Goal: Task Accomplishment & Management: Manage account settings

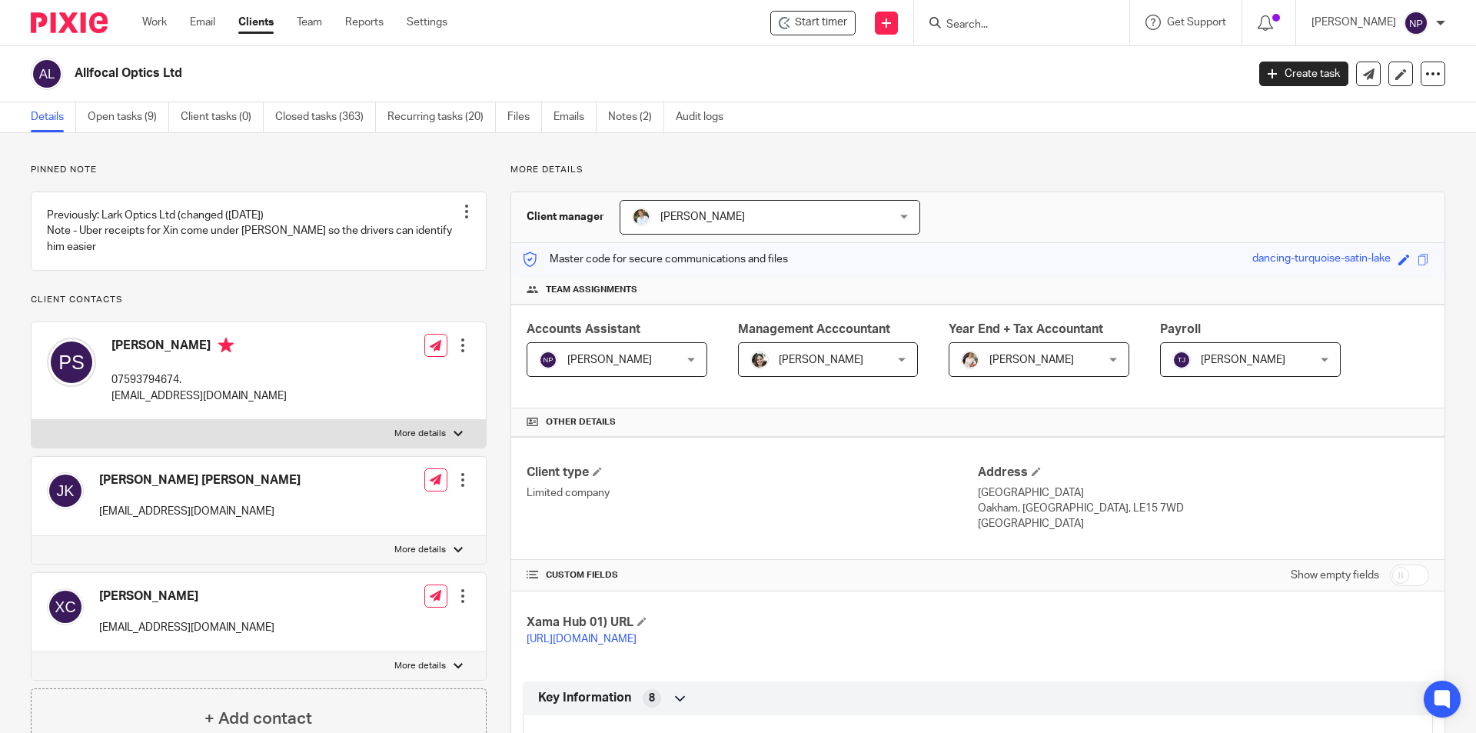
click at [140, 100] on div "Allfocal Optics Ltd Create task Update from Companies House Export data Merge A…" at bounding box center [738, 74] width 1476 height 56
click at [136, 119] on link "Open tasks (9)" at bounding box center [128, 117] width 81 height 30
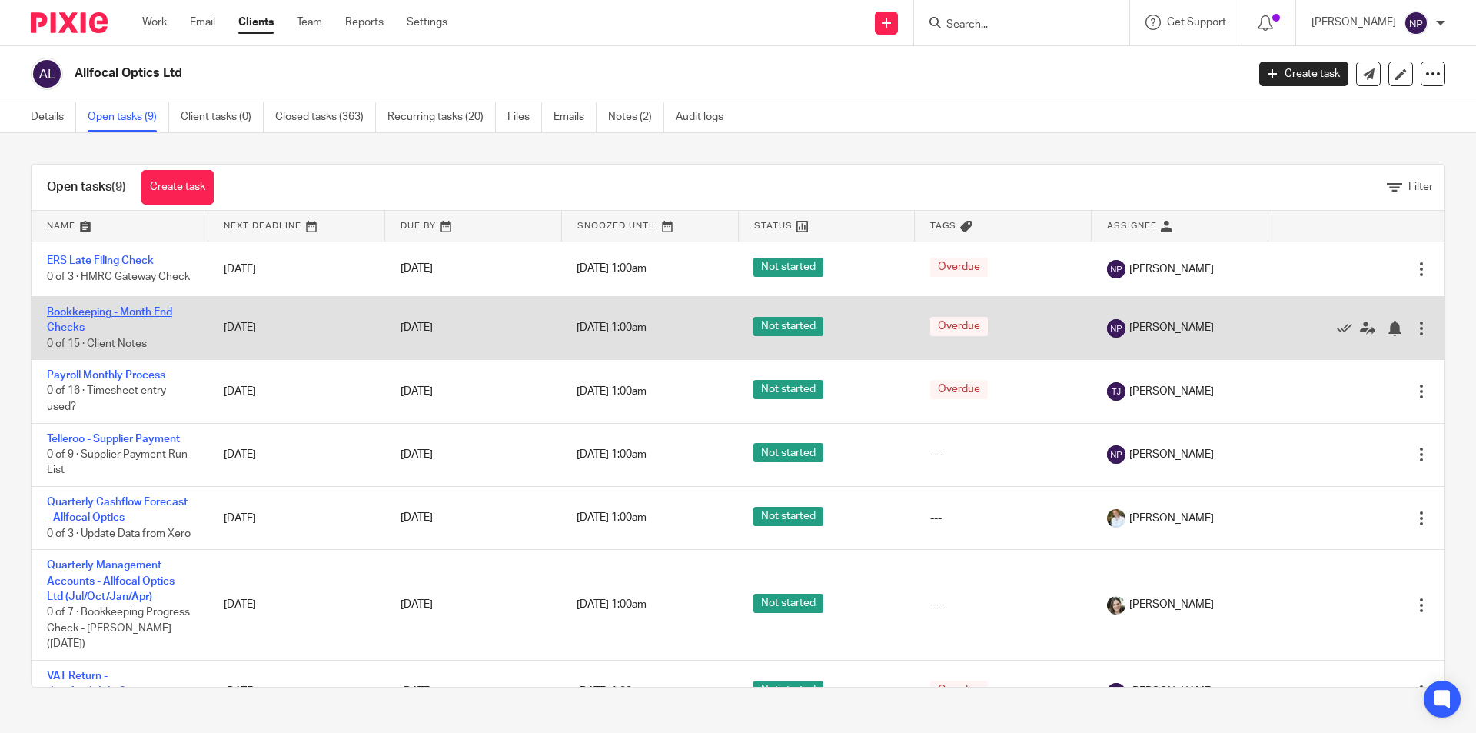
click at [145, 325] on link "Bookkeeping - Month End Checks" at bounding box center [109, 320] width 125 height 26
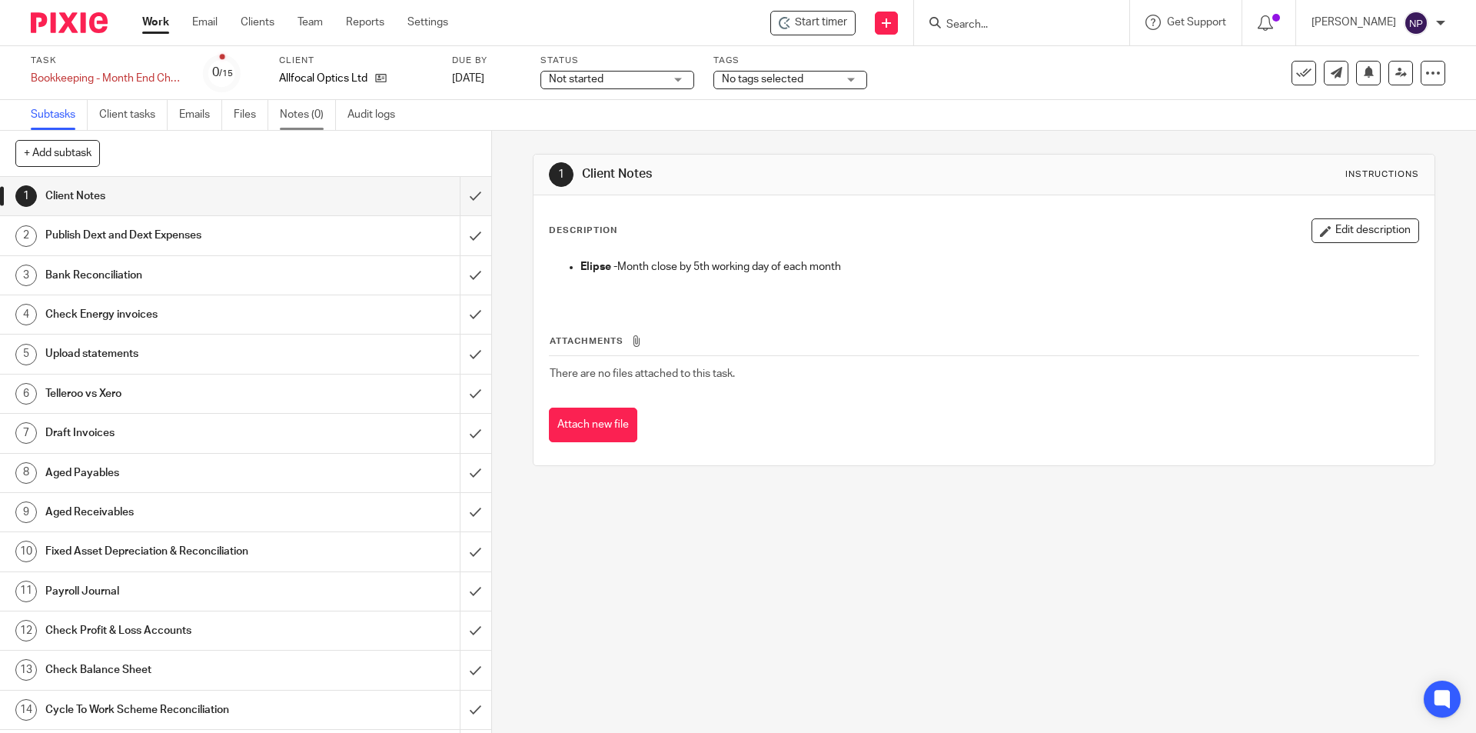
click at [304, 116] on link "Notes (0)" at bounding box center [308, 115] width 56 height 30
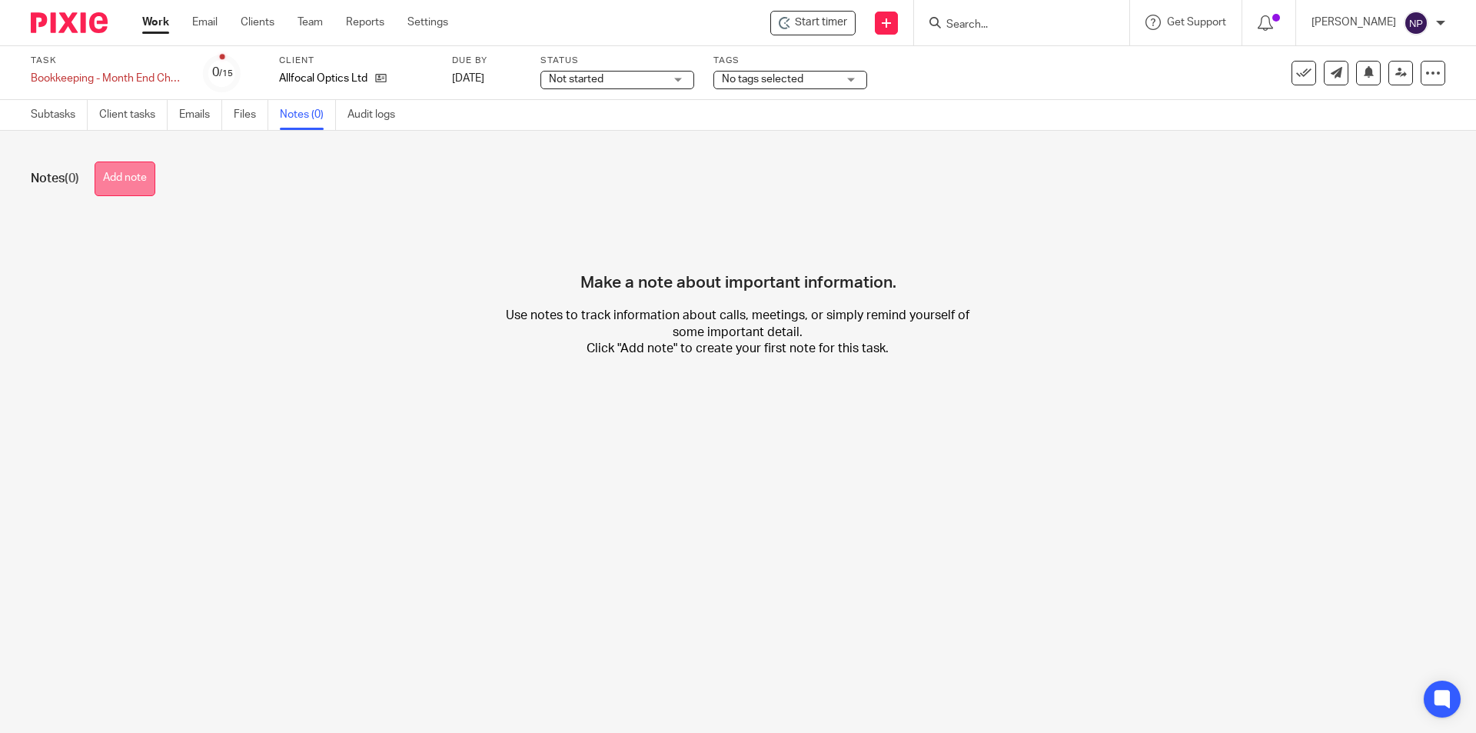
click at [141, 179] on button "Add note" at bounding box center [125, 178] width 61 height 35
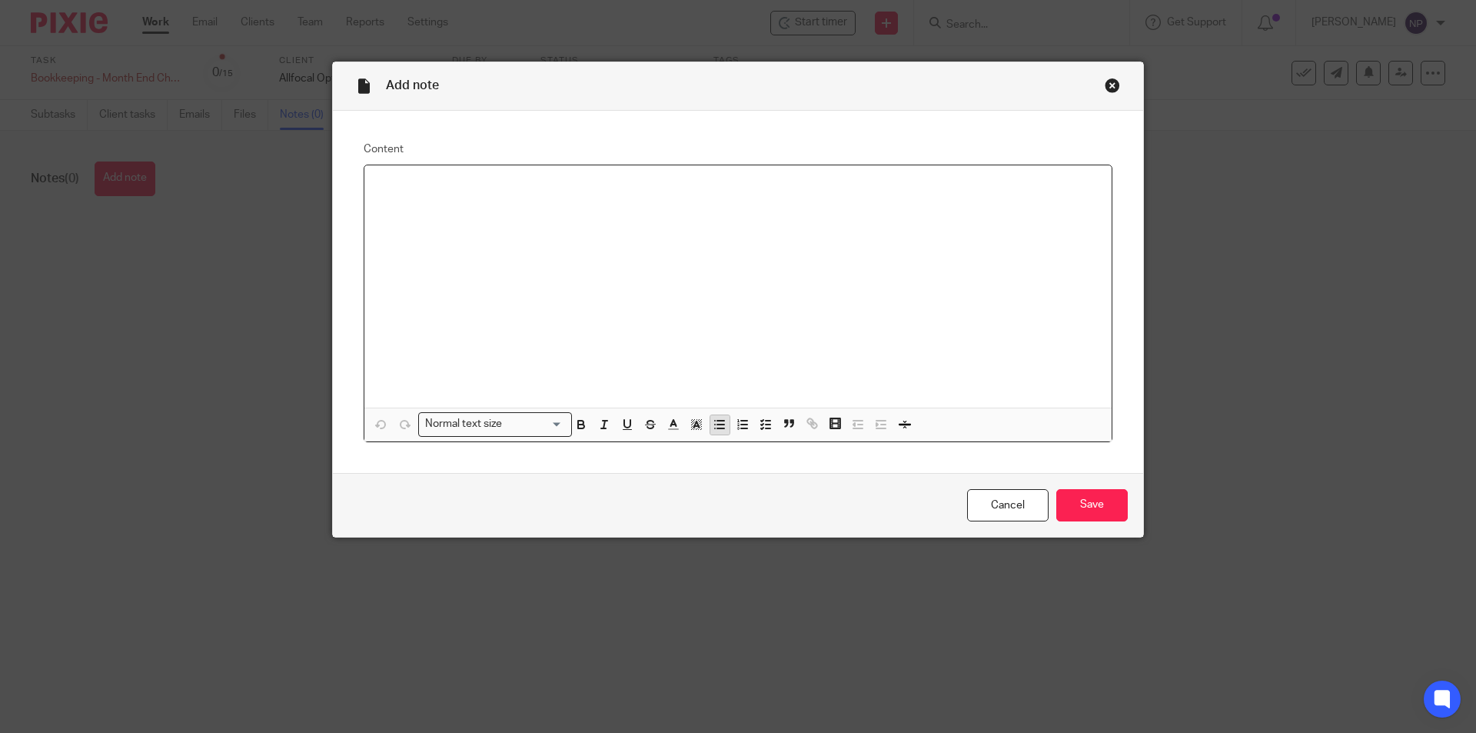
click at [719, 428] on line "button" at bounding box center [720, 428] width 7 height 0
click at [409, 200] on div at bounding box center [737, 286] width 747 height 243
click at [409, 188] on p at bounding box center [738, 185] width 723 height 15
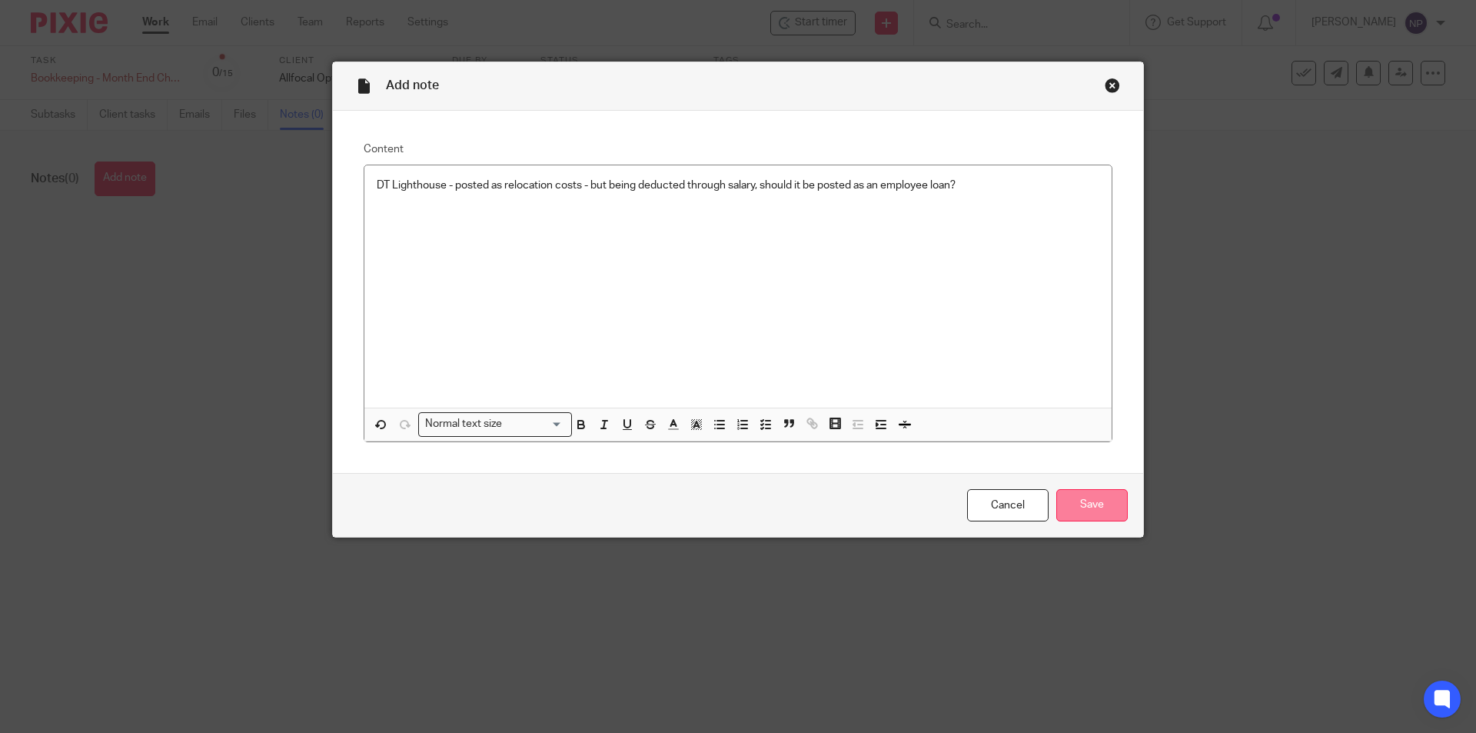
click at [1107, 507] on input "Save" at bounding box center [1091, 505] width 71 height 33
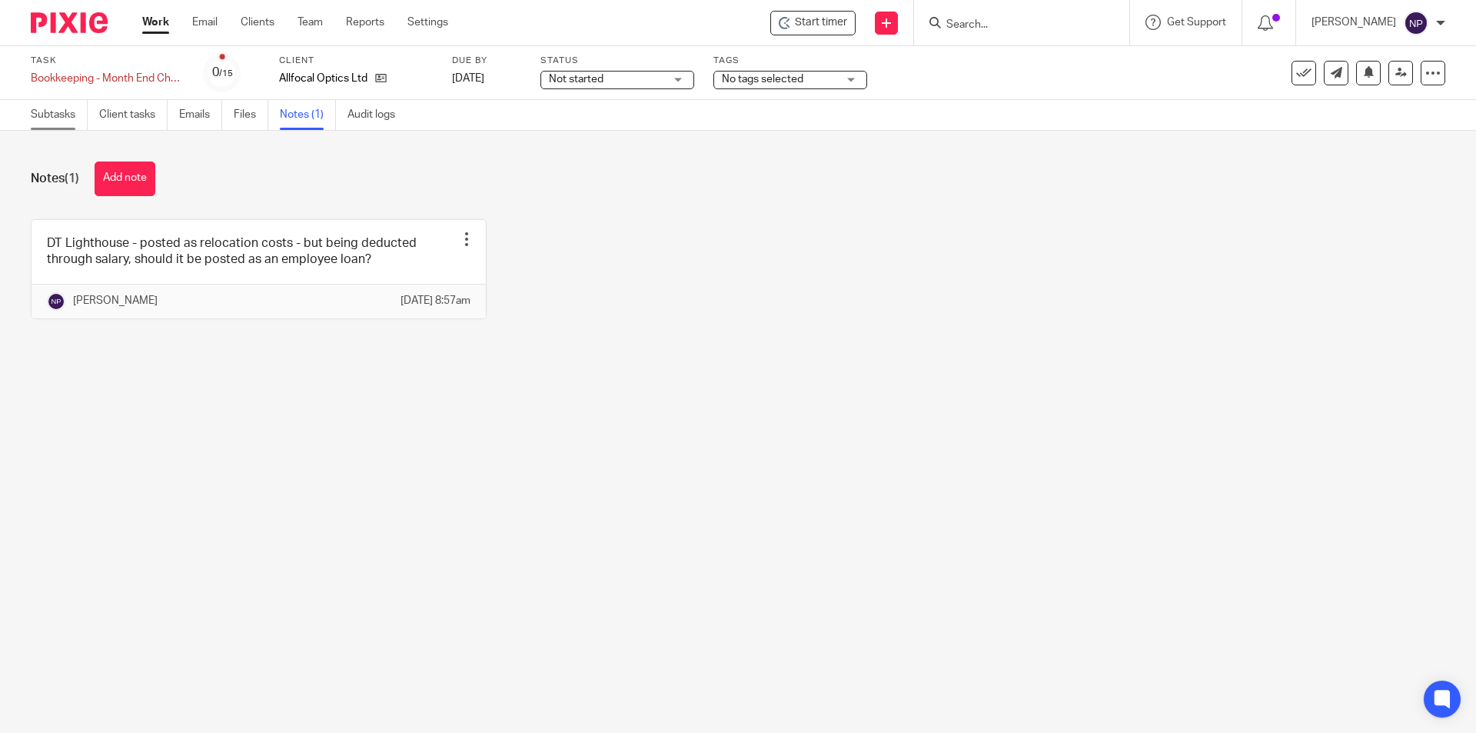
click at [57, 125] on link "Subtasks" at bounding box center [59, 115] width 57 height 30
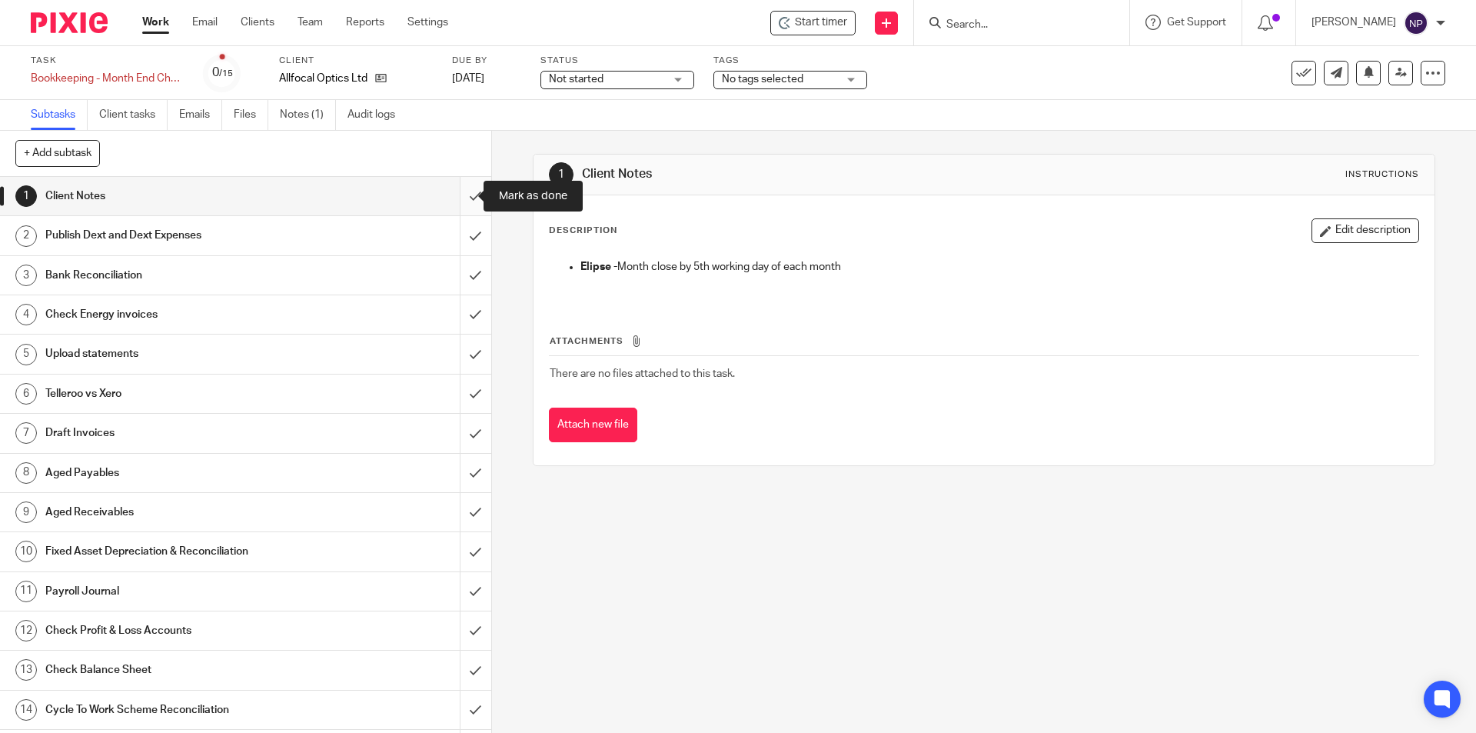
drag, startPoint x: 453, startPoint y: 203, endPoint x: 454, endPoint y: 211, distance: 7.8
click at [453, 203] on input "submit" at bounding box center [245, 196] width 491 height 38
drag, startPoint x: 454, startPoint y: 232, endPoint x: 467, endPoint y: 280, distance: 49.4
click at [455, 233] on input "submit" at bounding box center [245, 235] width 491 height 38
click at [467, 281] on input "submit" at bounding box center [245, 275] width 491 height 38
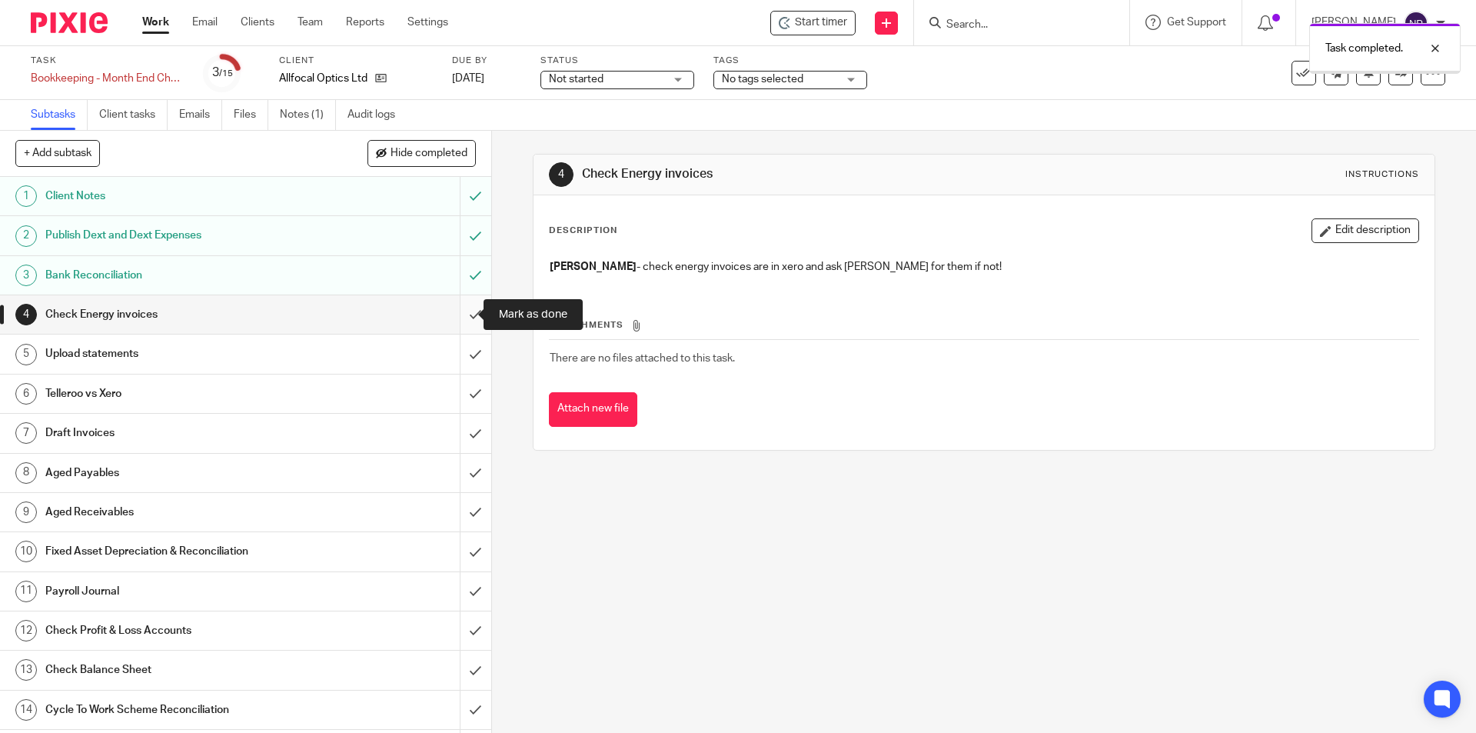
click at [462, 311] on input "submit" at bounding box center [245, 314] width 491 height 38
click at [461, 347] on input "submit" at bounding box center [245, 353] width 491 height 38
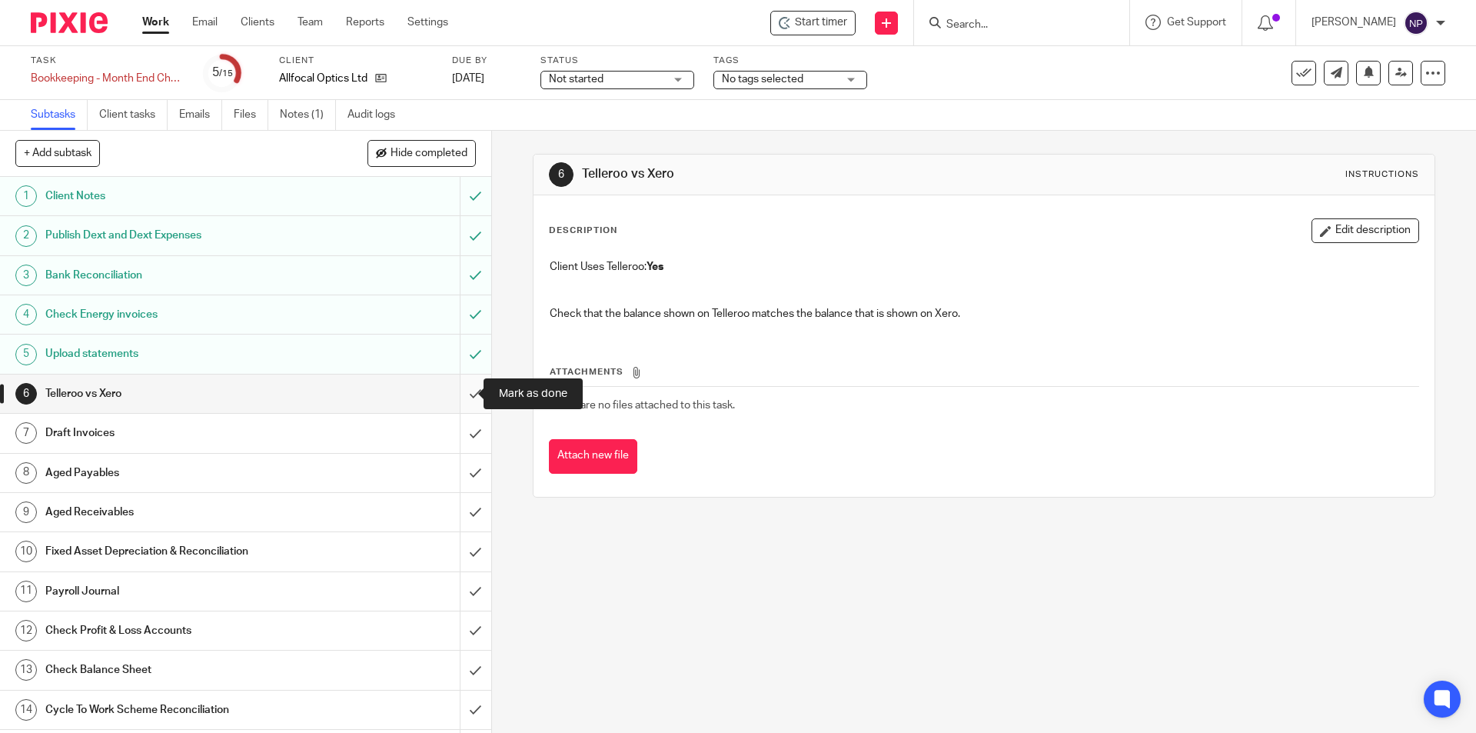
click at [467, 387] on input "submit" at bounding box center [245, 393] width 491 height 38
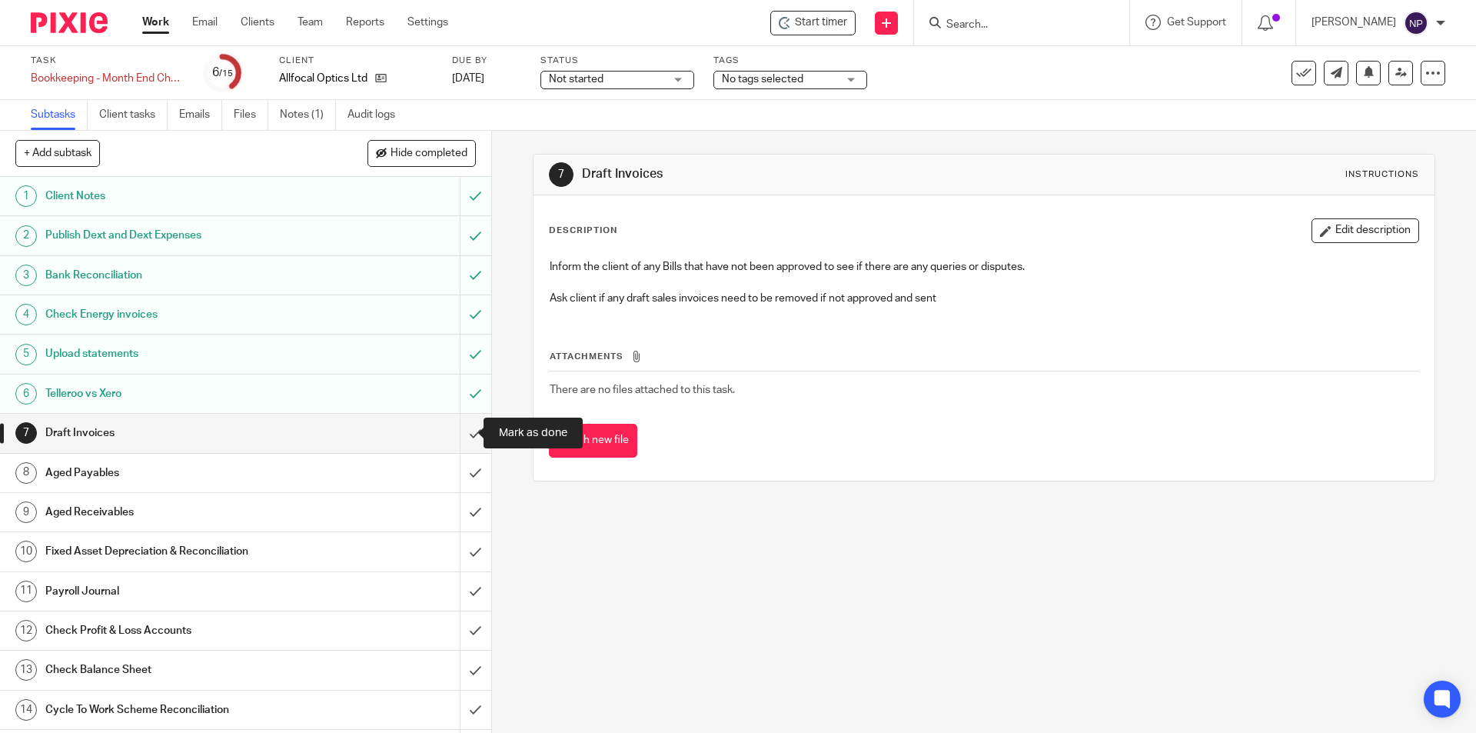
drag, startPoint x: 464, startPoint y: 437, endPoint x: 334, endPoint y: 444, distance: 130.1
click at [464, 437] on input "submit" at bounding box center [245, 433] width 491 height 38
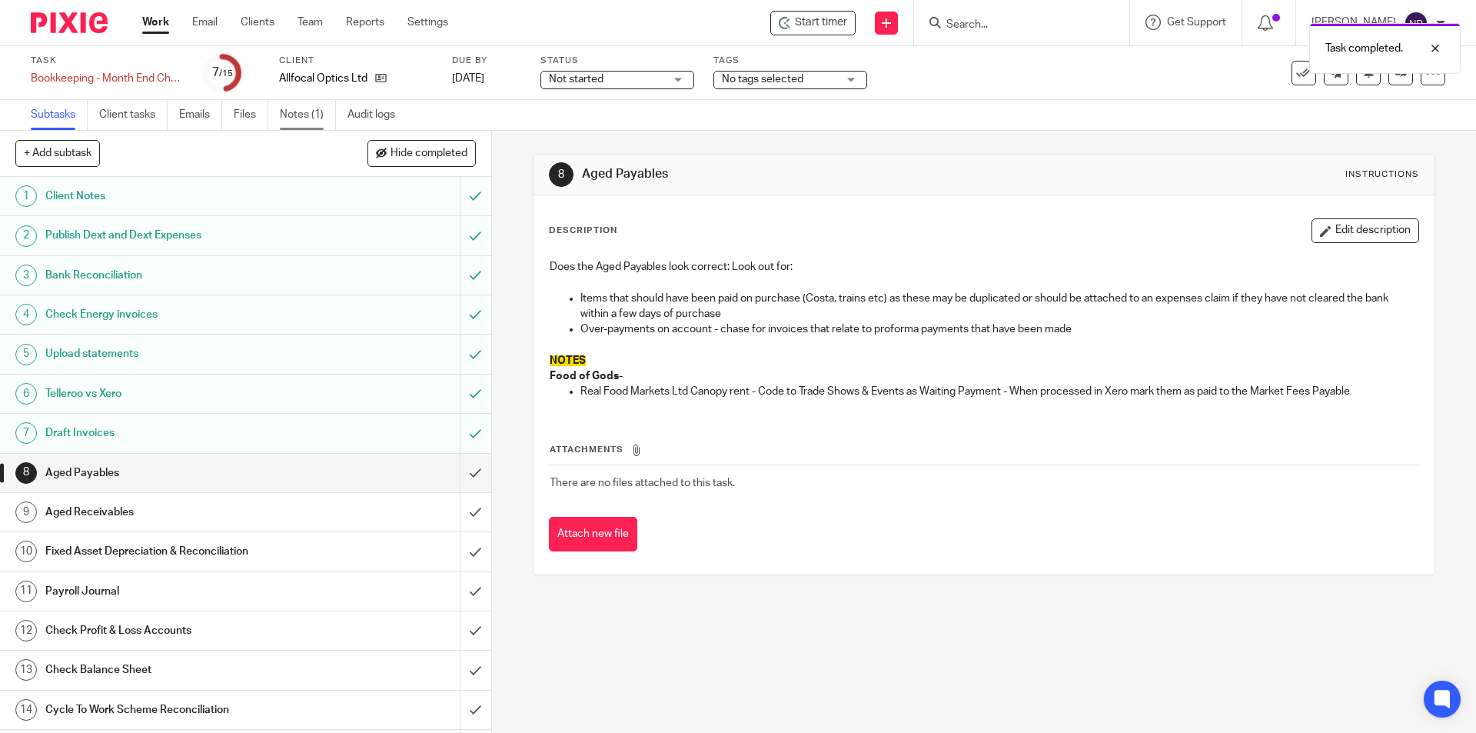
click at [293, 112] on link "Notes (1)" at bounding box center [308, 115] width 56 height 30
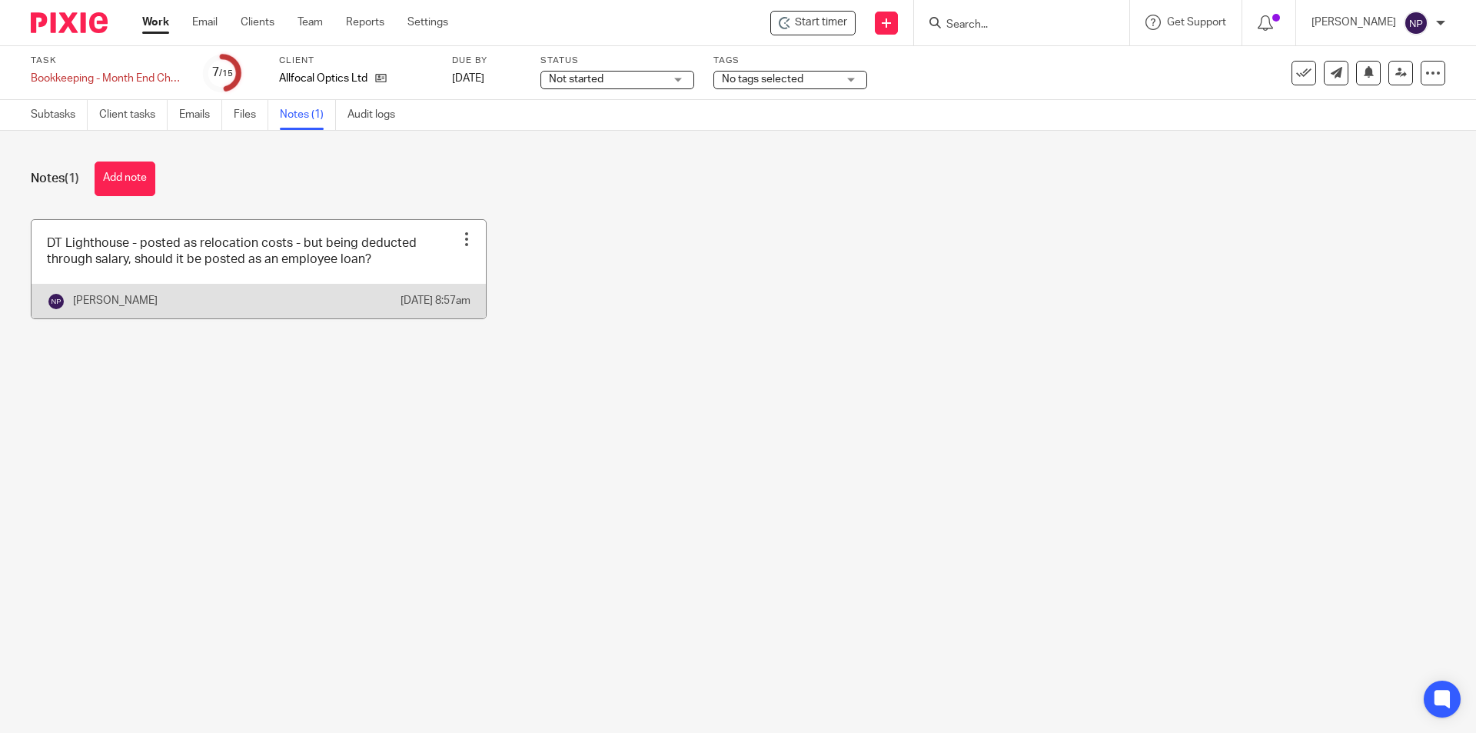
click at [116, 255] on link at bounding box center [259, 269] width 454 height 98
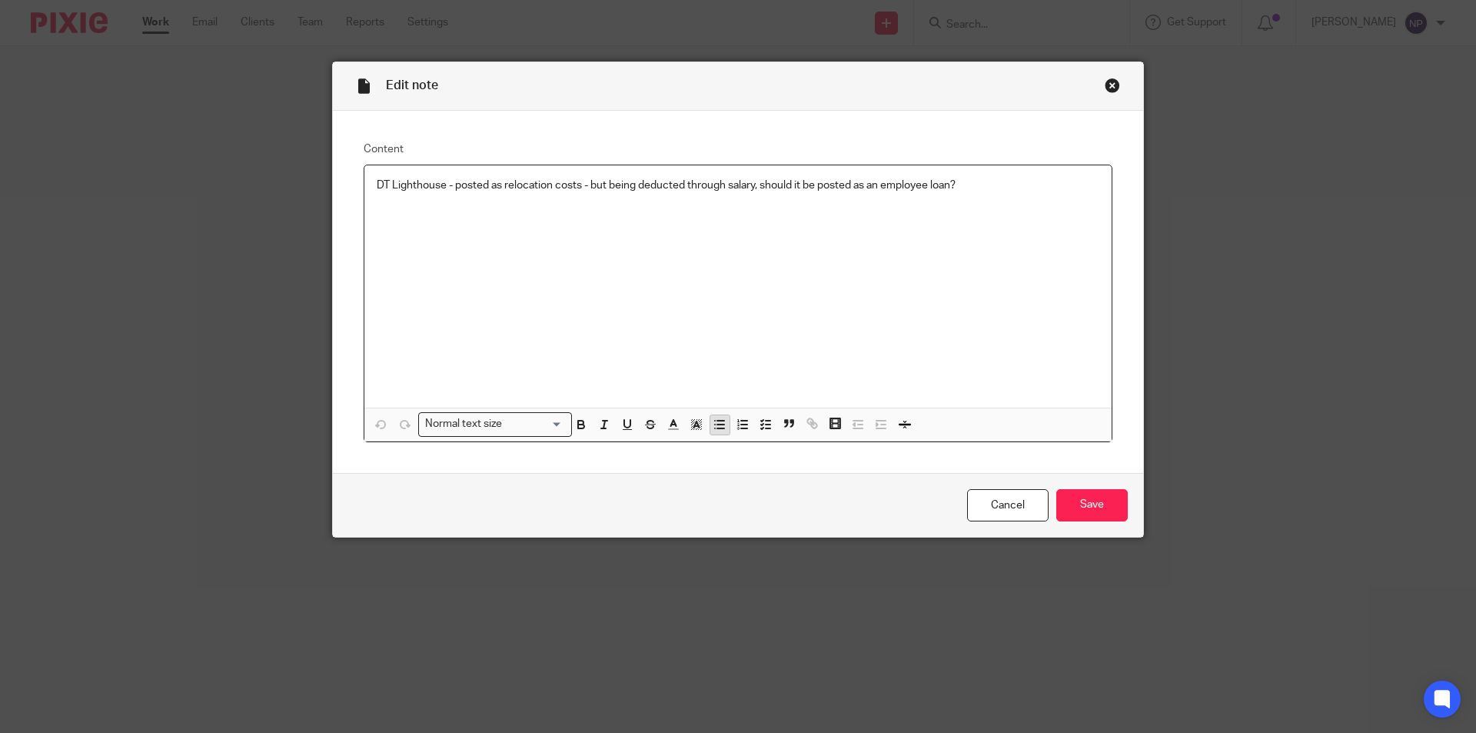
click at [717, 424] on line "button" at bounding box center [720, 424] width 7 height 0
click at [713, 426] on icon "button" at bounding box center [720, 424] width 14 height 14
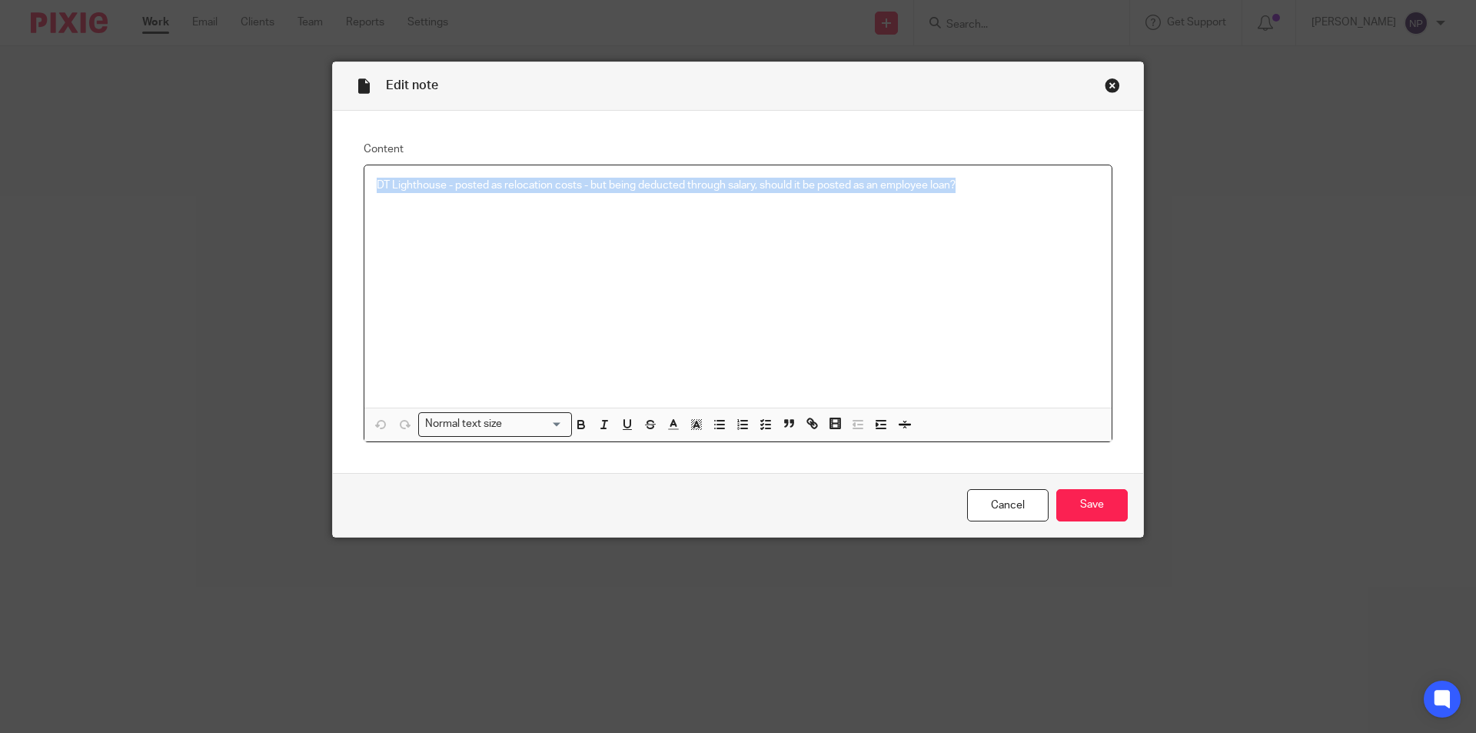
drag, startPoint x: 849, startPoint y: 198, endPoint x: 314, endPoint y: 203, distance: 534.3
click at [314, 203] on div "Edit note Content DT Lighthouse - posted as relocation costs - but being deduct…" at bounding box center [738, 366] width 1476 height 733
click at [716, 427] on icon "button" at bounding box center [720, 424] width 14 height 14
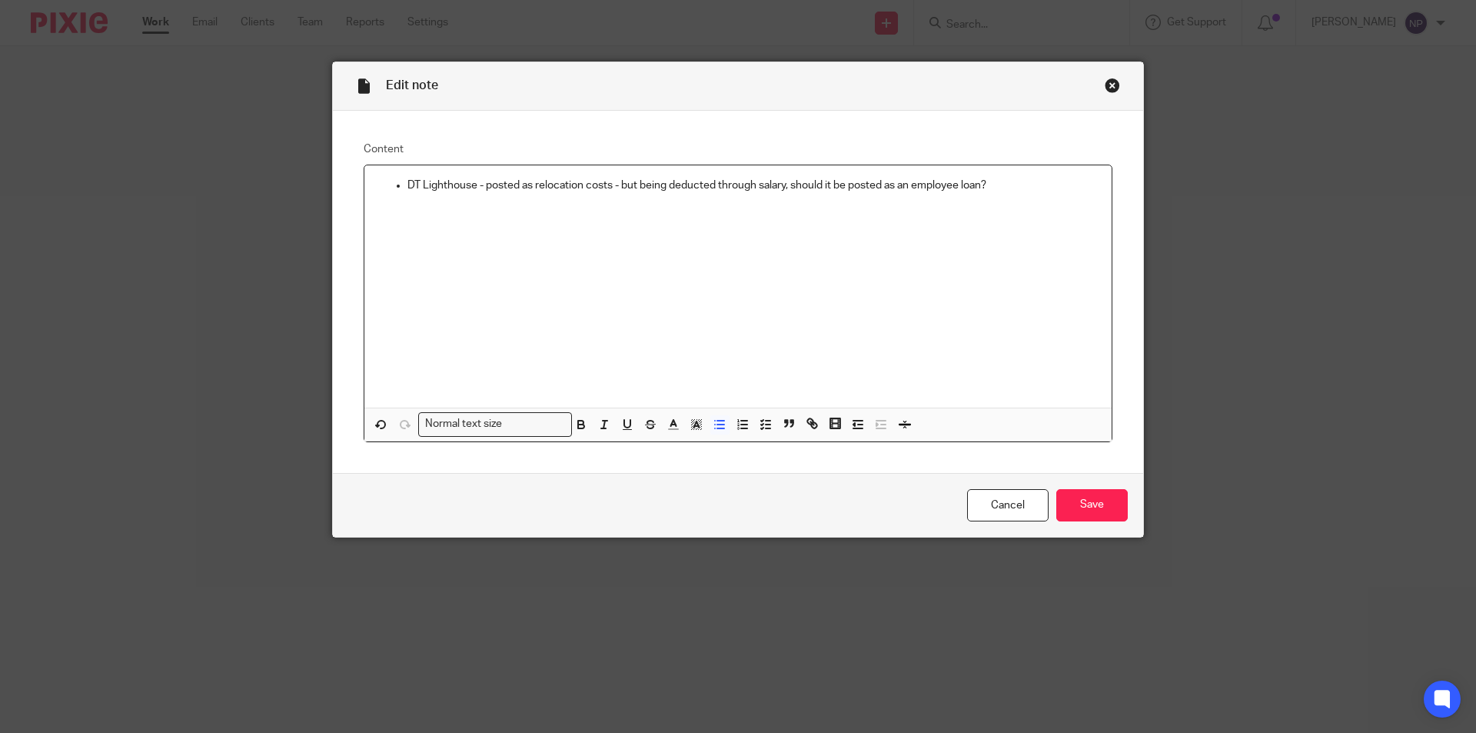
click at [1008, 194] on div "DT Lighthouse - posted as relocation costs - but being deducted through salary,…" at bounding box center [737, 286] width 747 height 243
drag, startPoint x: 639, startPoint y: 185, endPoint x: 715, endPoint y: 185, distance: 76.1
click at [639, 184] on p "DT Lighthouse - posted as relocation costs - but being deducted through salary,…" at bounding box center [753, 185] width 692 height 15
click at [1031, 193] on p "DT Lighthouse - posted as relocation costs - but being deducted through salary,…" at bounding box center [753, 185] width 692 height 15
click at [1142, 496] on div "Edit note Content DT Lighthouse - posted as relocation costs - but being deduct…" at bounding box center [738, 366] width 1476 height 733
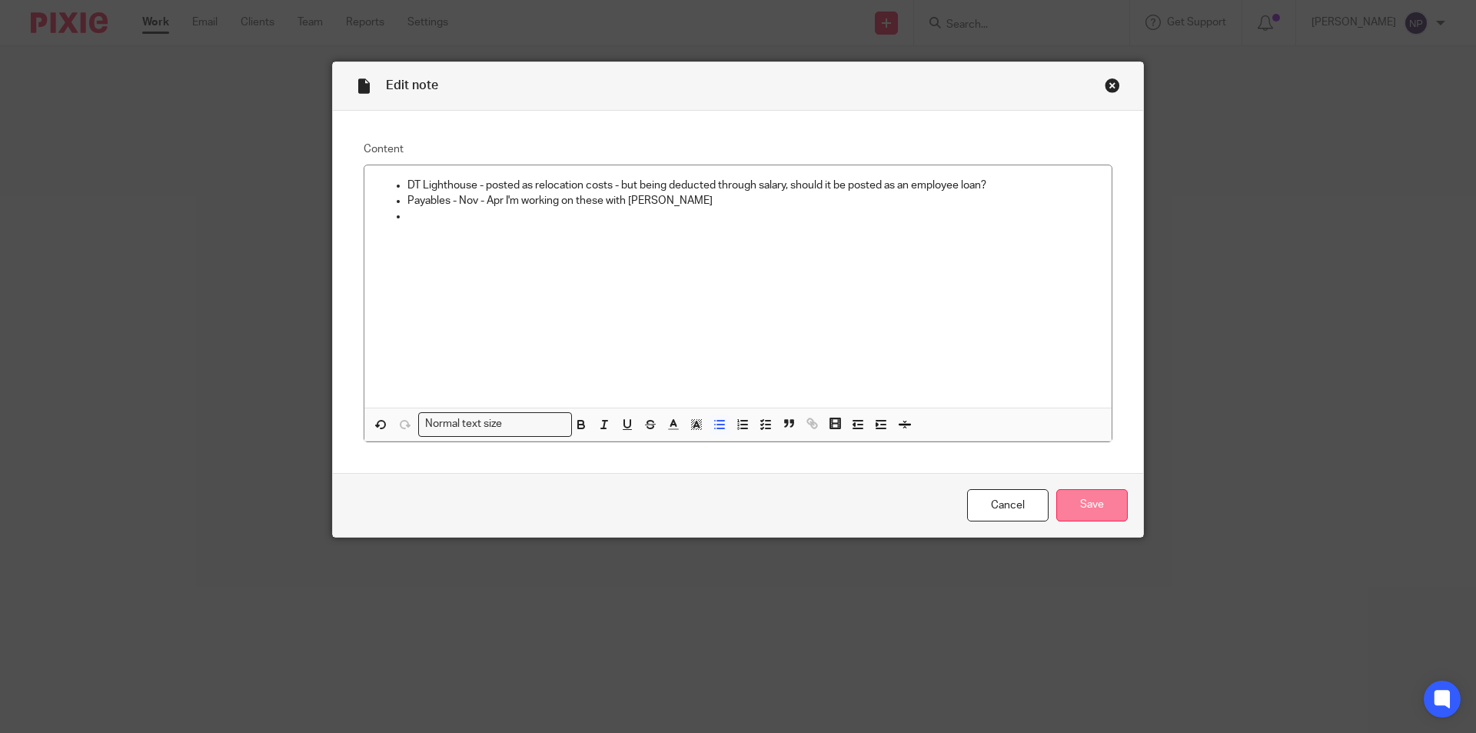
click at [1093, 505] on input "Save" at bounding box center [1091, 505] width 71 height 33
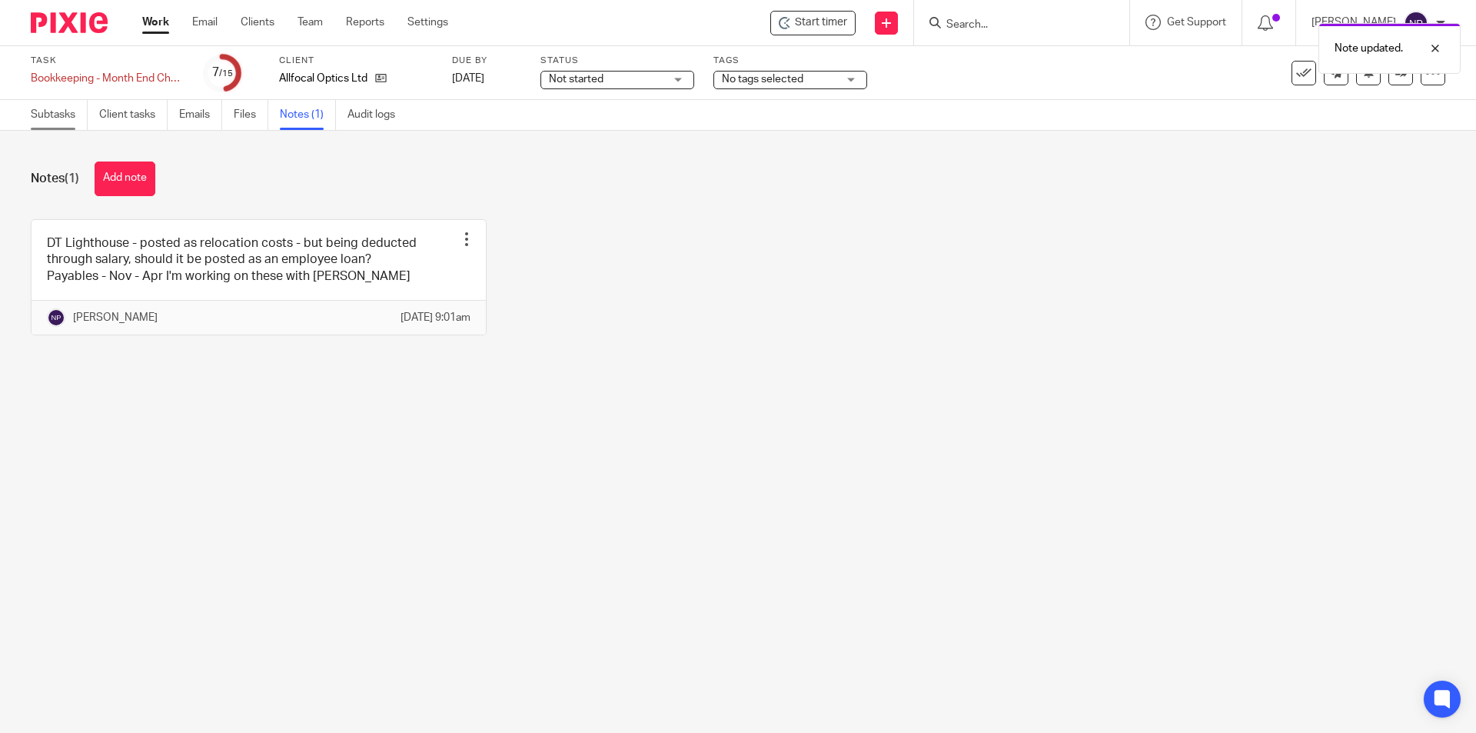
click at [73, 121] on link "Subtasks" at bounding box center [59, 115] width 57 height 30
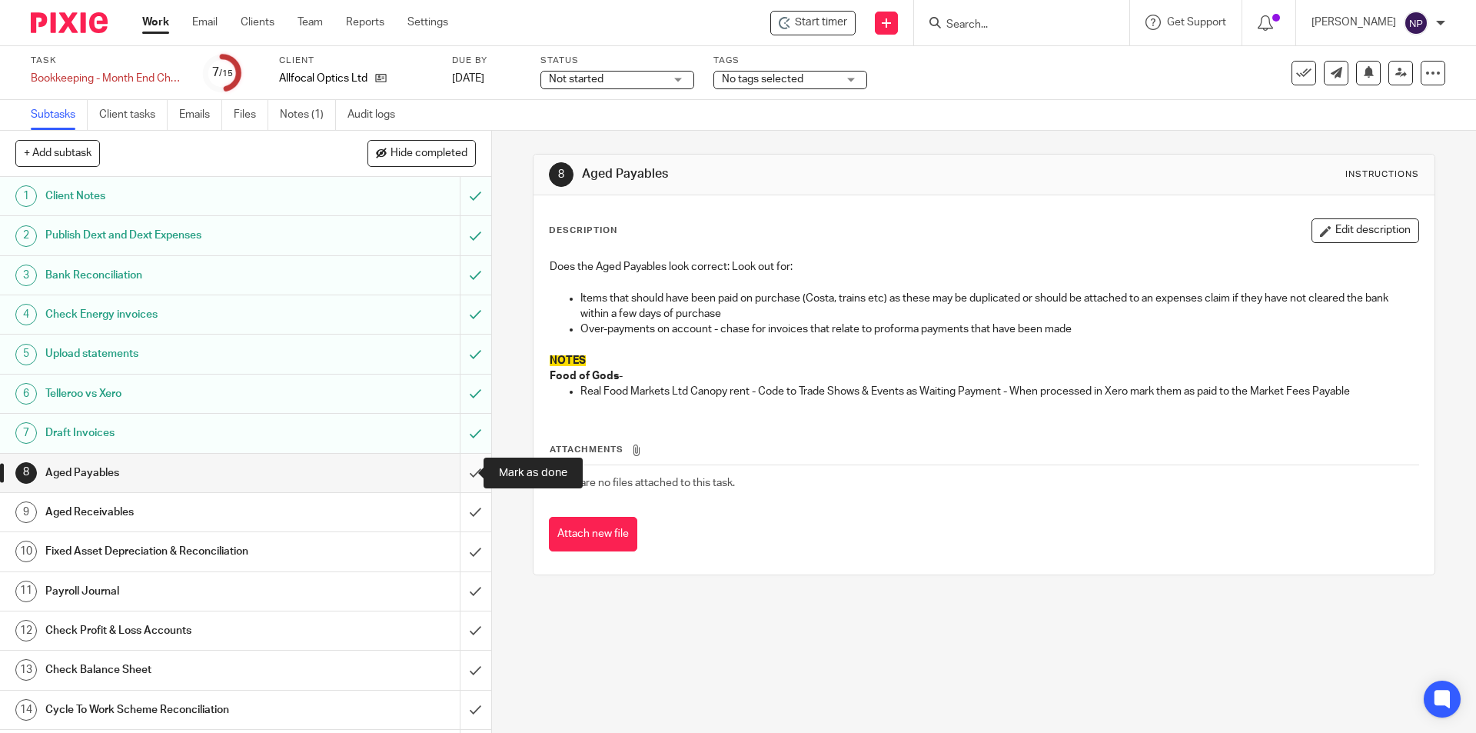
click at [465, 480] on input "submit" at bounding box center [245, 473] width 491 height 38
click at [460, 502] on input "submit" at bounding box center [245, 512] width 491 height 38
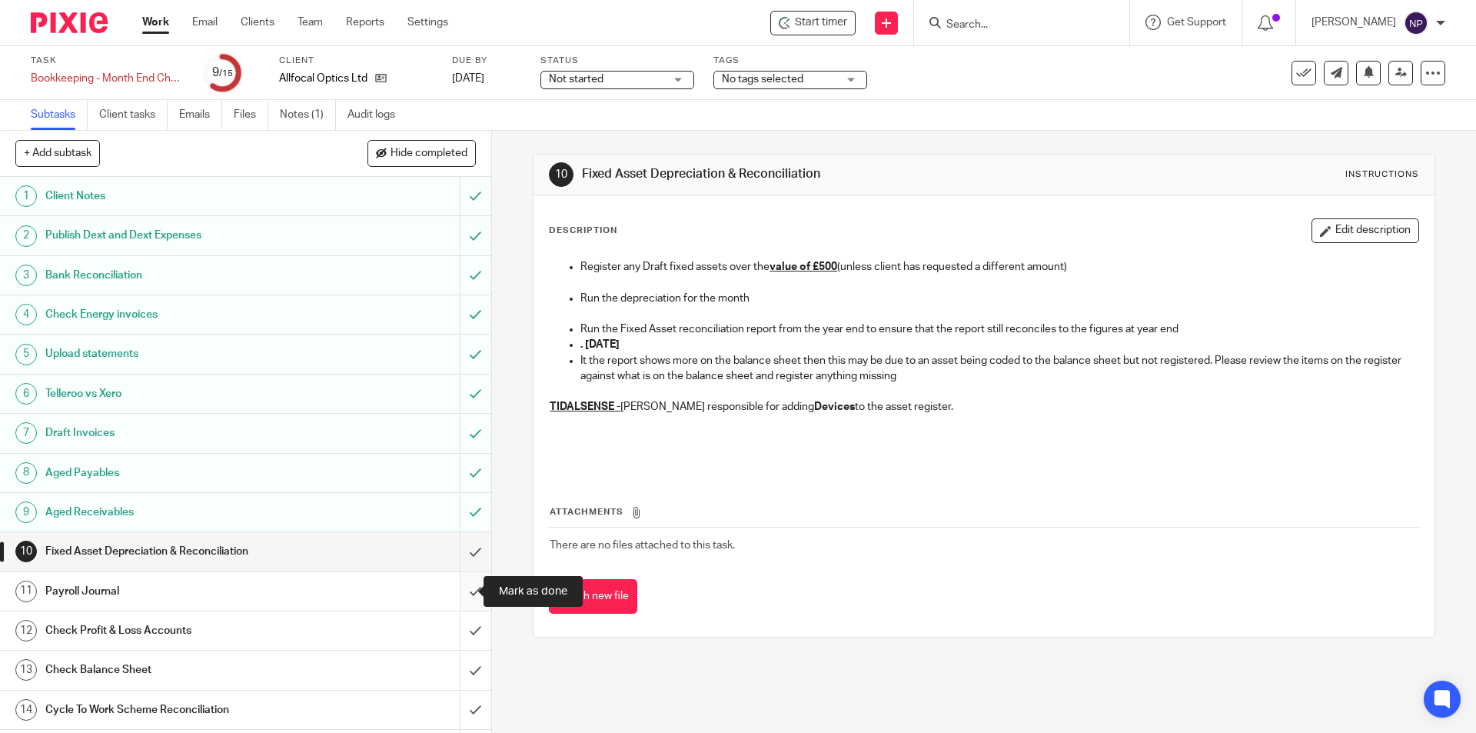
click at [462, 588] on input "submit" at bounding box center [245, 591] width 491 height 38
click at [463, 543] on input "submit" at bounding box center [245, 551] width 491 height 38
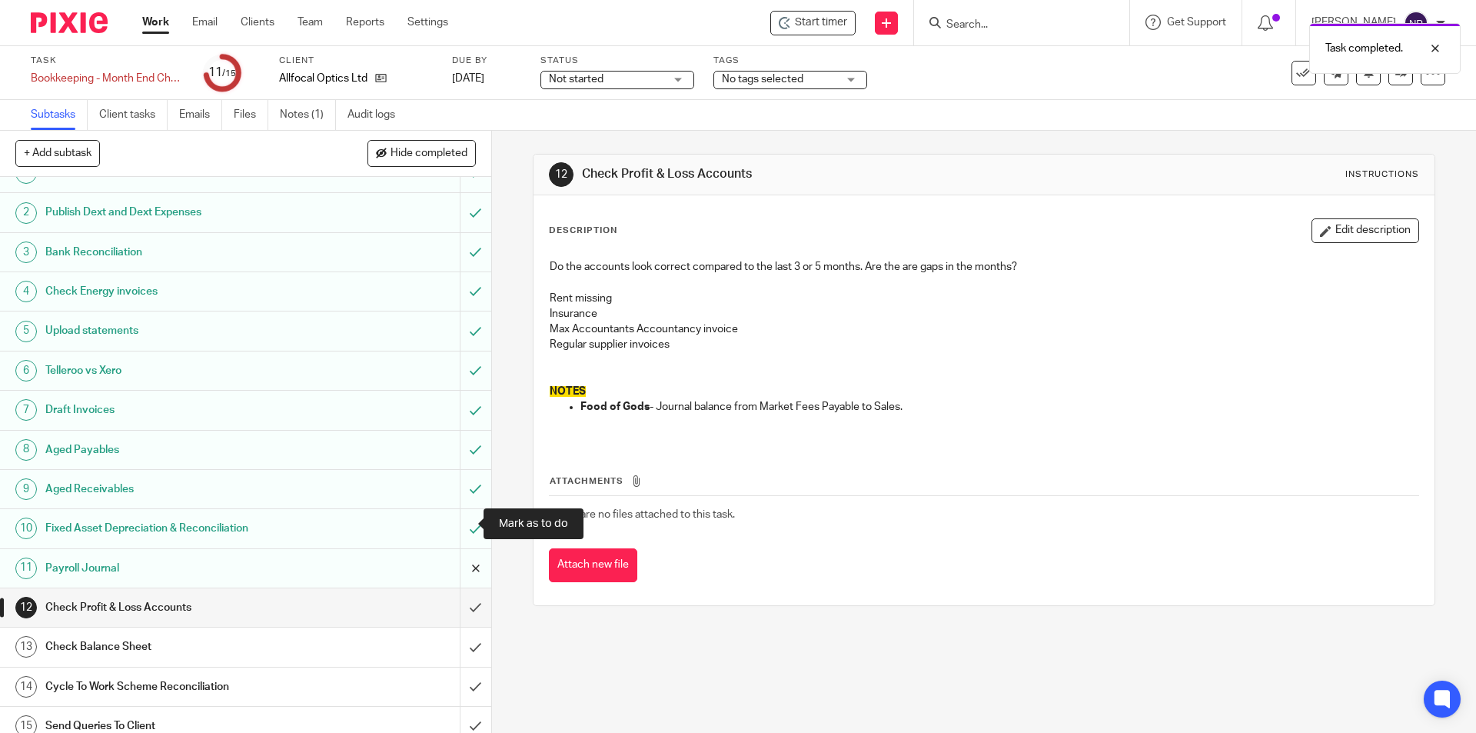
scroll to position [36, 0]
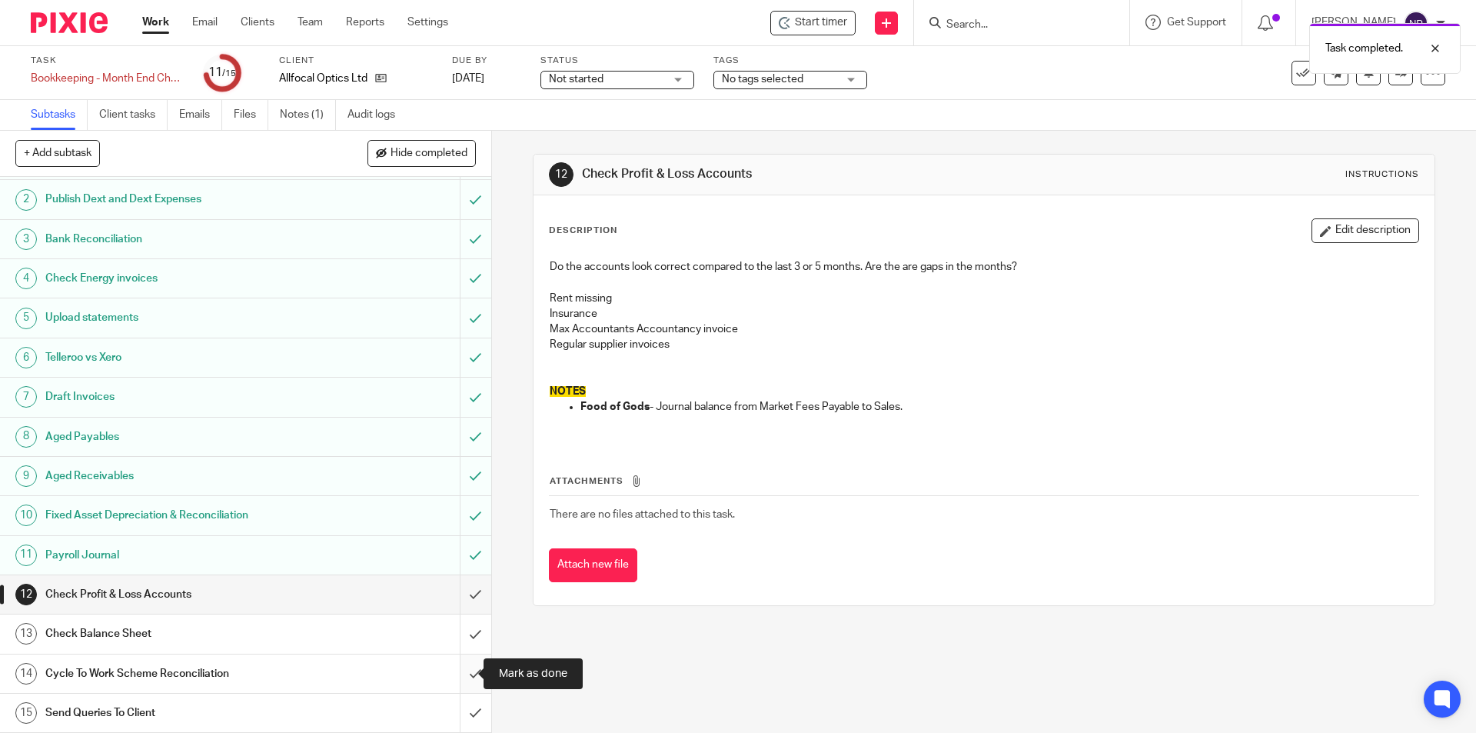
click at [449, 670] on input "submit" at bounding box center [245, 673] width 491 height 38
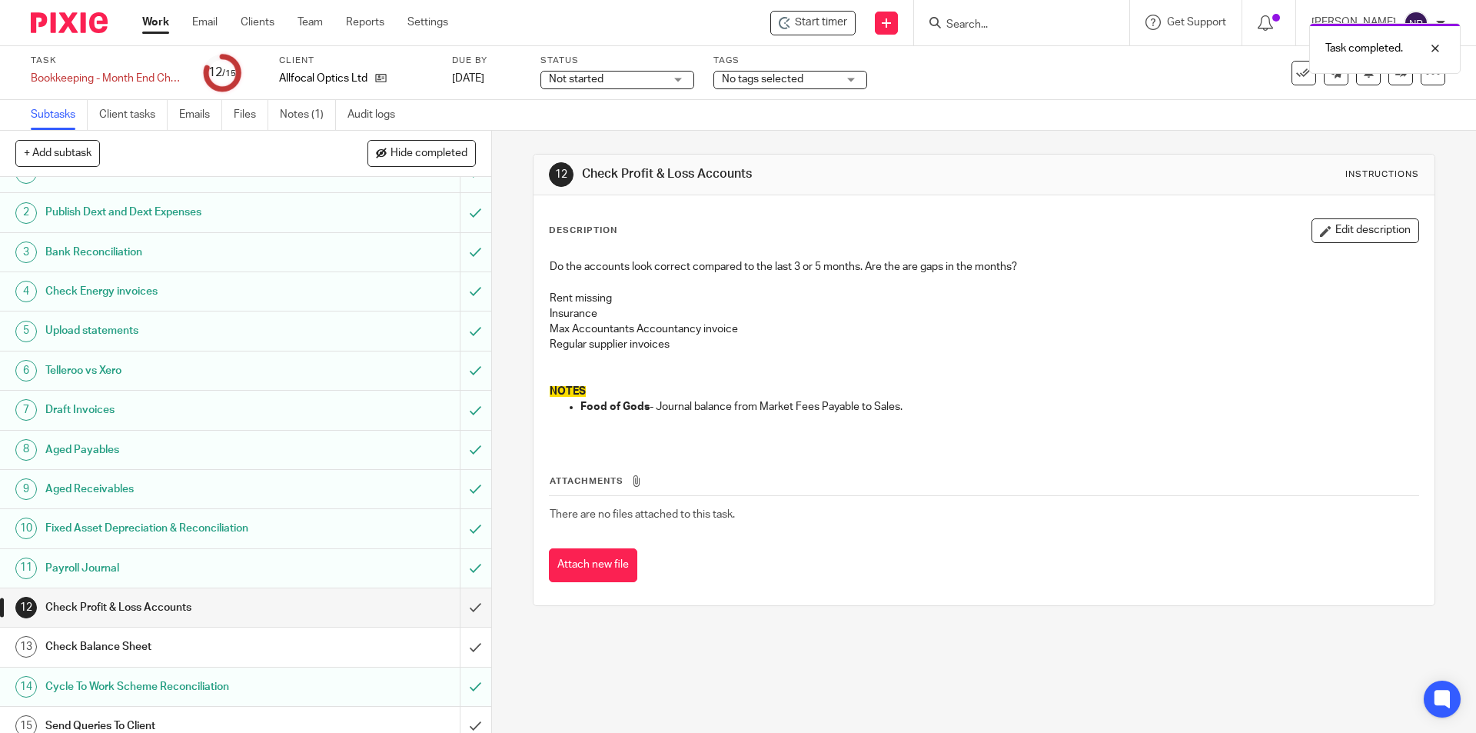
scroll to position [36, 0]
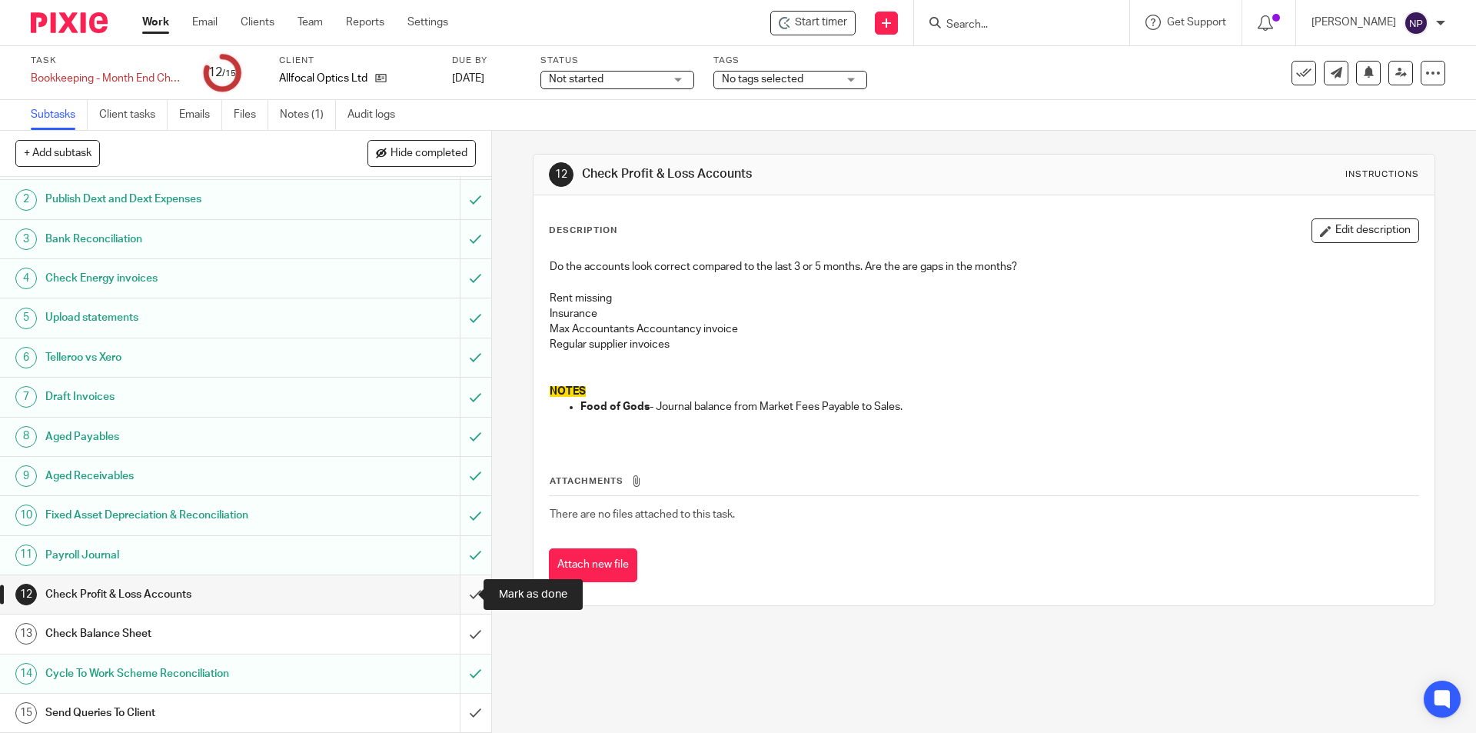
click at [459, 590] on input "submit" at bounding box center [245, 594] width 491 height 38
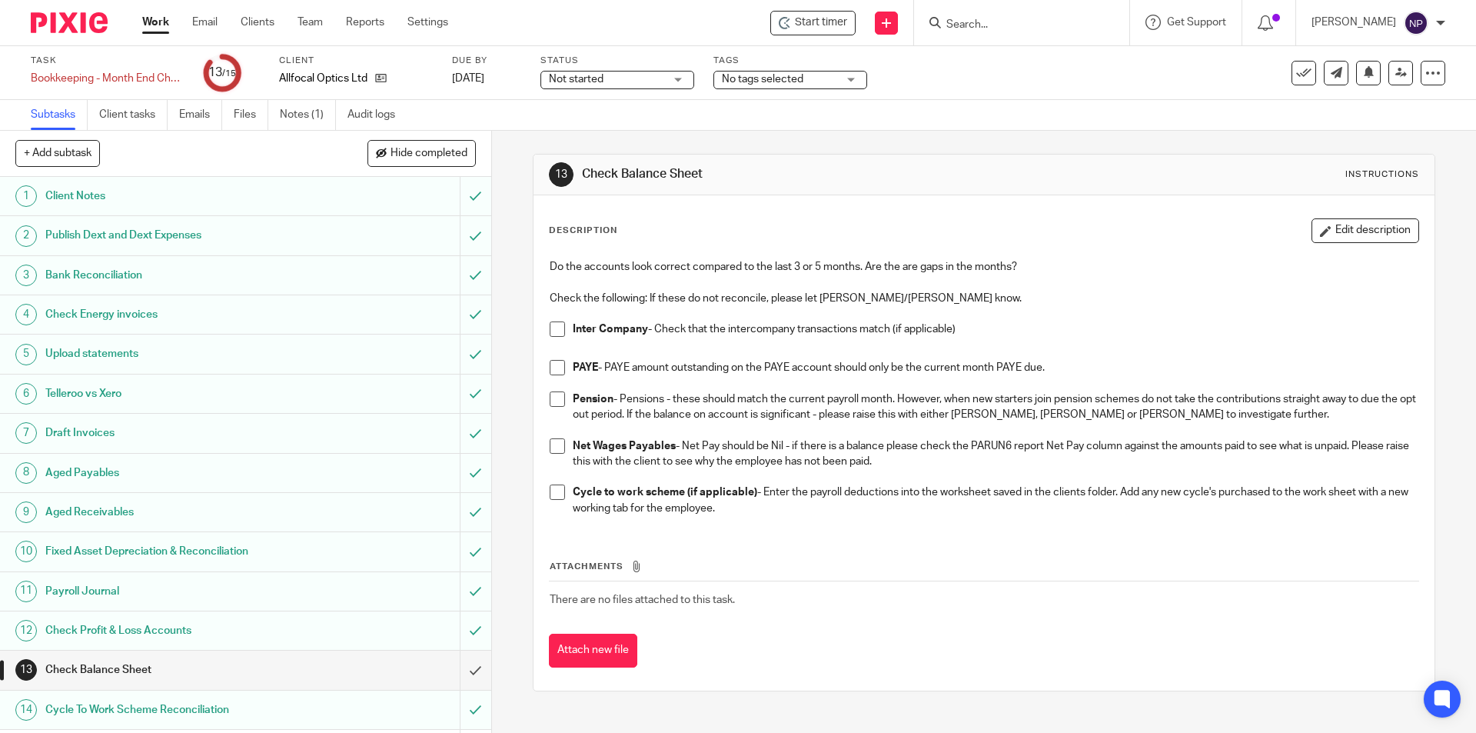
click at [553, 331] on span at bounding box center [557, 328] width 15 height 15
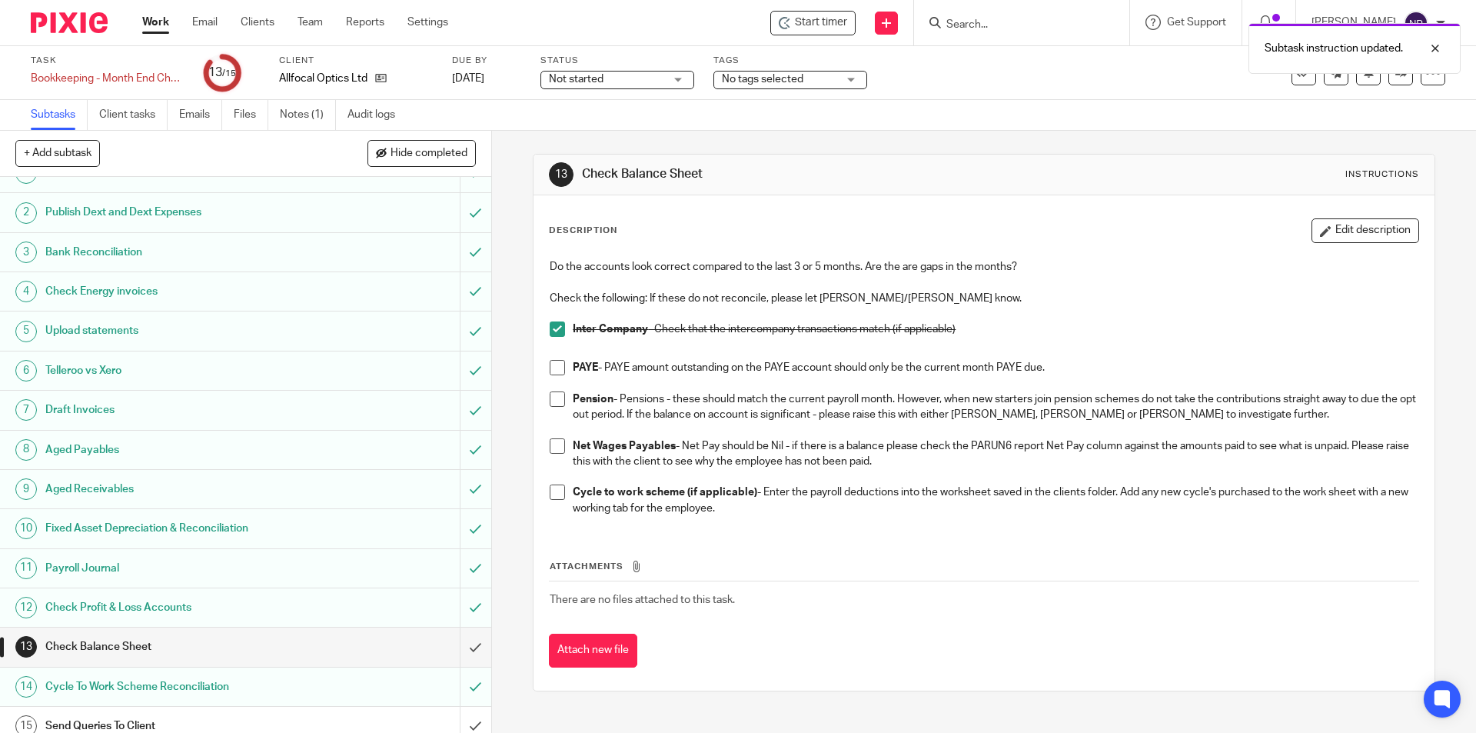
scroll to position [36, 0]
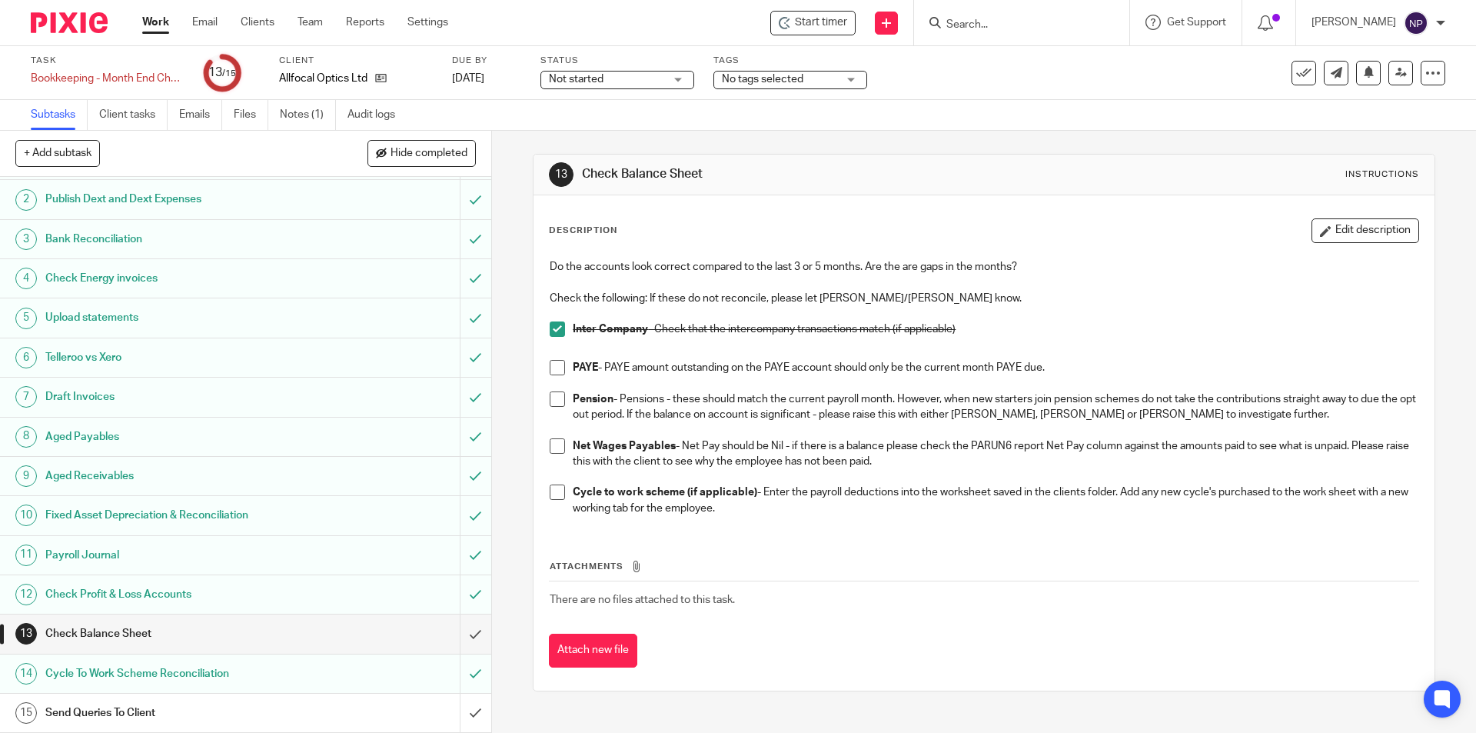
click at [550, 493] on span at bounding box center [557, 491] width 15 height 15
click at [553, 362] on span at bounding box center [557, 367] width 15 height 15
click at [558, 404] on span at bounding box center [557, 398] width 15 height 15
click at [550, 441] on span at bounding box center [557, 445] width 15 height 15
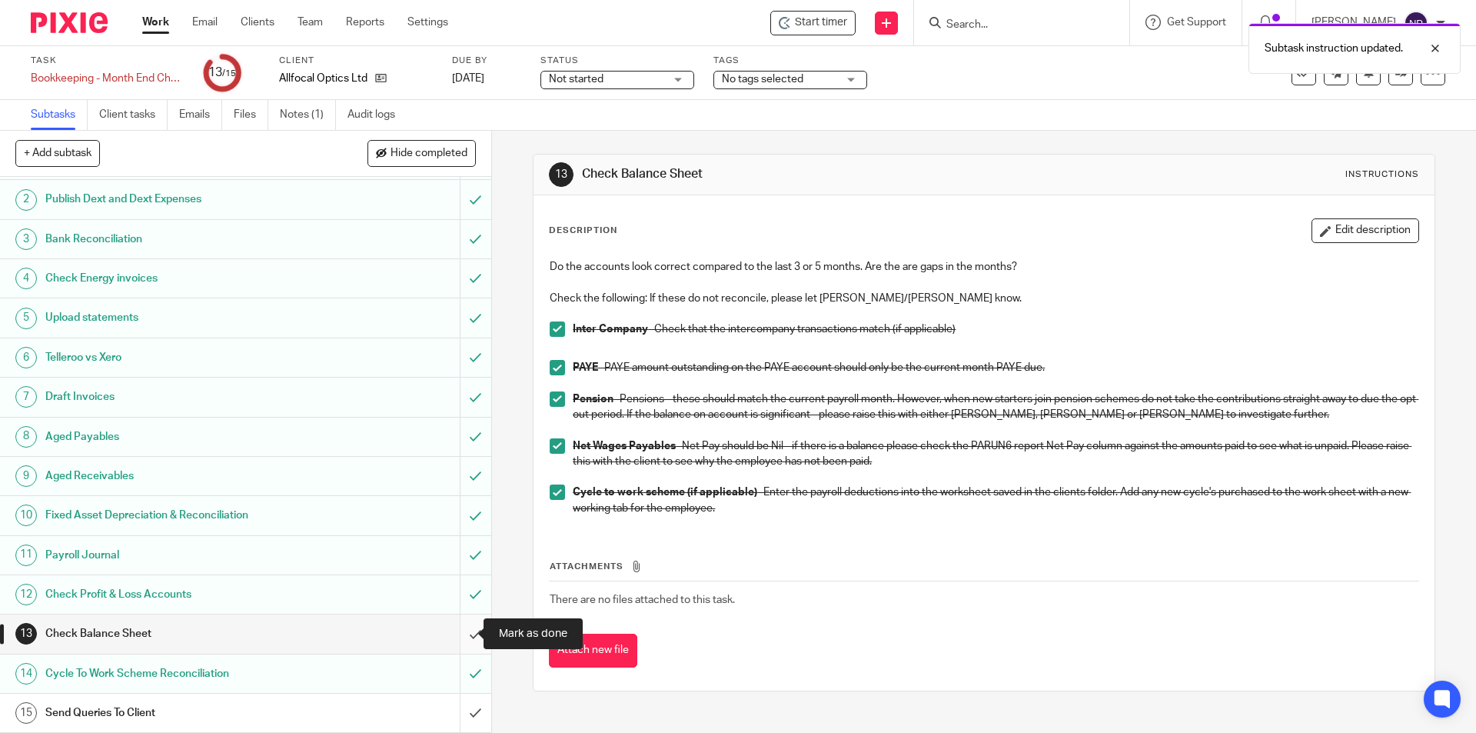
click at [446, 644] on input "submit" at bounding box center [245, 633] width 491 height 38
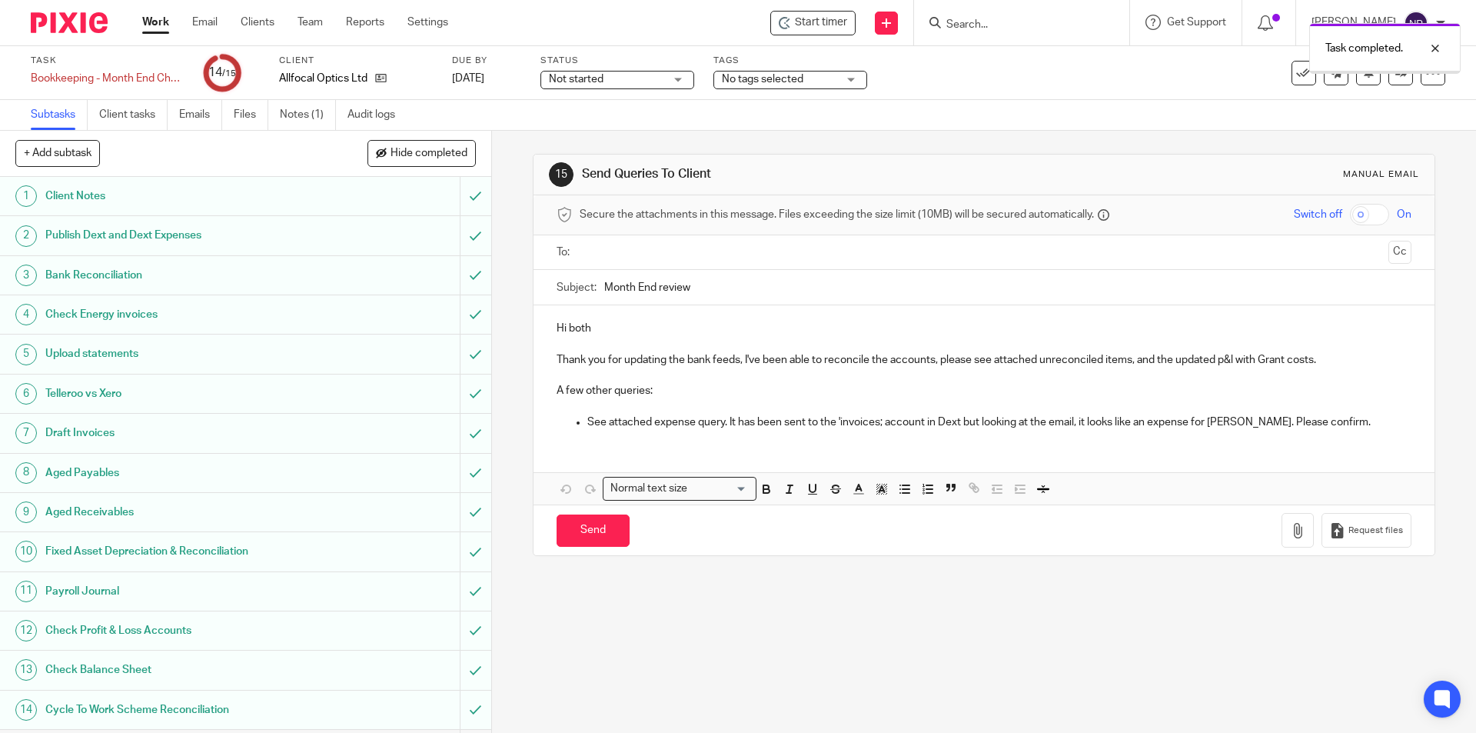
scroll to position [36, 0]
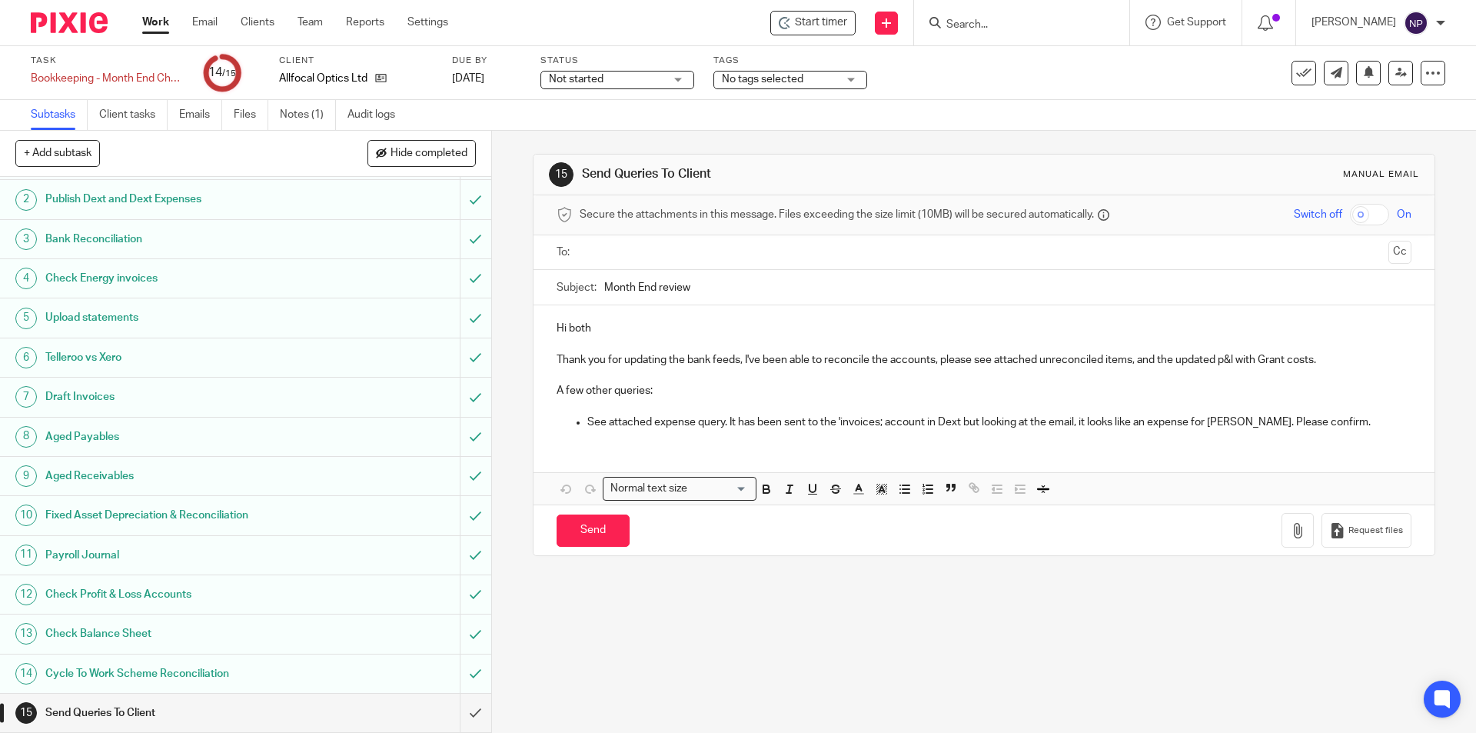
click at [1353, 420] on p "See attached expense query. It has been sent to the 'invoices; account in Dext …" at bounding box center [998, 421] width 823 height 15
drag, startPoint x: 583, startPoint y: 421, endPoint x: 545, endPoint y: 387, distance: 51.2
click at [545, 387] on div "Hi both Thank you for updating the bank feeds, I've been able to reconcile the …" at bounding box center [983, 373] width 900 height 136
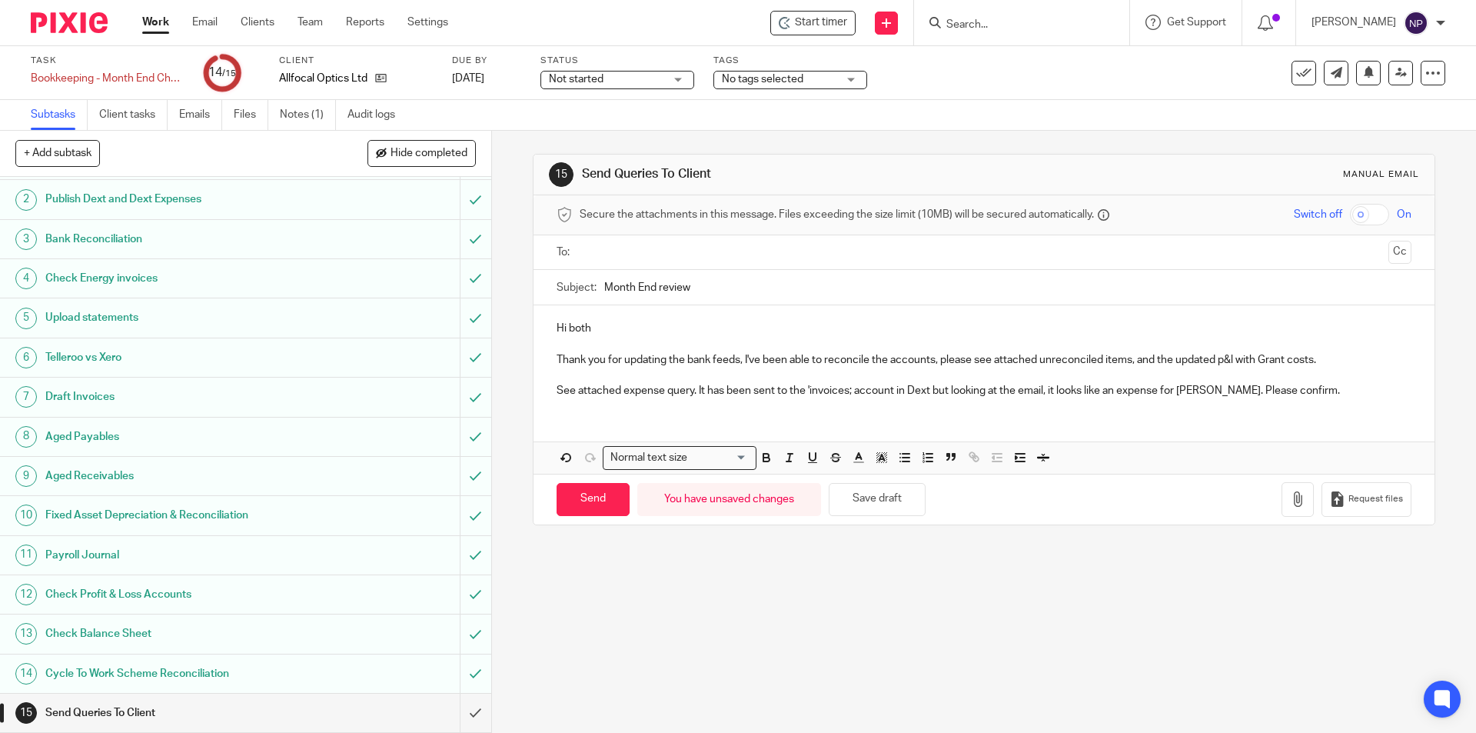
click at [1331, 356] on p "Thank you for updating the bank feeds, I've been able to reconcile the accounts…" at bounding box center [984, 359] width 854 height 15
drag, startPoint x: 689, startPoint y: 393, endPoint x: 550, endPoint y: 394, distance: 139.1
click at [550, 394] on div "Hi both Thank you for updating the bank feeds, I've been able to reconcile the …" at bounding box center [983, 357] width 900 height 105
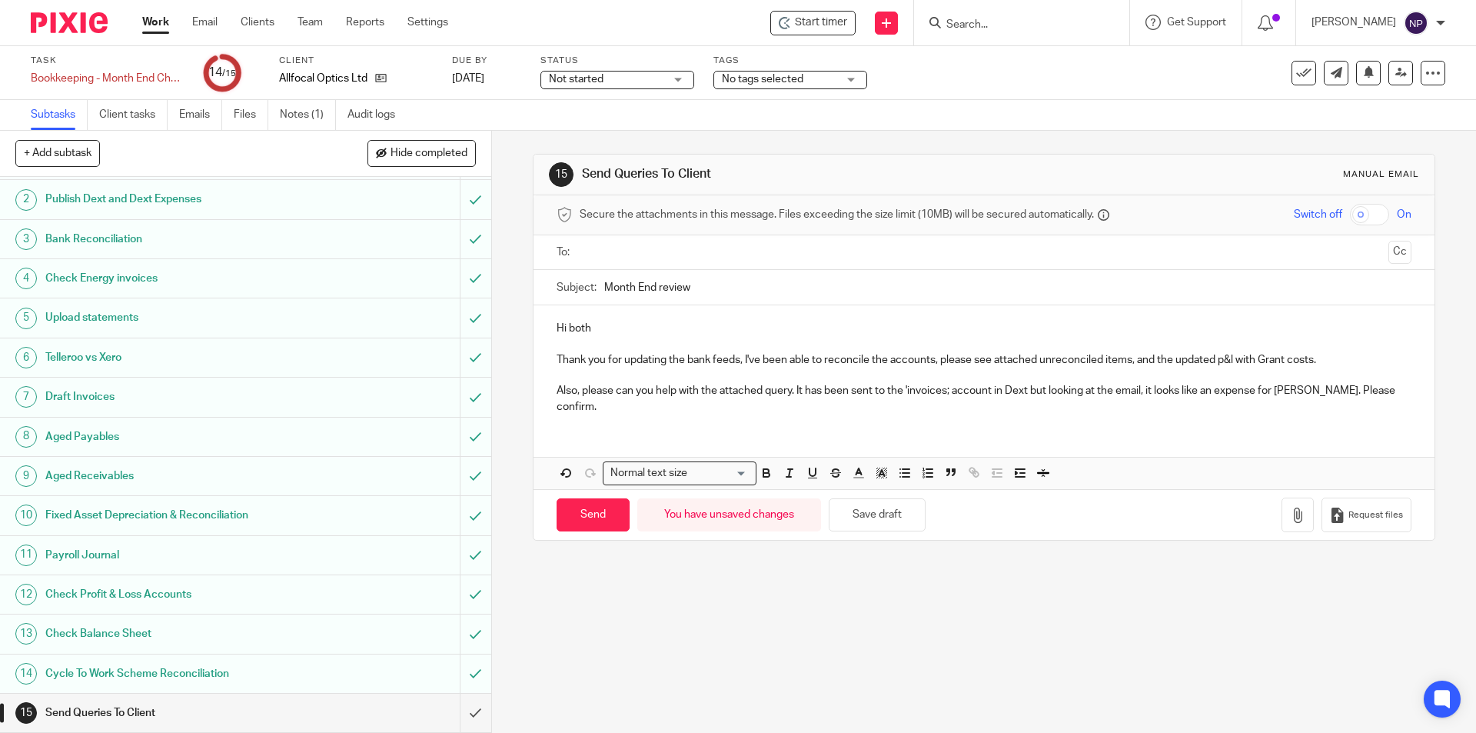
click at [810, 411] on p "Also, please can you help with the attached query. It has been sent to the 'inv…" at bounding box center [984, 399] width 854 height 32
click at [947, 394] on p "Also, please can you help with the attached query. It has been sent to the 'inv…" at bounding box center [984, 399] width 854 height 32
drag, startPoint x: 684, startPoint y: 417, endPoint x: 679, endPoint y: 408, distance: 10.7
click at [679, 408] on div "Hi both Thank you for updating the bank feeds, I've been able to reconcile the …" at bounding box center [983, 365] width 900 height 121
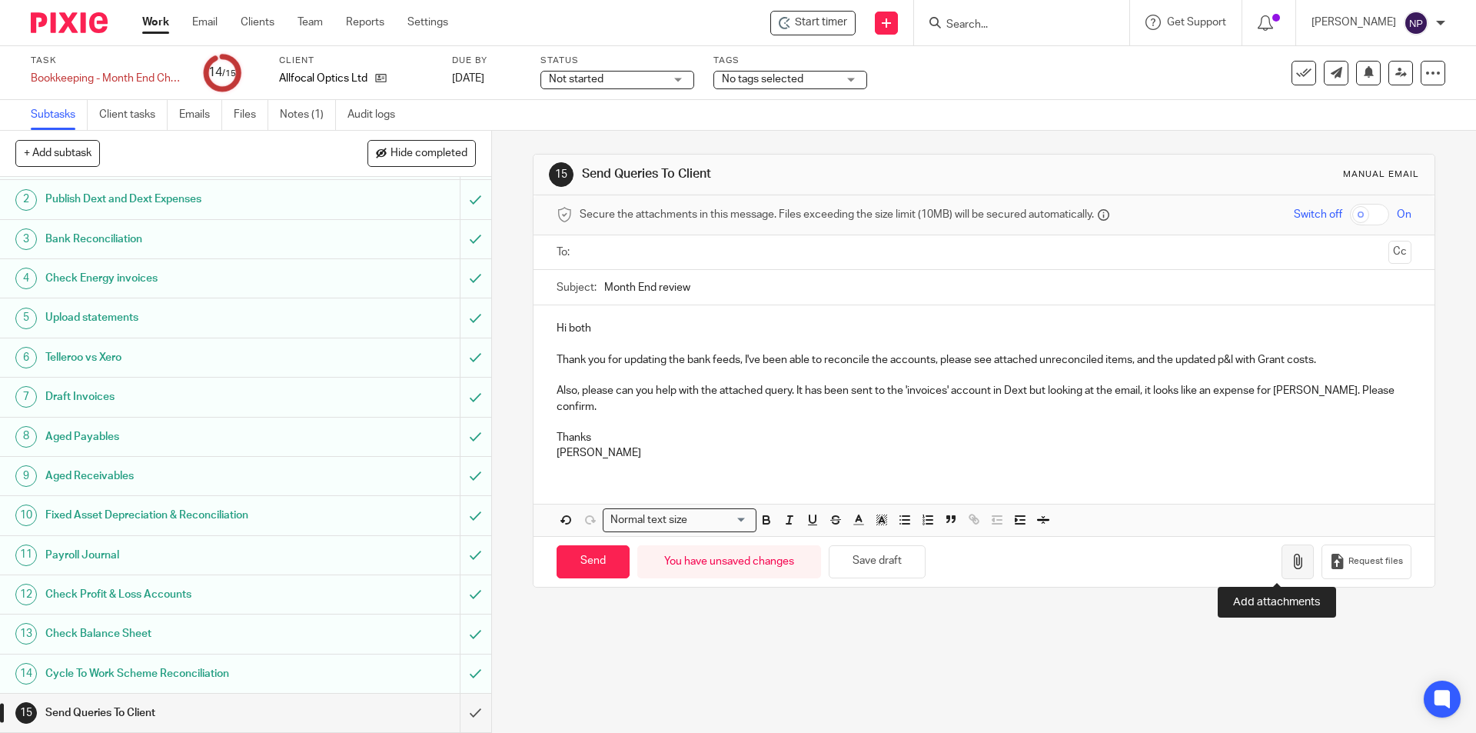
click at [1281, 563] on button "button" at bounding box center [1297, 561] width 32 height 35
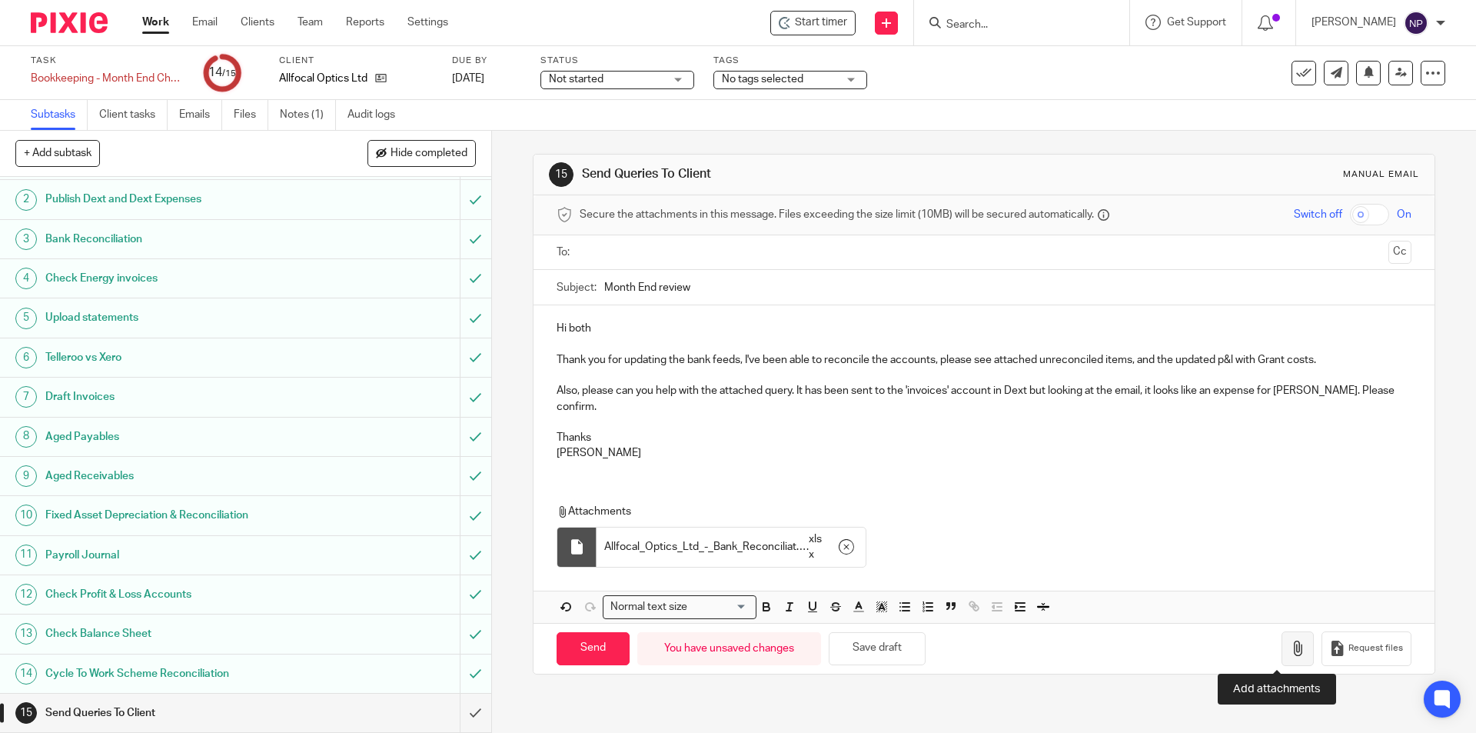
click at [1293, 637] on button "button" at bounding box center [1297, 648] width 32 height 35
click at [1281, 638] on button "button" at bounding box center [1297, 648] width 32 height 35
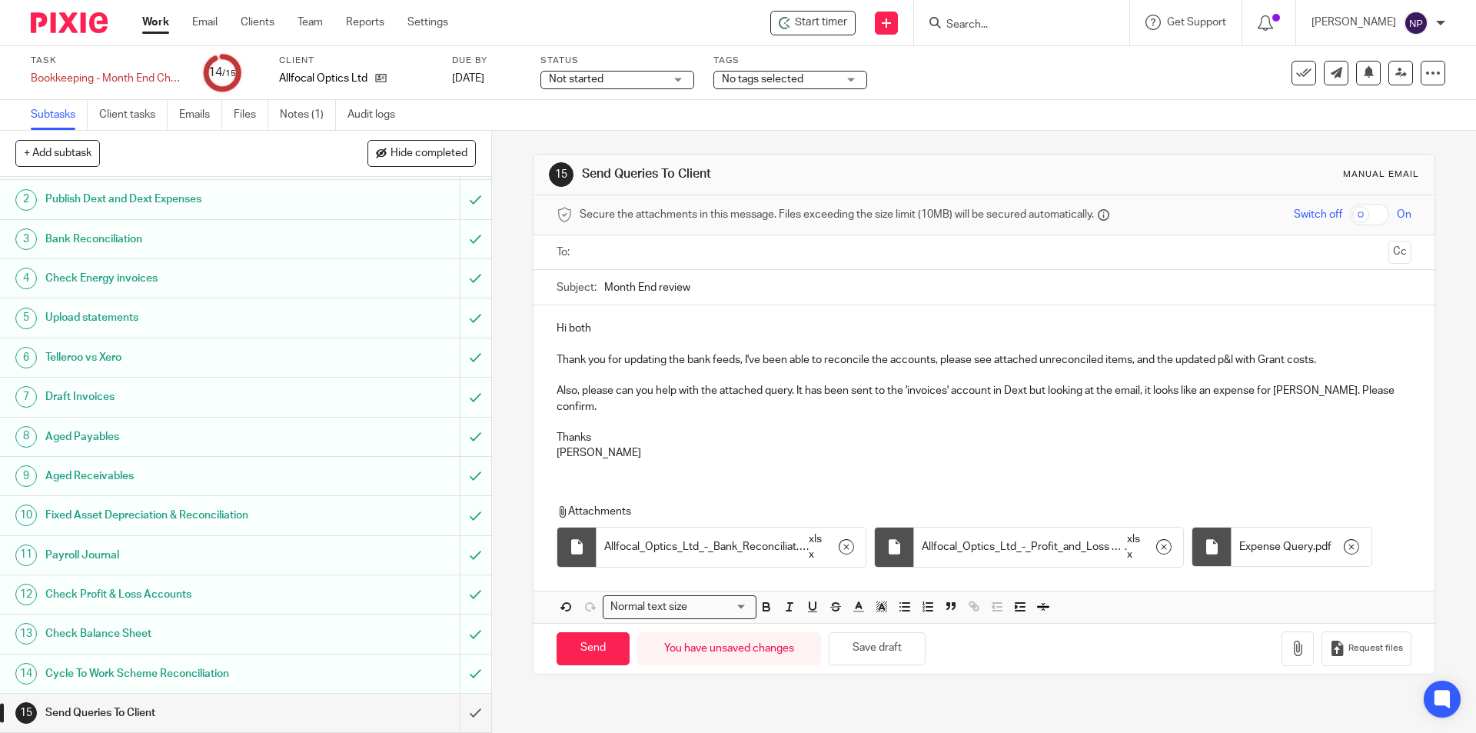
click at [680, 414] on p at bounding box center [984, 421] width 854 height 15
click at [658, 244] on input "text" at bounding box center [983, 253] width 796 height 18
click at [736, 263] on input "text" at bounding box center [1048, 254] width 668 height 30
click at [820, 423] on p at bounding box center [984, 424] width 854 height 15
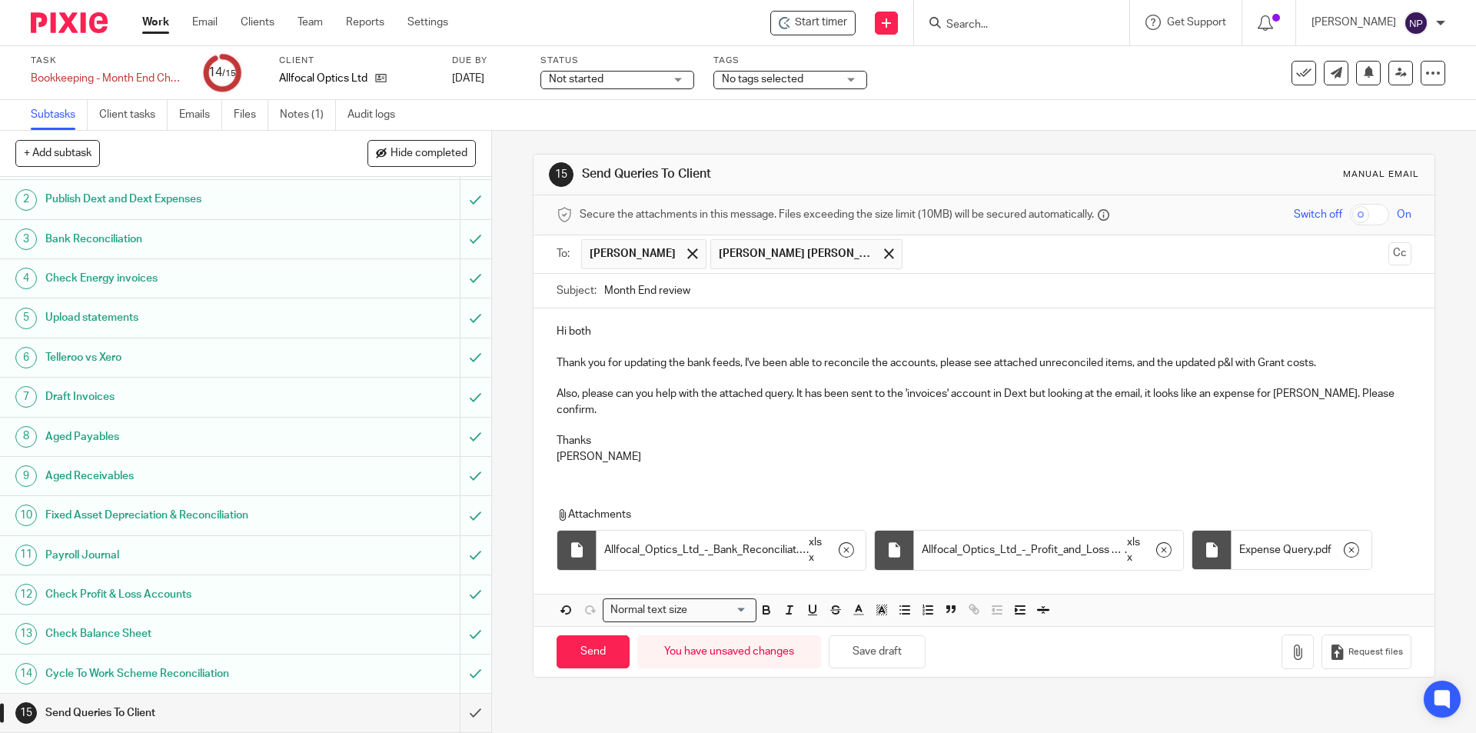
scroll to position [15, 0]
click at [570, 668] on input "Send" at bounding box center [593, 651] width 73 height 33
type input "Sent"
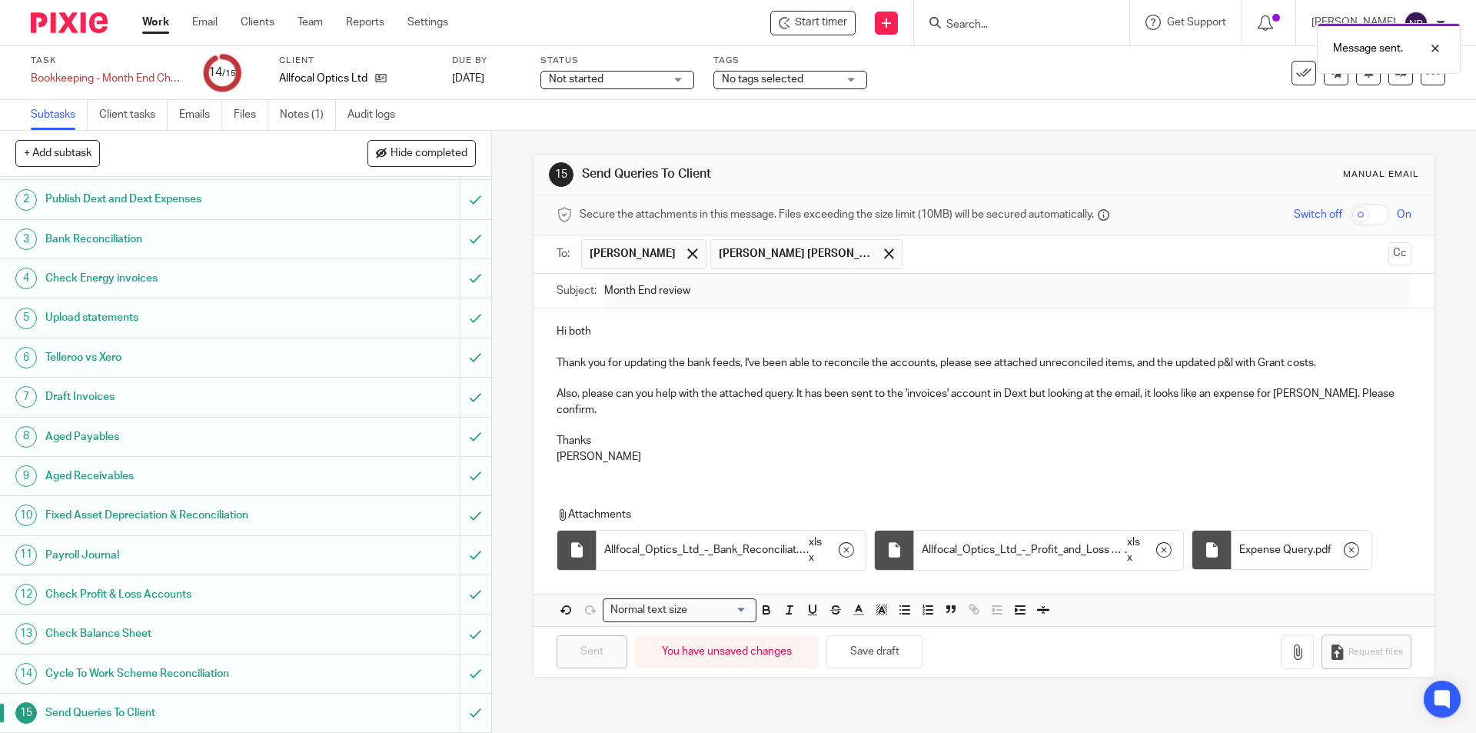
click at [275, 115] on ul "Subtasks Client tasks Emails Files Notes (1) Audit logs" at bounding box center [224, 115] width 387 height 30
click at [284, 111] on link "Notes (1)" at bounding box center [308, 115] width 56 height 30
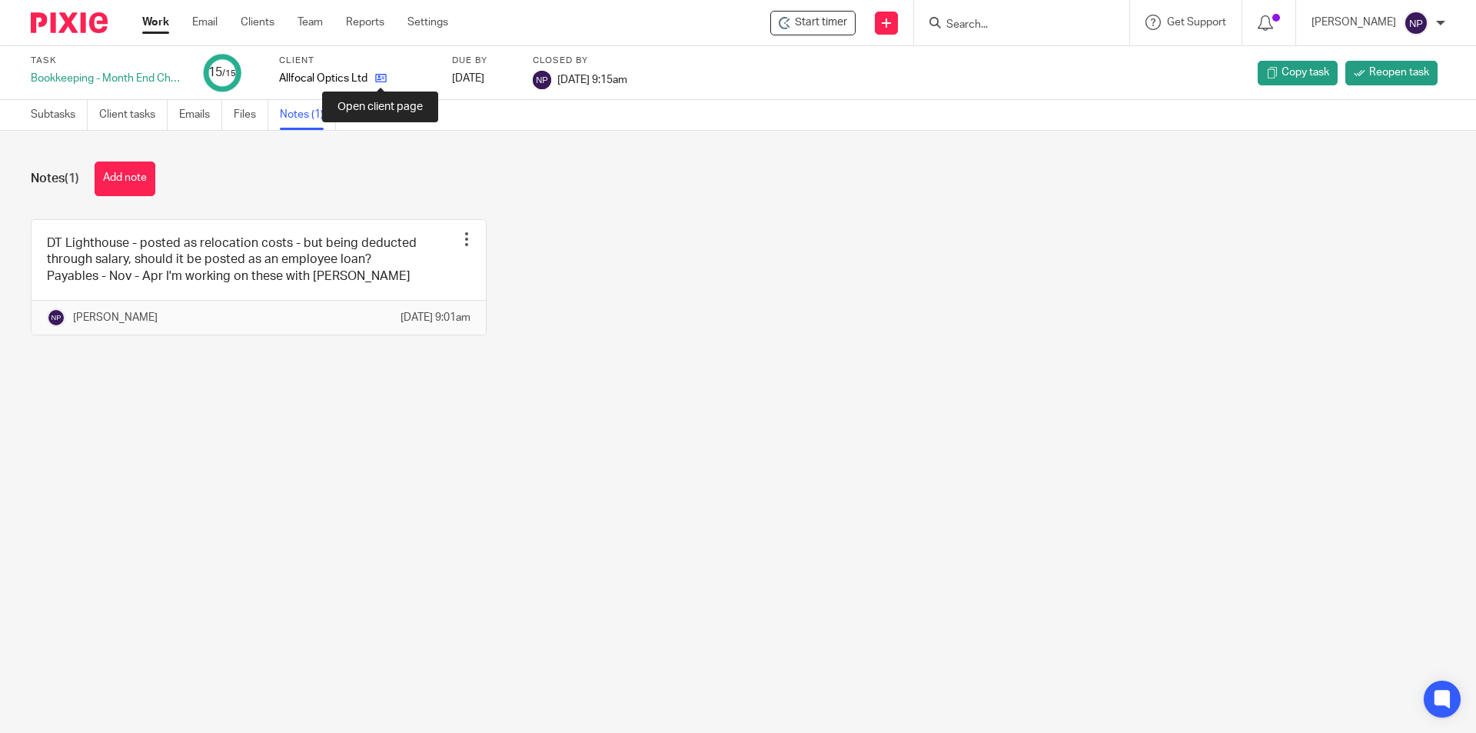
click at [381, 75] on icon at bounding box center [381, 78] width 12 height 12
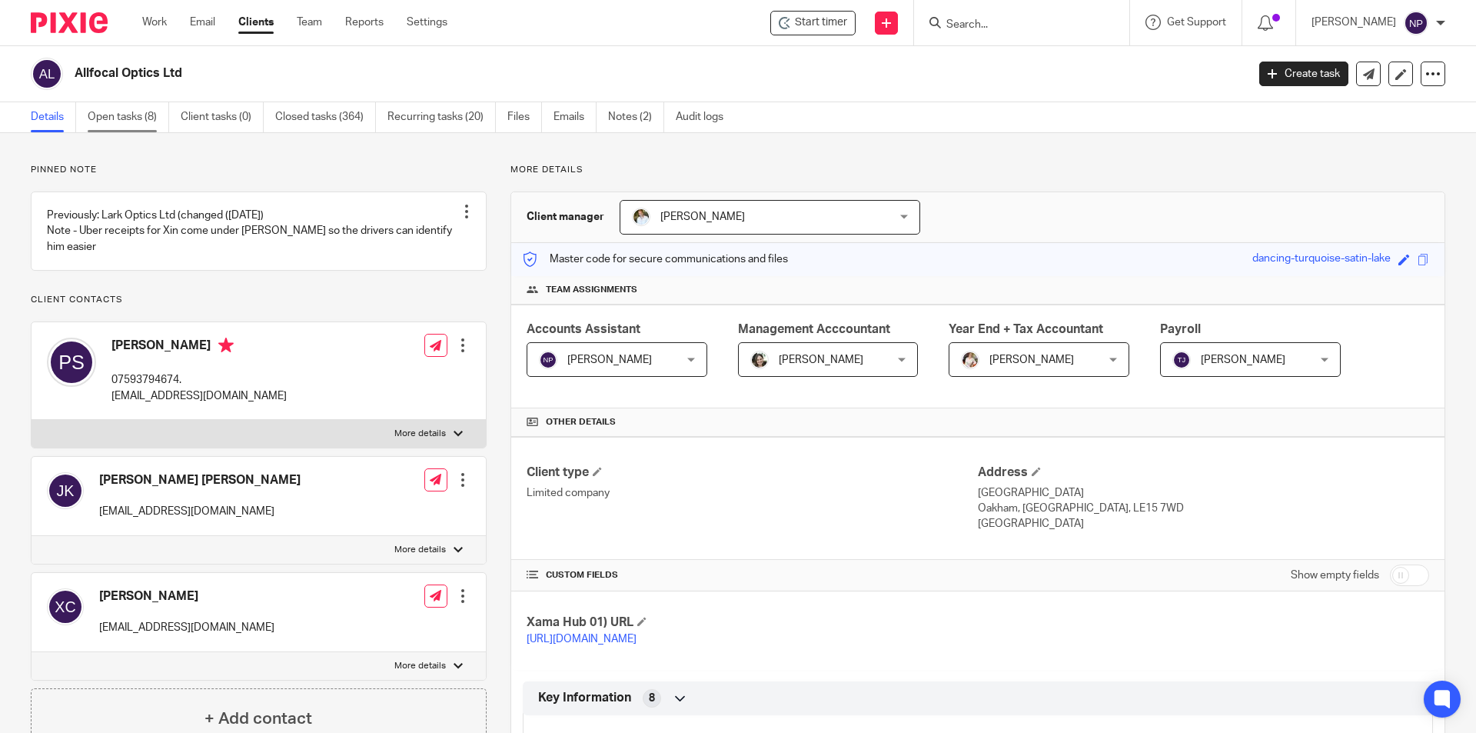
click at [125, 115] on link "Open tasks (8)" at bounding box center [128, 117] width 81 height 30
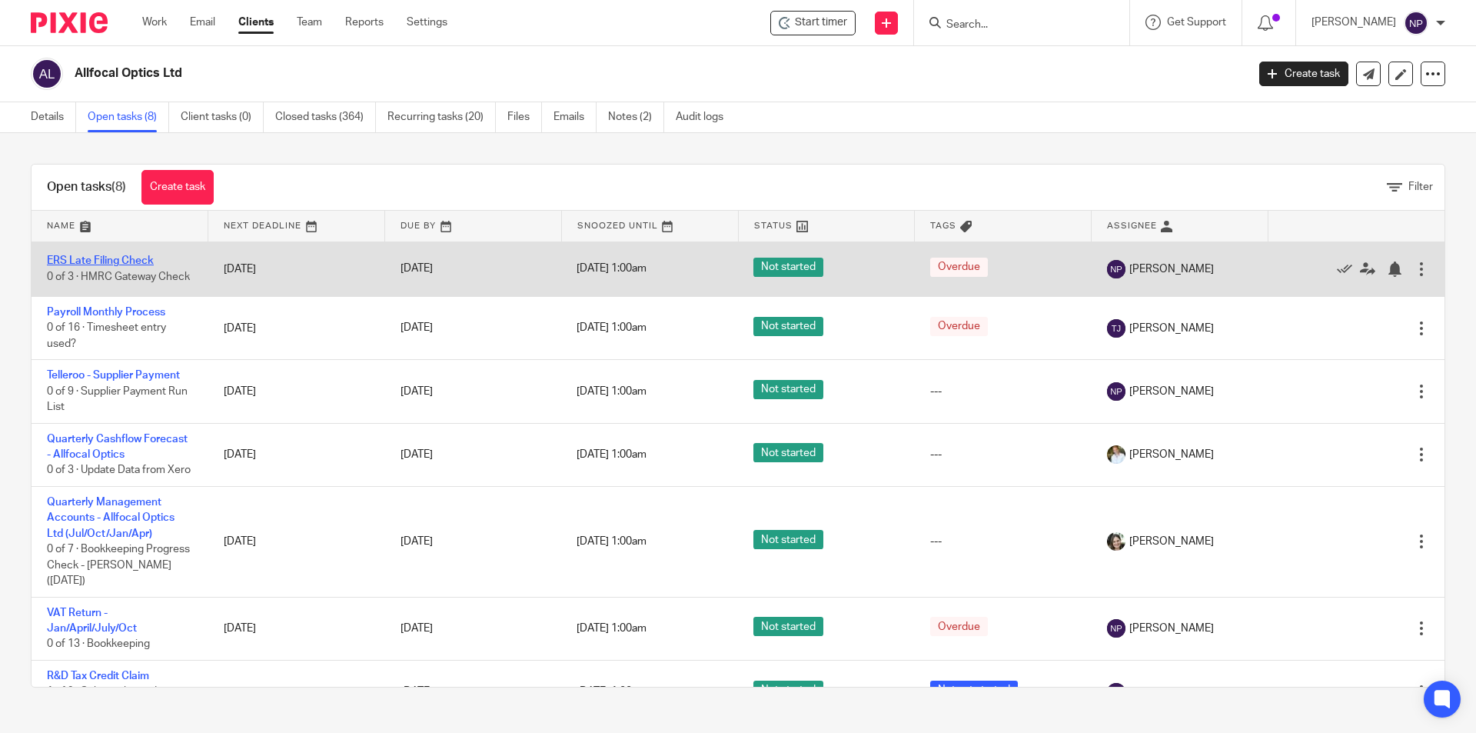
click at [136, 255] on link "ERS Late Filing Check" at bounding box center [100, 260] width 107 height 11
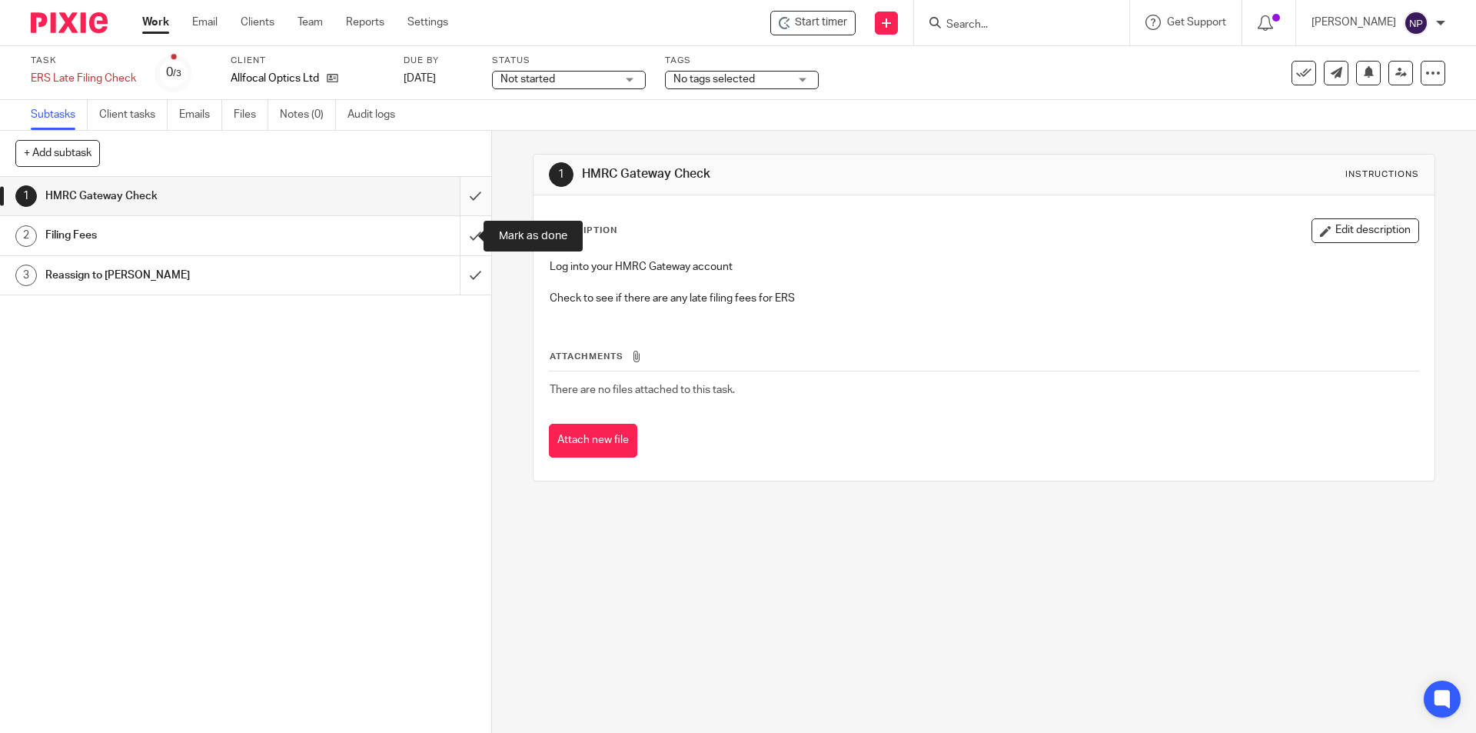
click at [463, 198] on input "submit" at bounding box center [245, 196] width 491 height 38
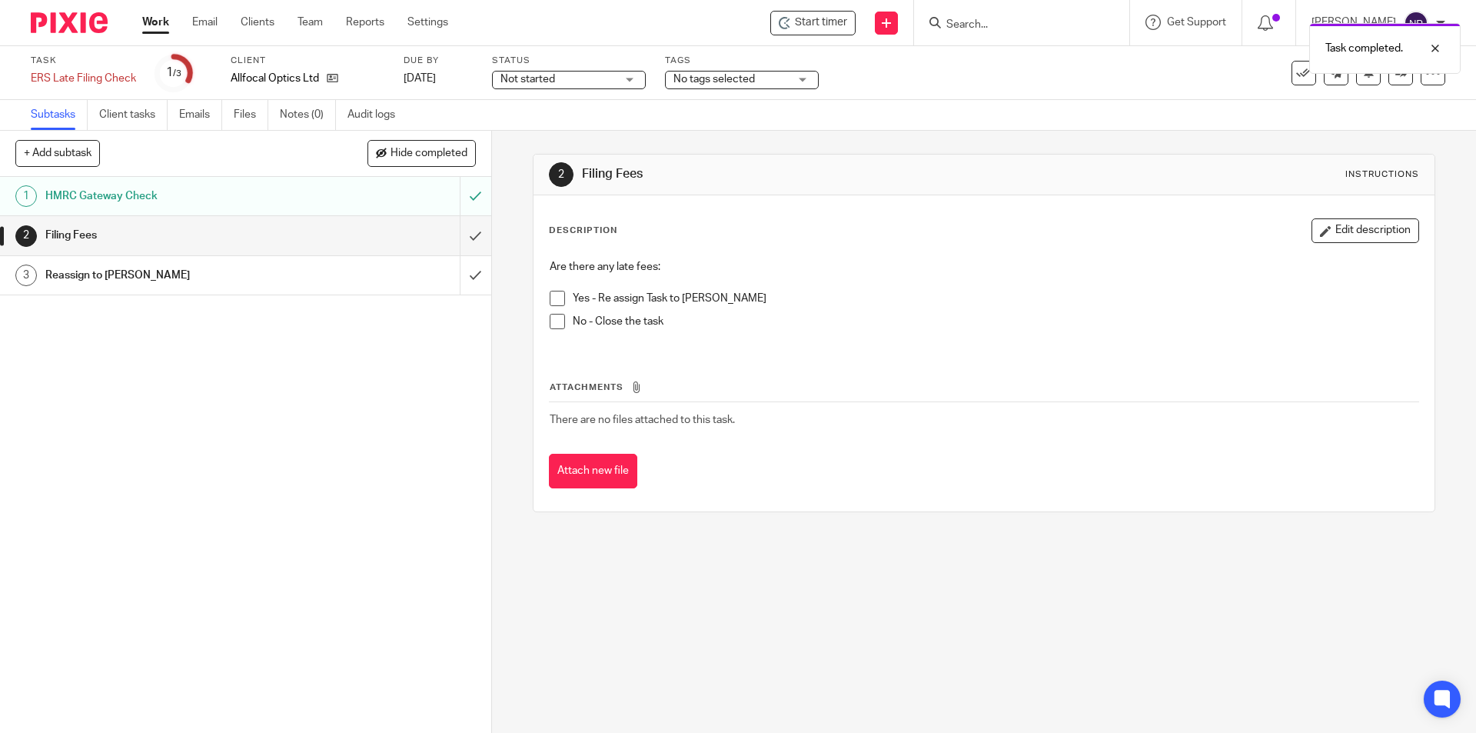
click at [550, 327] on span at bounding box center [557, 321] width 15 height 15
click at [467, 238] on input "submit" at bounding box center [245, 235] width 491 height 38
click at [459, 276] on input "submit" at bounding box center [245, 275] width 491 height 38
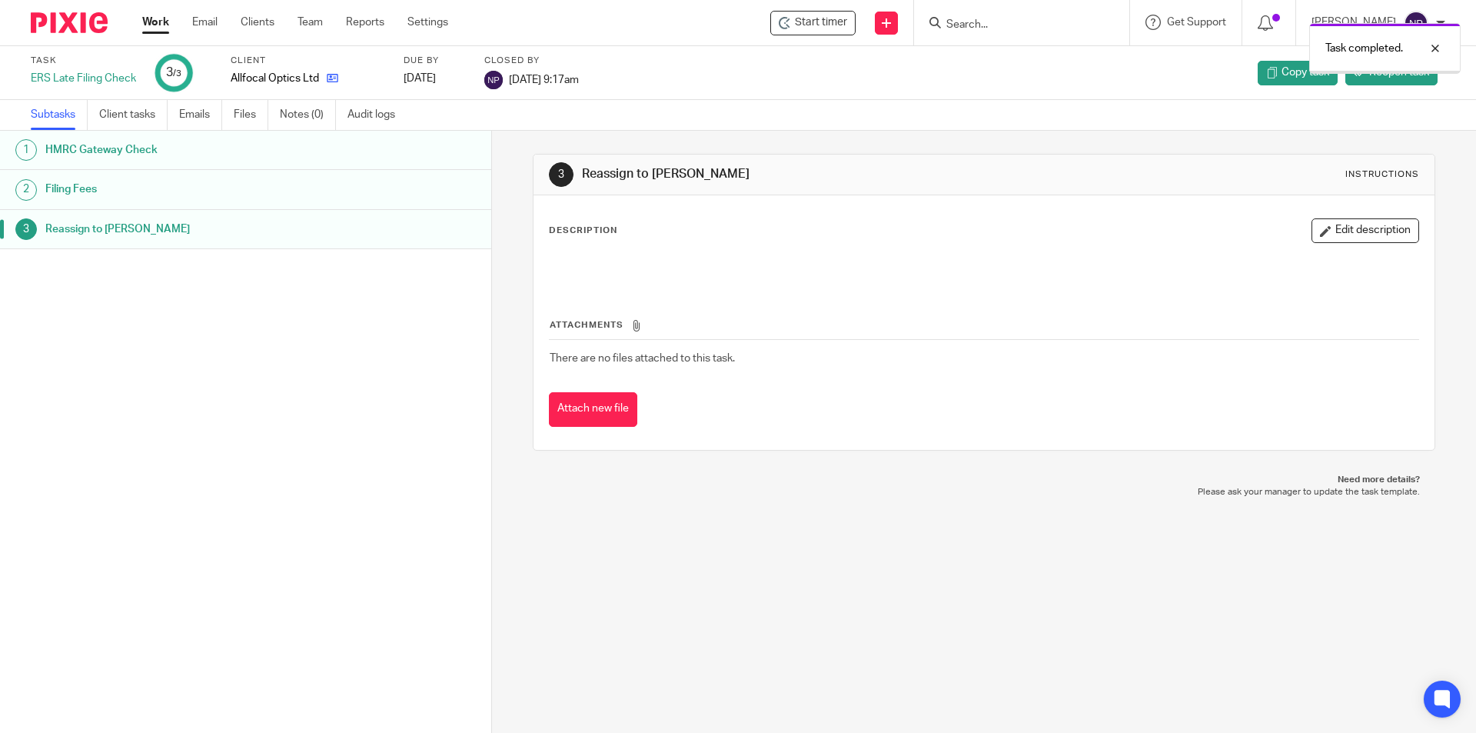
click at [331, 81] on icon at bounding box center [333, 78] width 12 height 12
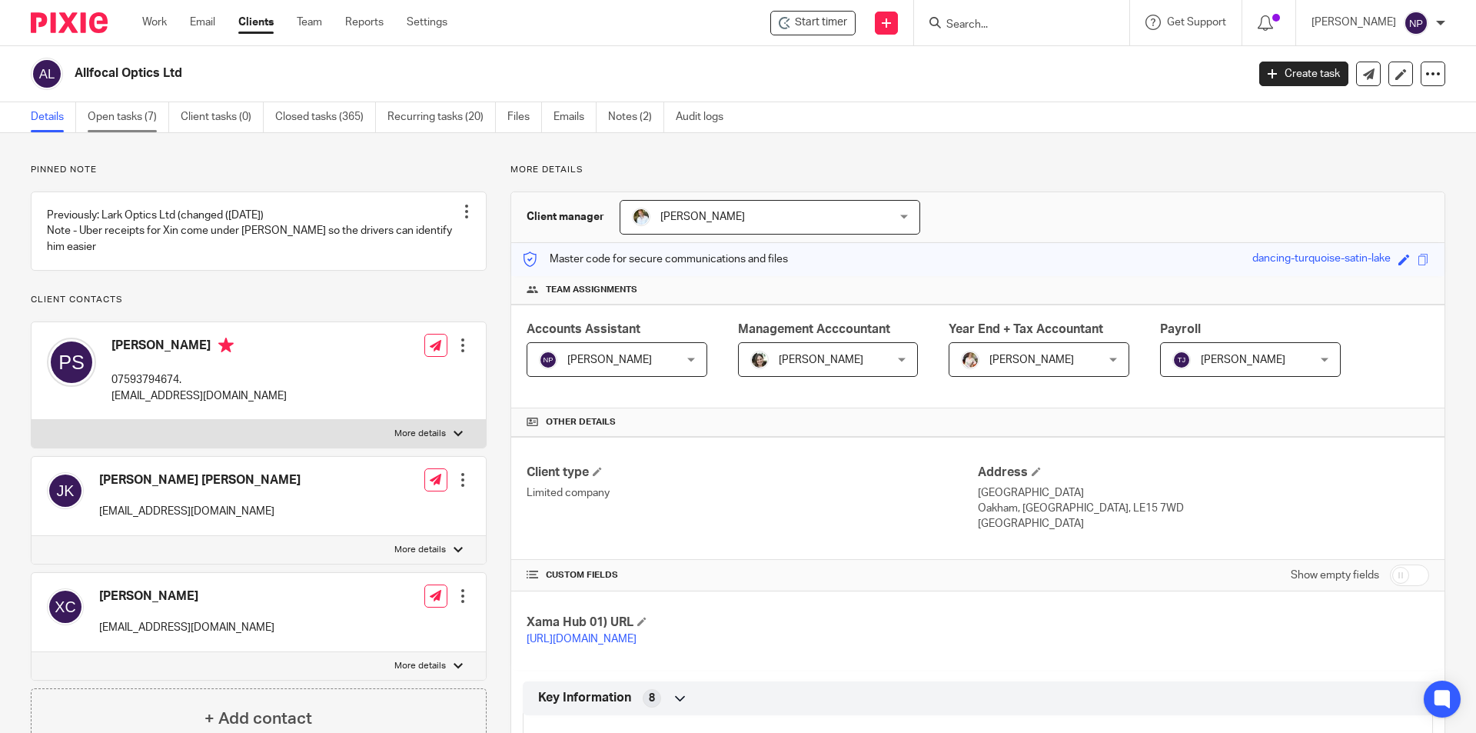
click at [144, 122] on link "Open tasks (7)" at bounding box center [128, 117] width 81 height 30
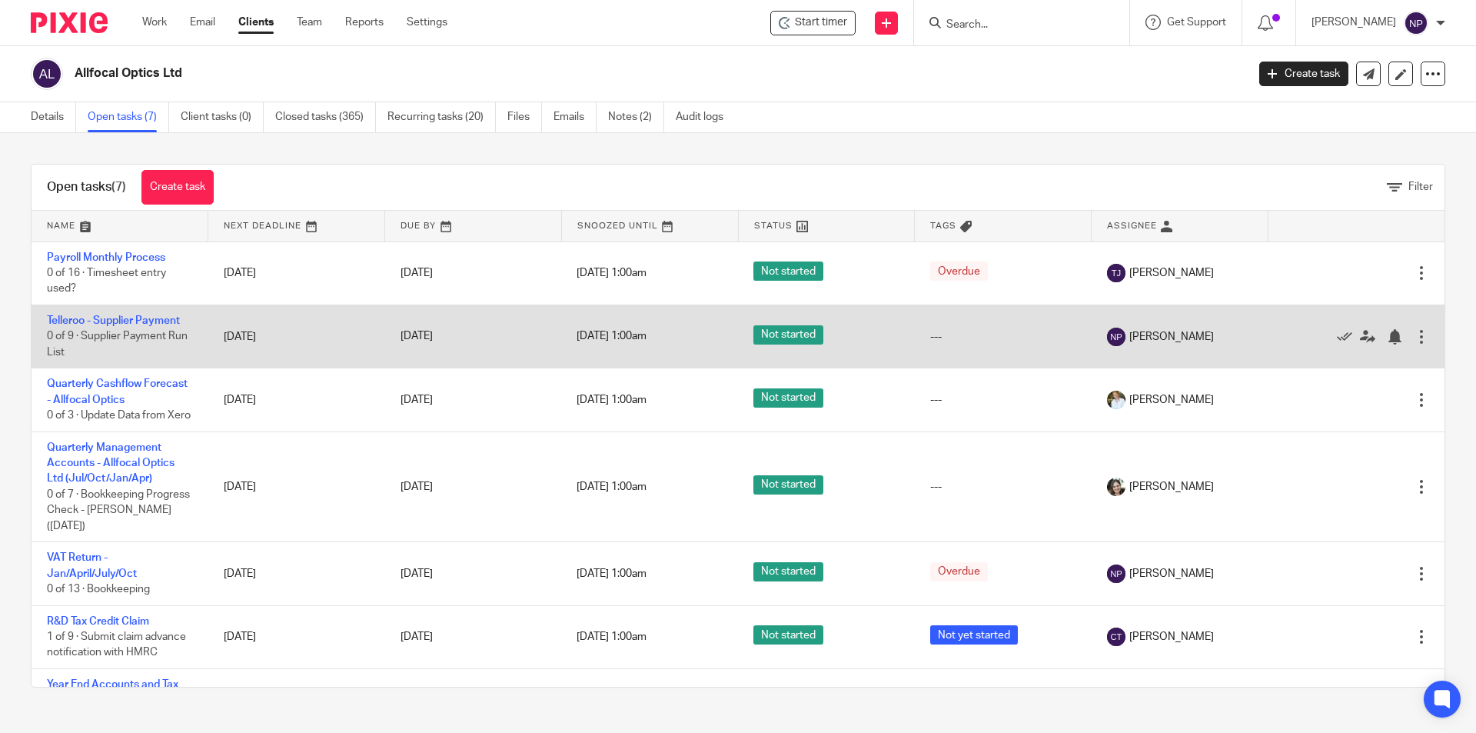
scroll to position [61, 0]
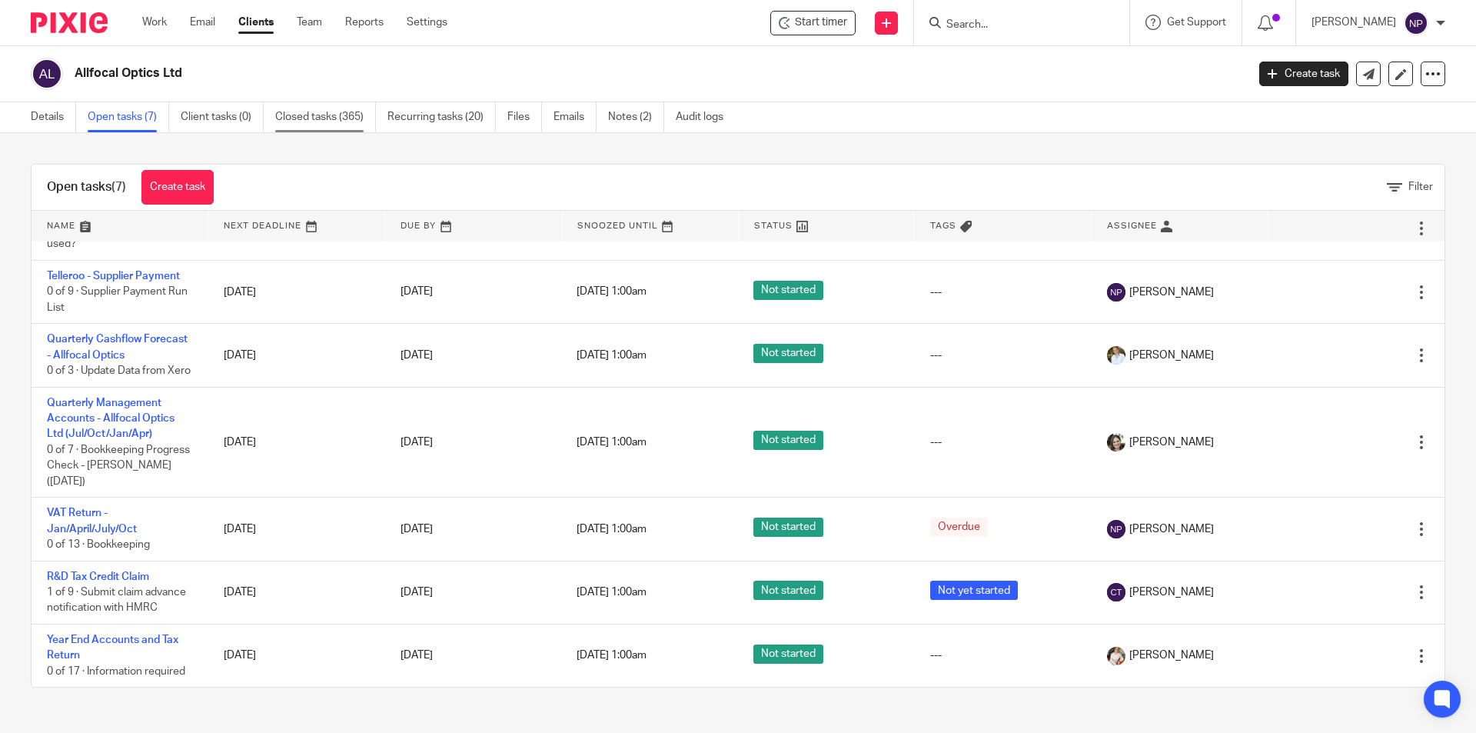
click at [344, 116] on link "Closed tasks (365)" at bounding box center [325, 117] width 101 height 30
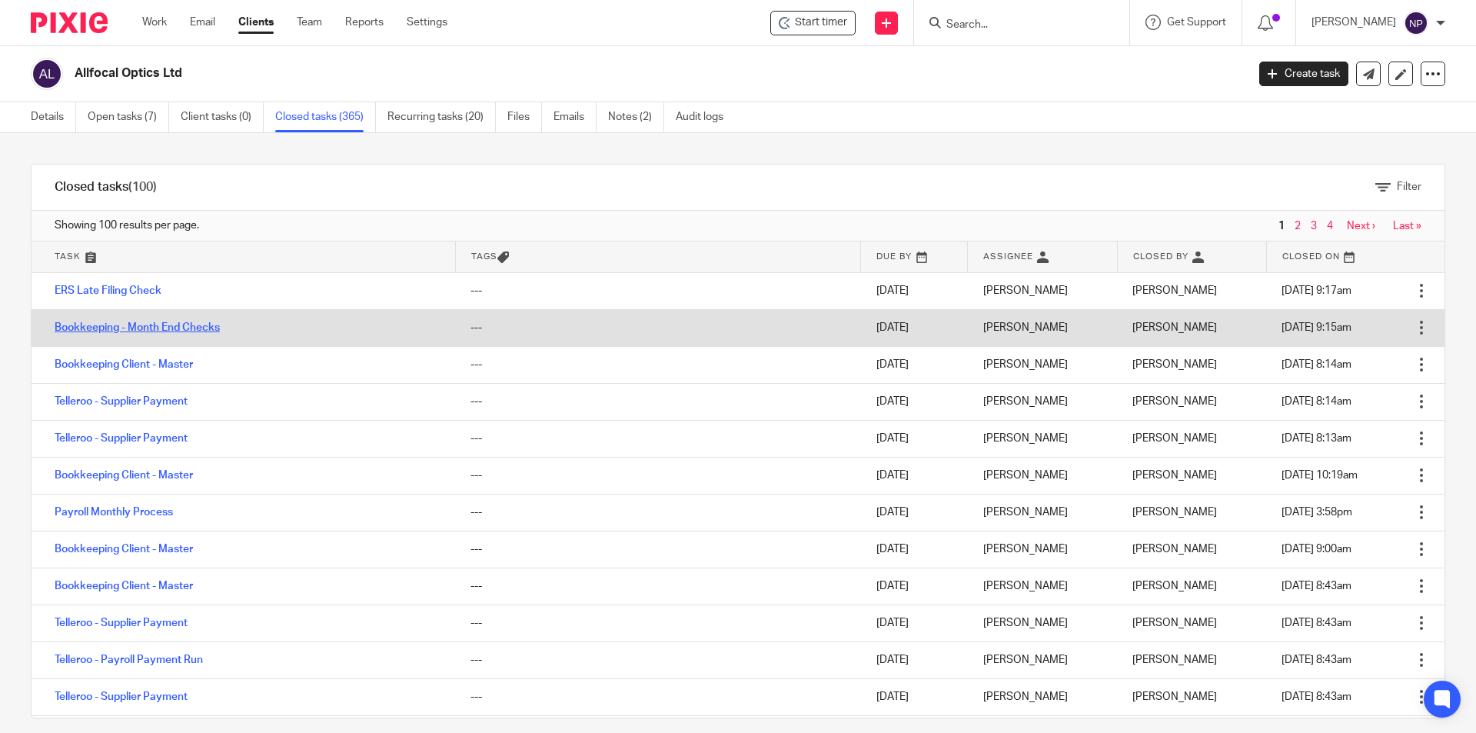
click at [216, 324] on link "Bookkeeping - Month End Checks" at bounding box center [137, 327] width 165 height 11
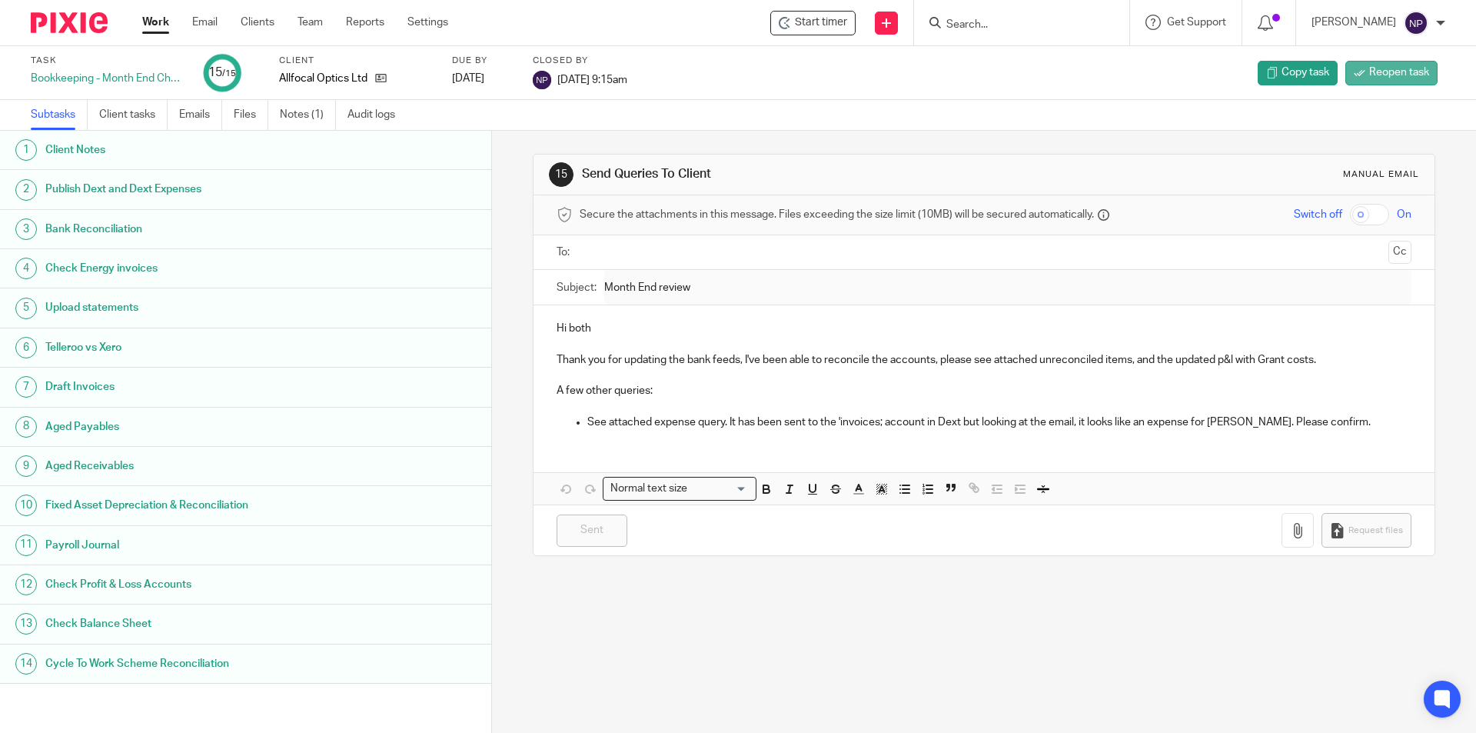
click at [1354, 75] on link "Reopen task" at bounding box center [1391, 73] width 92 height 25
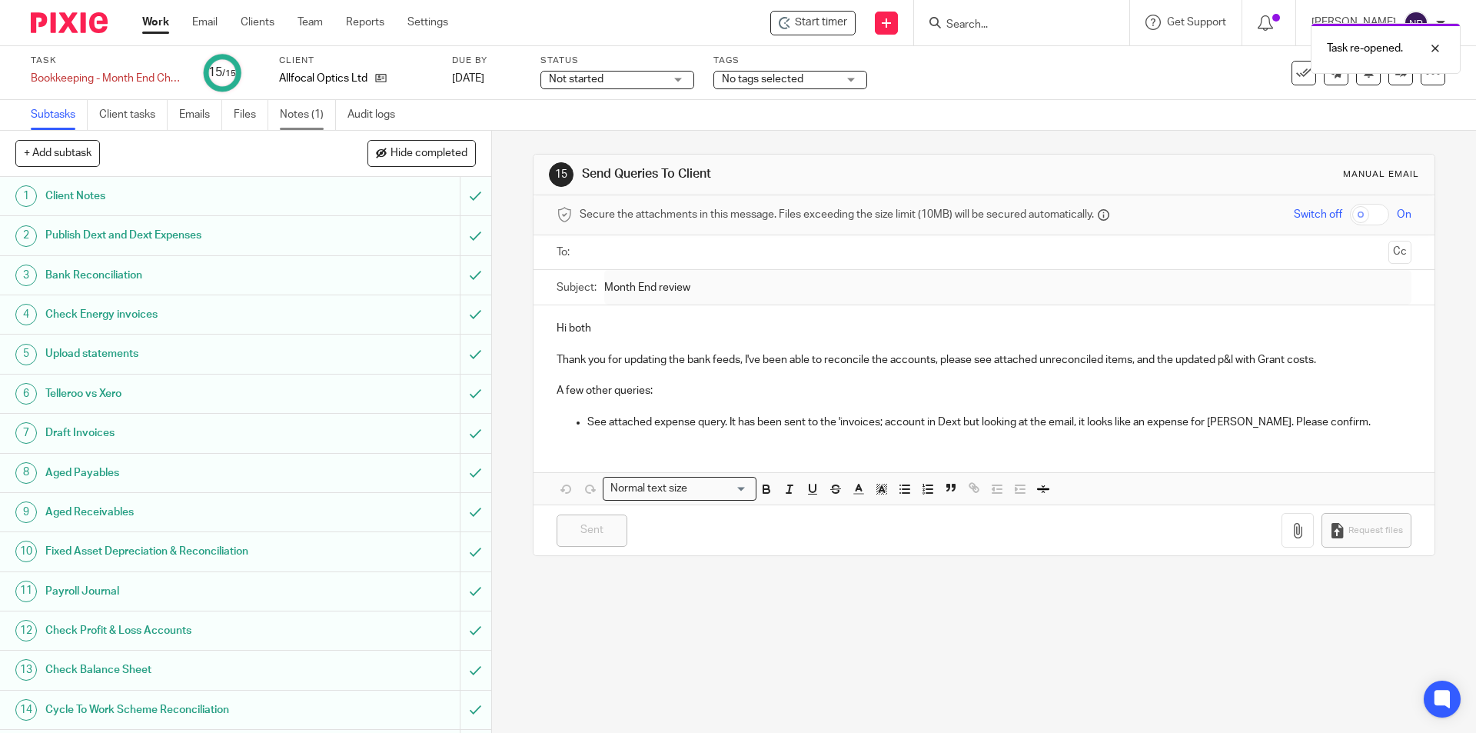
click at [315, 105] on link "Notes (1)" at bounding box center [308, 115] width 56 height 30
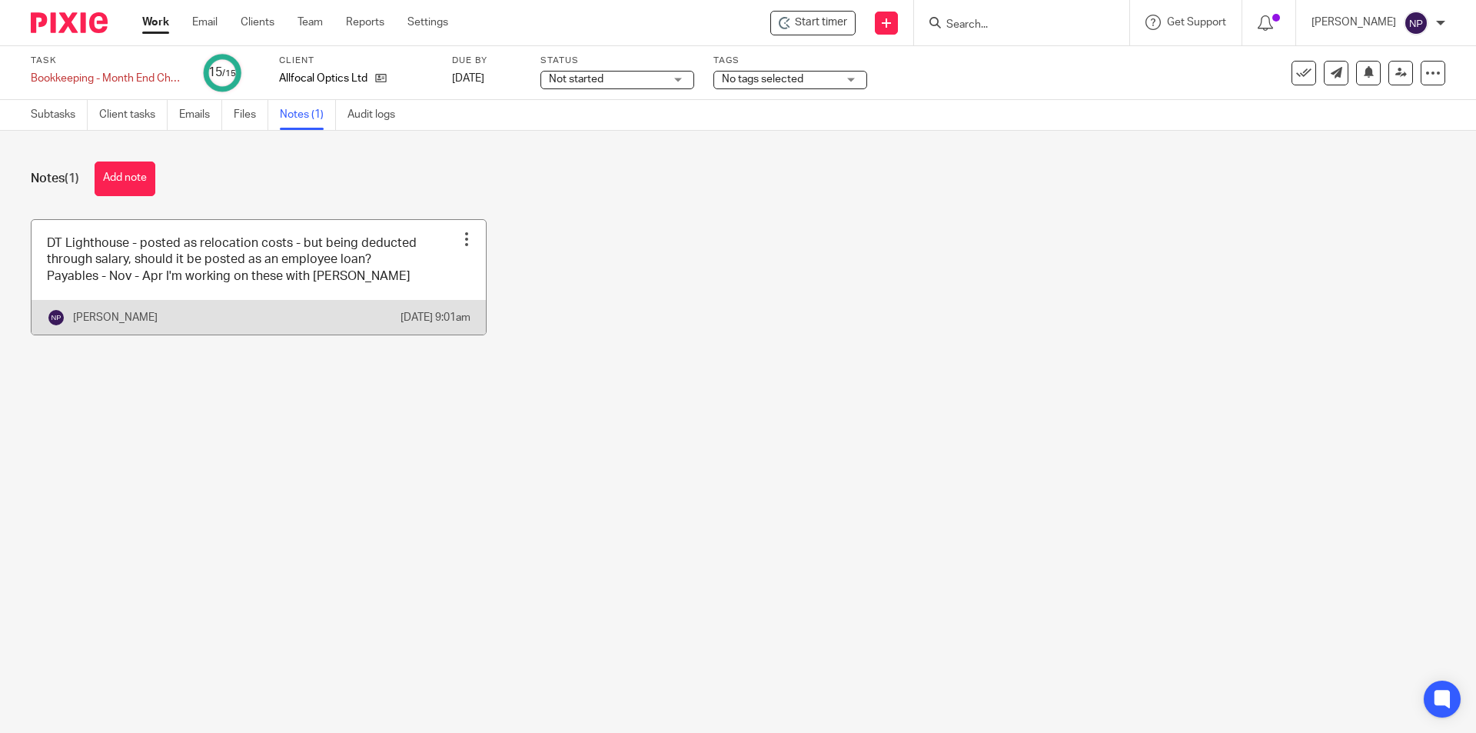
click at [313, 291] on link at bounding box center [259, 277] width 454 height 115
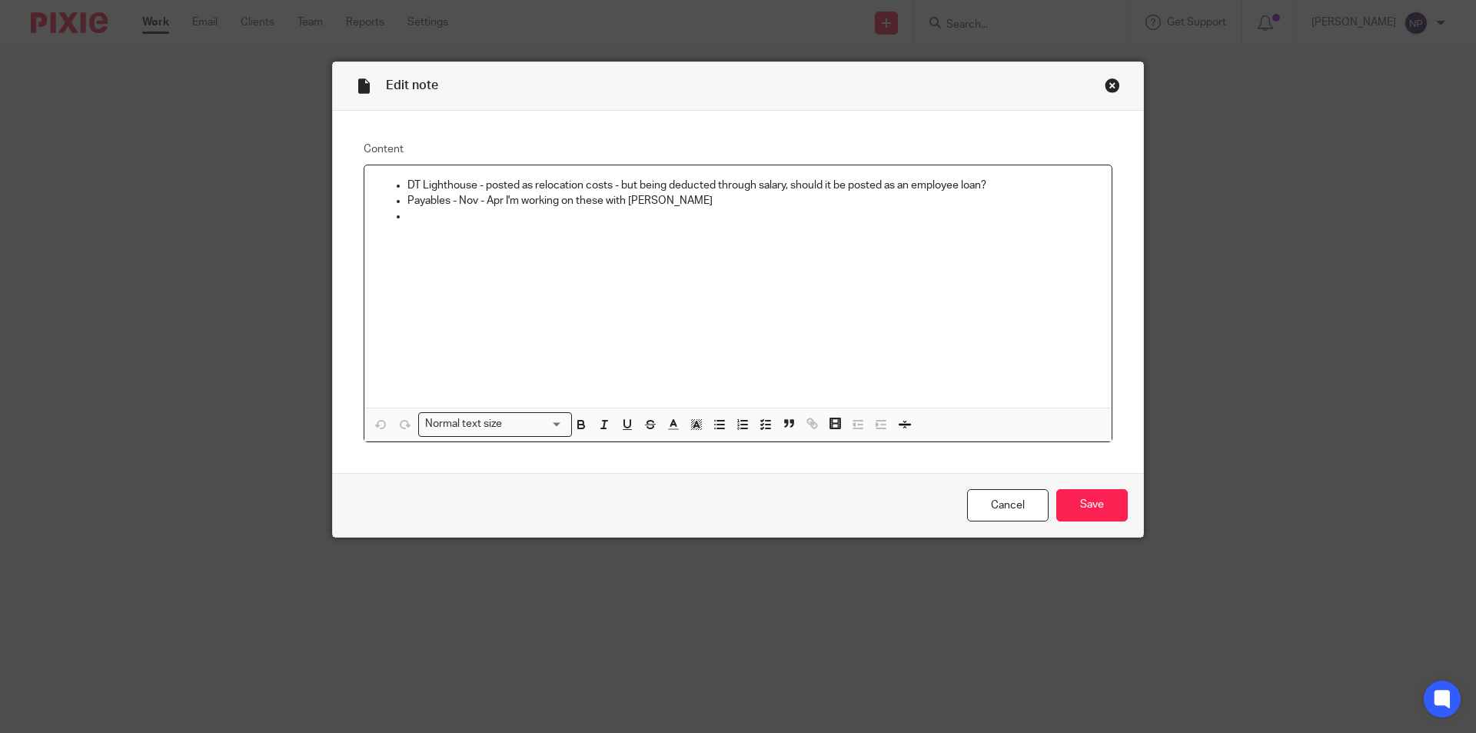
click at [733, 220] on p at bounding box center [753, 215] width 692 height 15
click at [714, 201] on p "Payables - Nov - Apr I'm working on these with [PERSON_NAME]" at bounding box center [753, 200] width 692 height 15
click at [763, 212] on p "RS - Overpayment, as part of an order, but the order (Inv" at bounding box center [768, 215] width 661 height 15
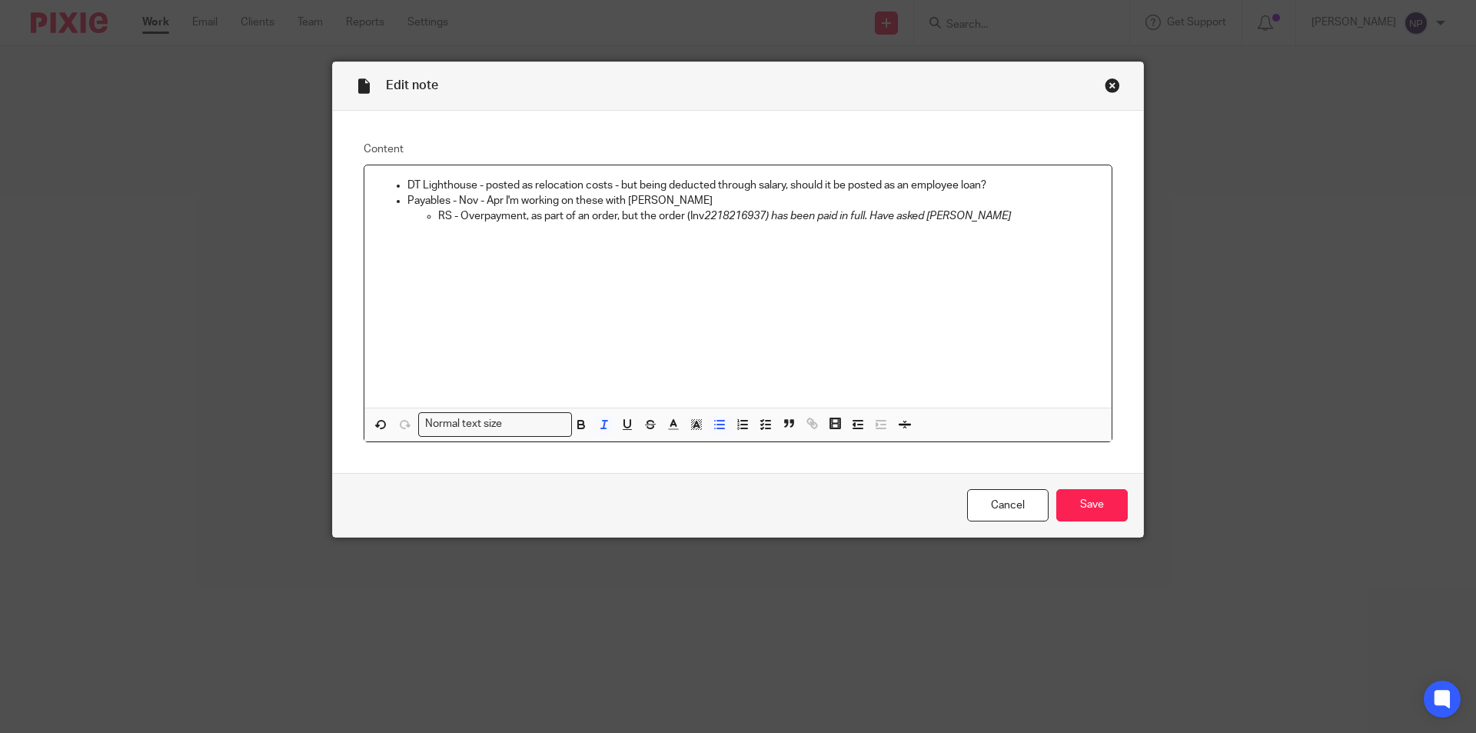
click at [999, 211] on p "RS - Overpayment, as part of an order, but the order (Inv 2218216937) has been …" at bounding box center [768, 215] width 661 height 15
drag, startPoint x: 989, startPoint y: 214, endPoint x: 771, endPoint y: 215, distance: 218.3
click at [771, 215] on p "RS - Overpayment, as part of an order, but the order (Inv 2218216937) has been …" at bounding box center [768, 215] width 661 height 15
click at [597, 424] on icon "button" at bounding box center [604, 424] width 14 height 14
click at [999, 220] on p "RS - Overpayment, as part of an order, but the order (Inv 2218216937) has been …" at bounding box center [768, 215] width 661 height 15
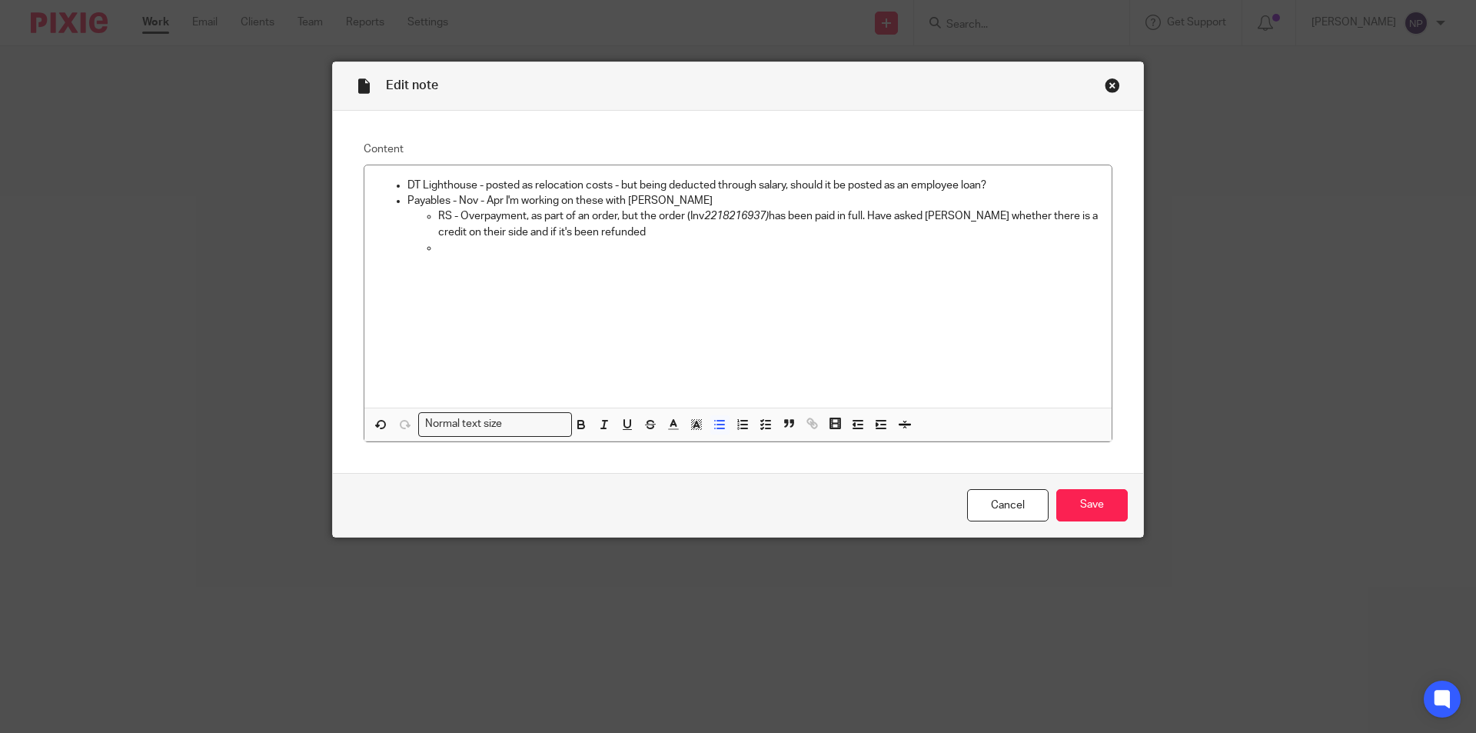
click at [557, 242] on p at bounding box center [768, 247] width 661 height 15
click at [684, 264] on p "St John's" at bounding box center [768, 262] width 661 height 15
drag, startPoint x: 434, startPoint y: 266, endPoint x: 482, endPoint y: 268, distance: 47.7
click at [482, 268] on p "St John's" at bounding box center [768, 262] width 661 height 15
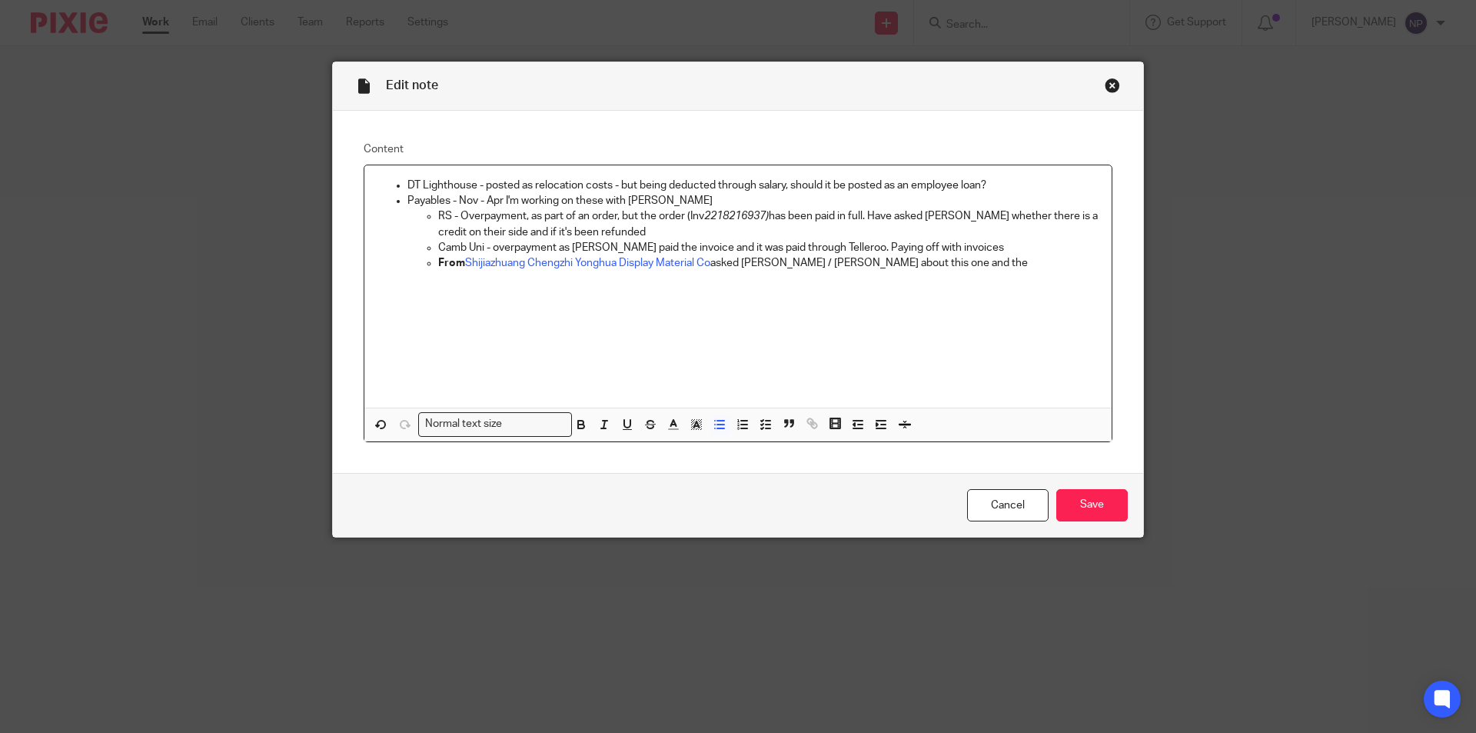
click at [939, 265] on p "From Shijiazhuang Chengzhi Yonghua Display Material Co asked Jaya / Xin about t…" at bounding box center [768, 262] width 661 height 15
click at [1106, 511] on input "Save" at bounding box center [1091, 505] width 71 height 33
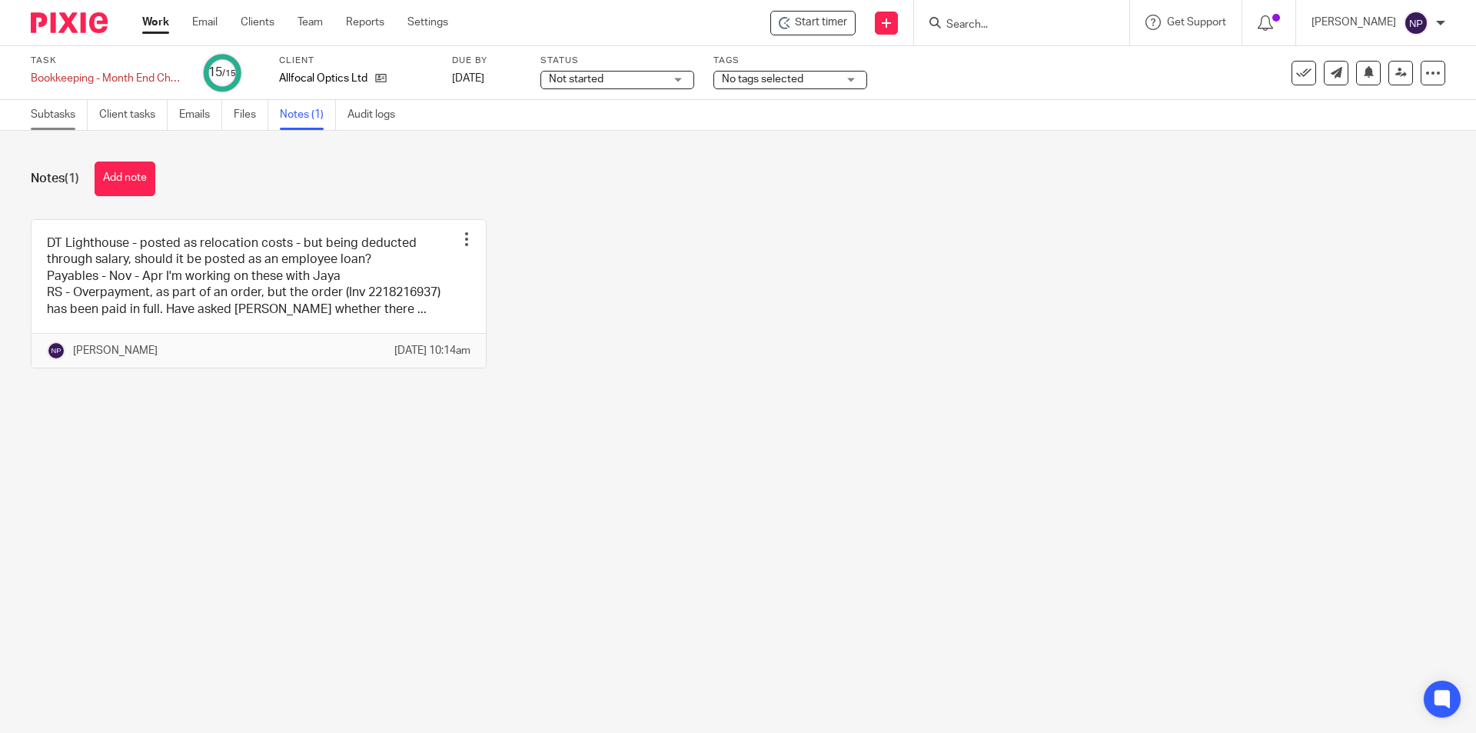
click at [58, 122] on link "Subtasks" at bounding box center [59, 115] width 57 height 30
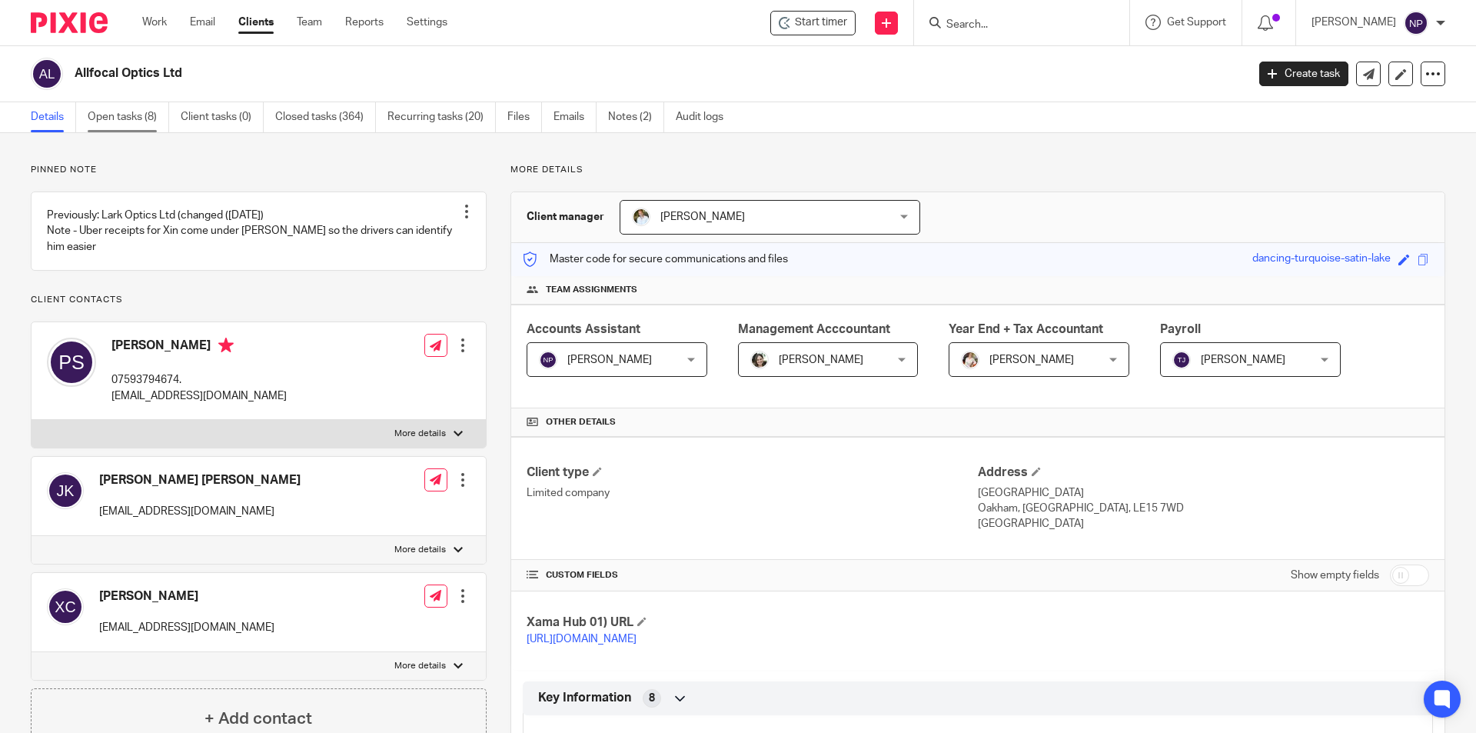
click at [142, 128] on link "Open tasks (8)" at bounding box center [128, 117] width 81 height 30
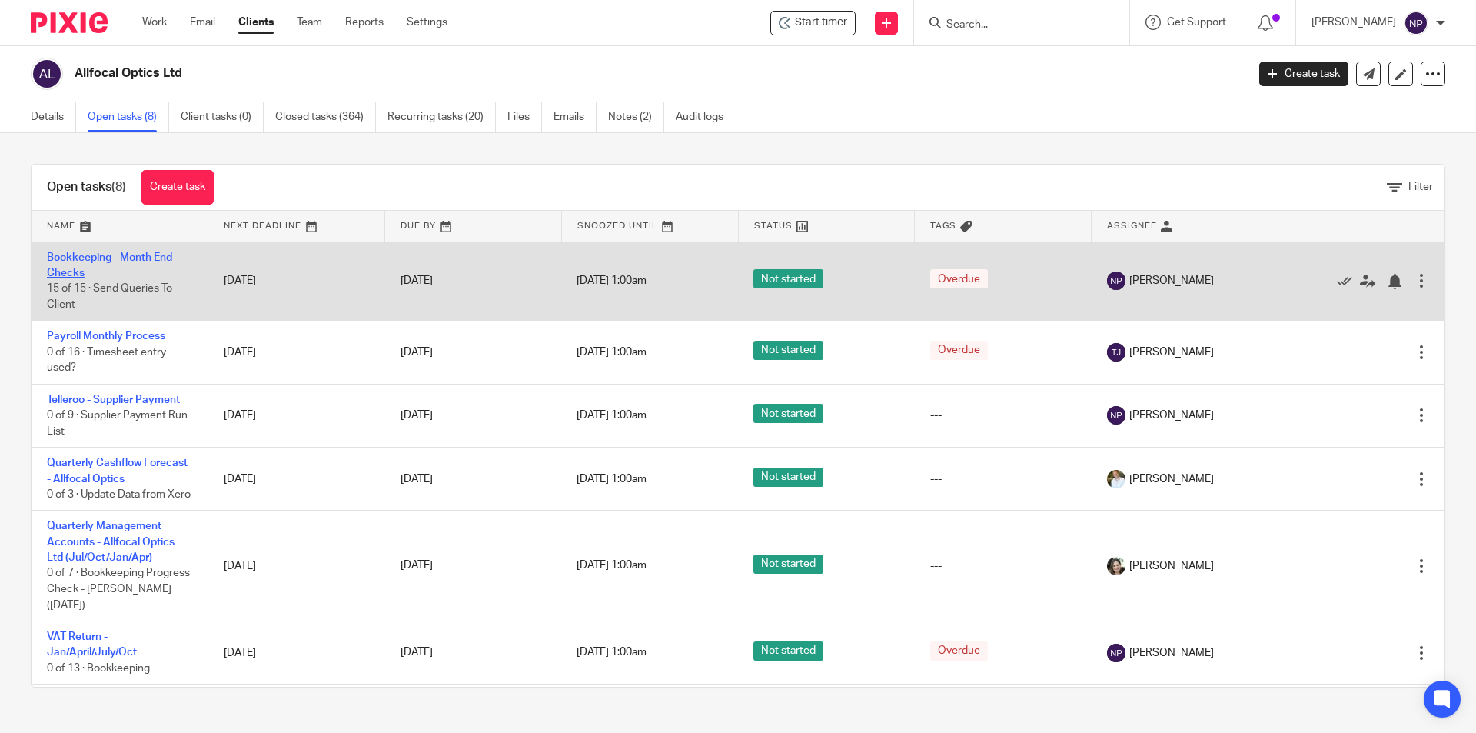
click at [152, 257] on link "Bookkeeping - Month End Checks" at bounding box center [109, 265] width 125 height 26
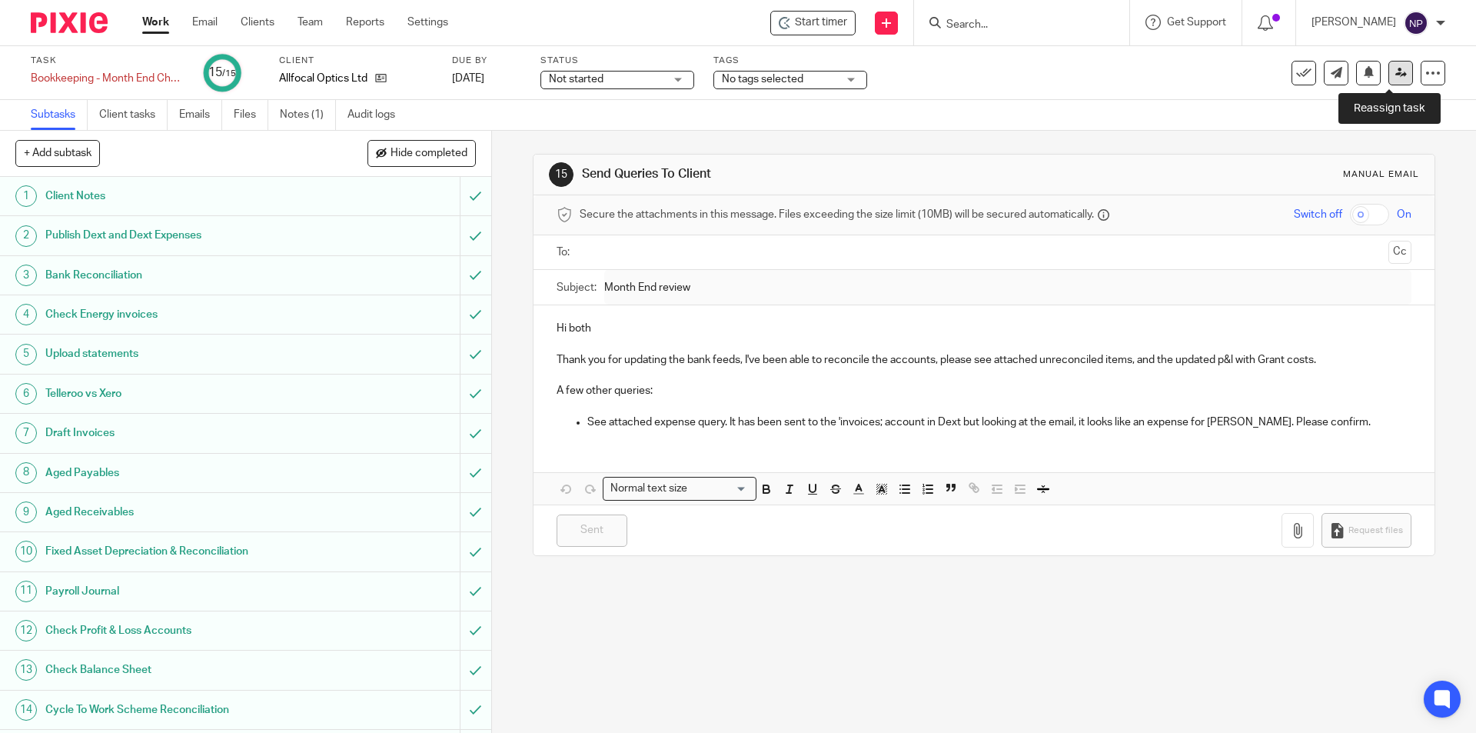
click at [1395, 74] on icon at bounding box center [1401, 73] width 12 height 12
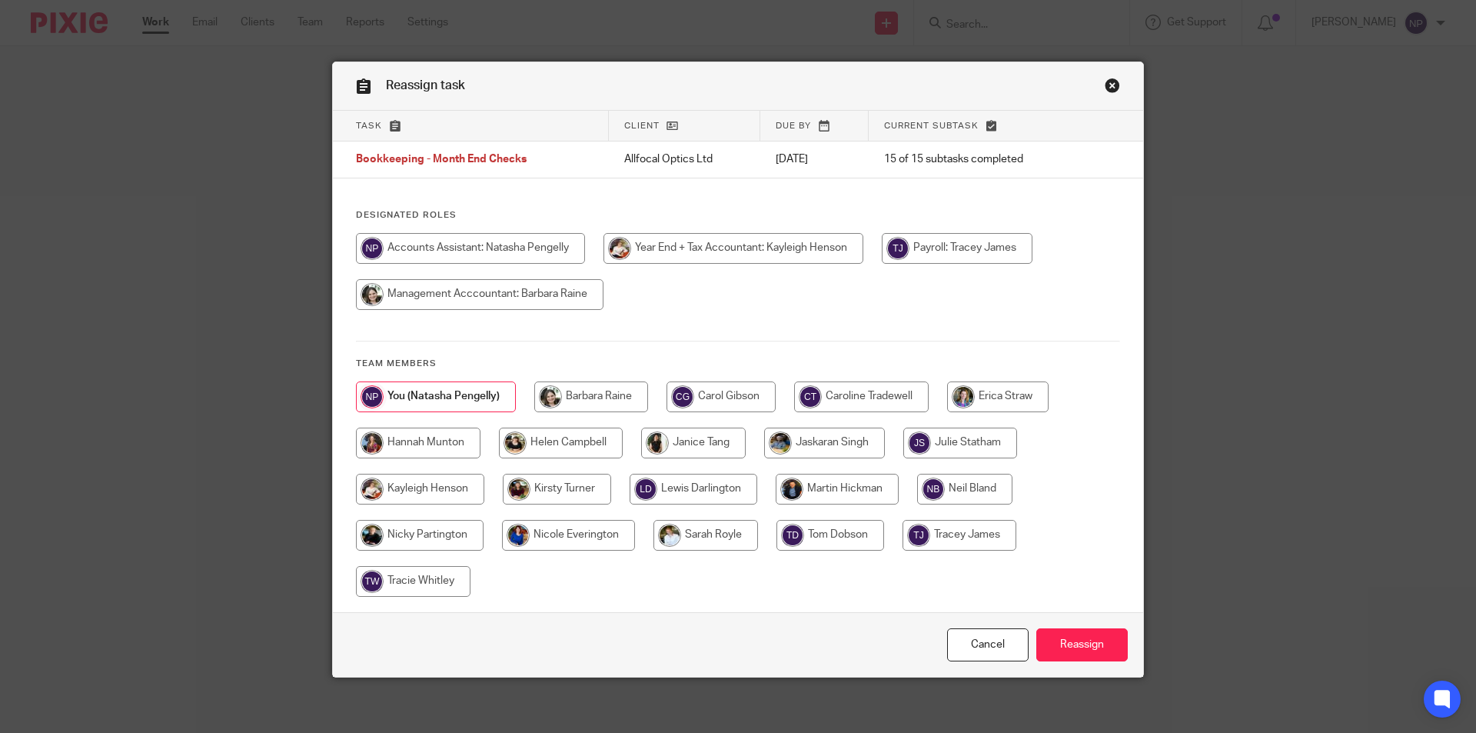
click at [569, 296] on input "radio" at bounding box center [480, 294] width 248 height 31
radio input "true"
click at [1075, 646] on input "Reassign" at bounding box center [1081, 644] width 91 height 33
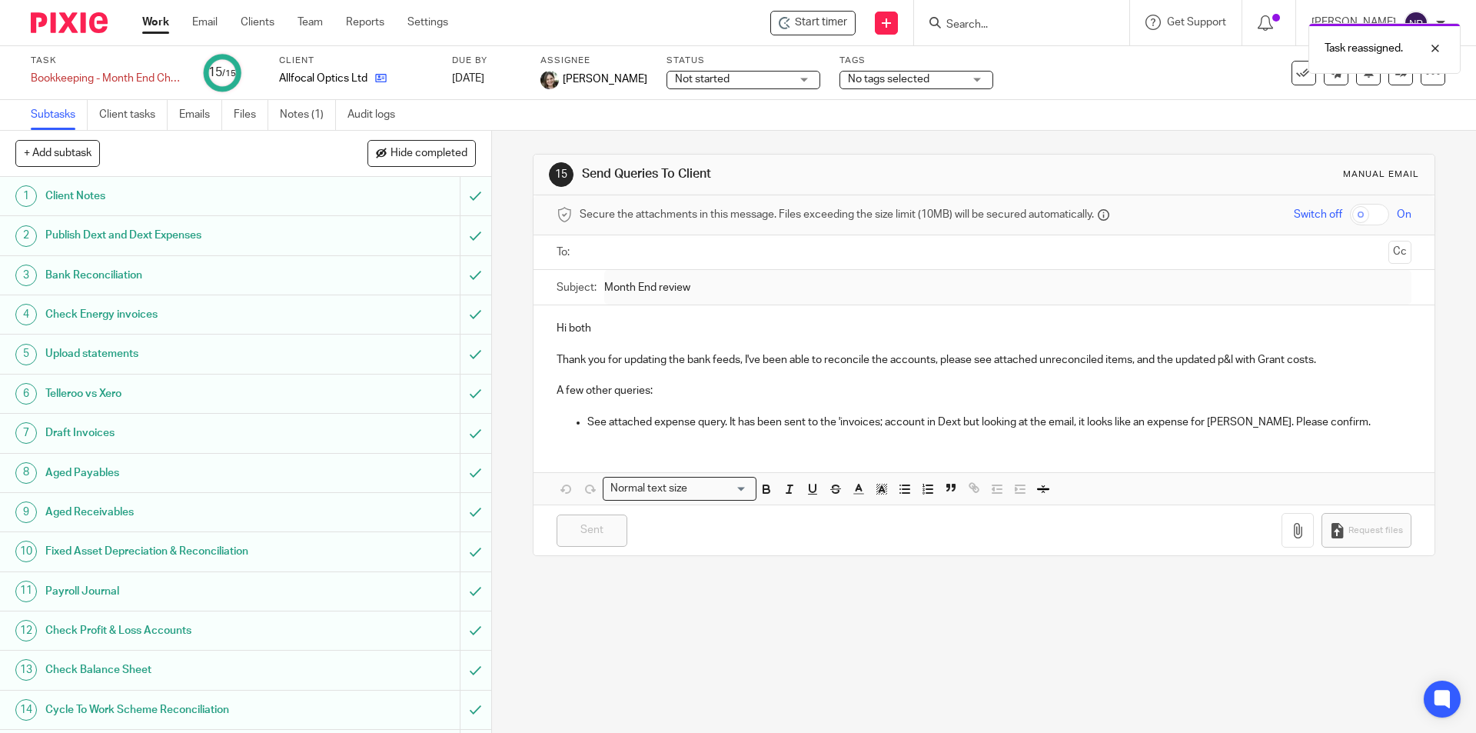
click at [374, 75] on link at bounding box center [376, 78] width 19 height 15
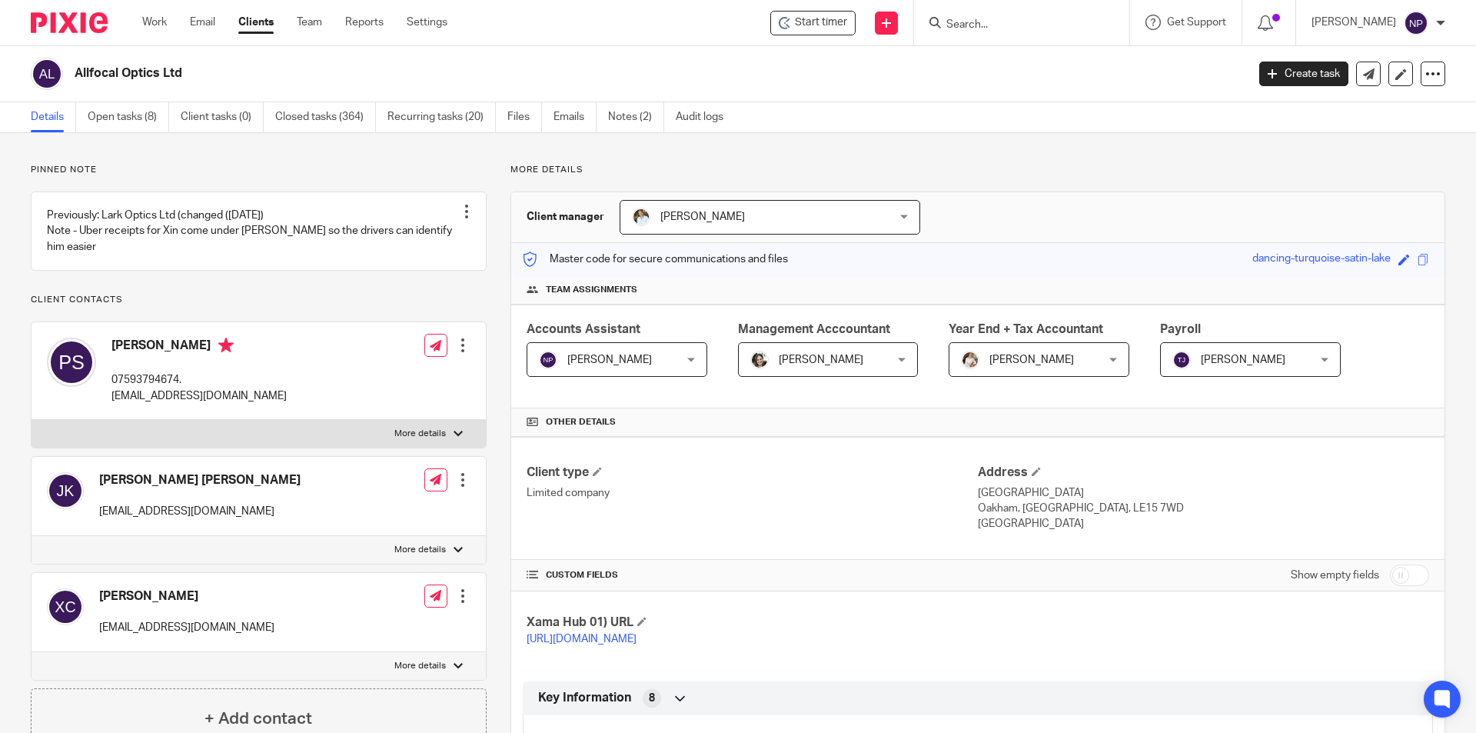
click at [65, 103] on link "Details" at bounding box center [53, 117] width 45 height 30
click at [137, 108] on link "Open tasks (8)" at bounding box center [128, 117] width 81 height 30
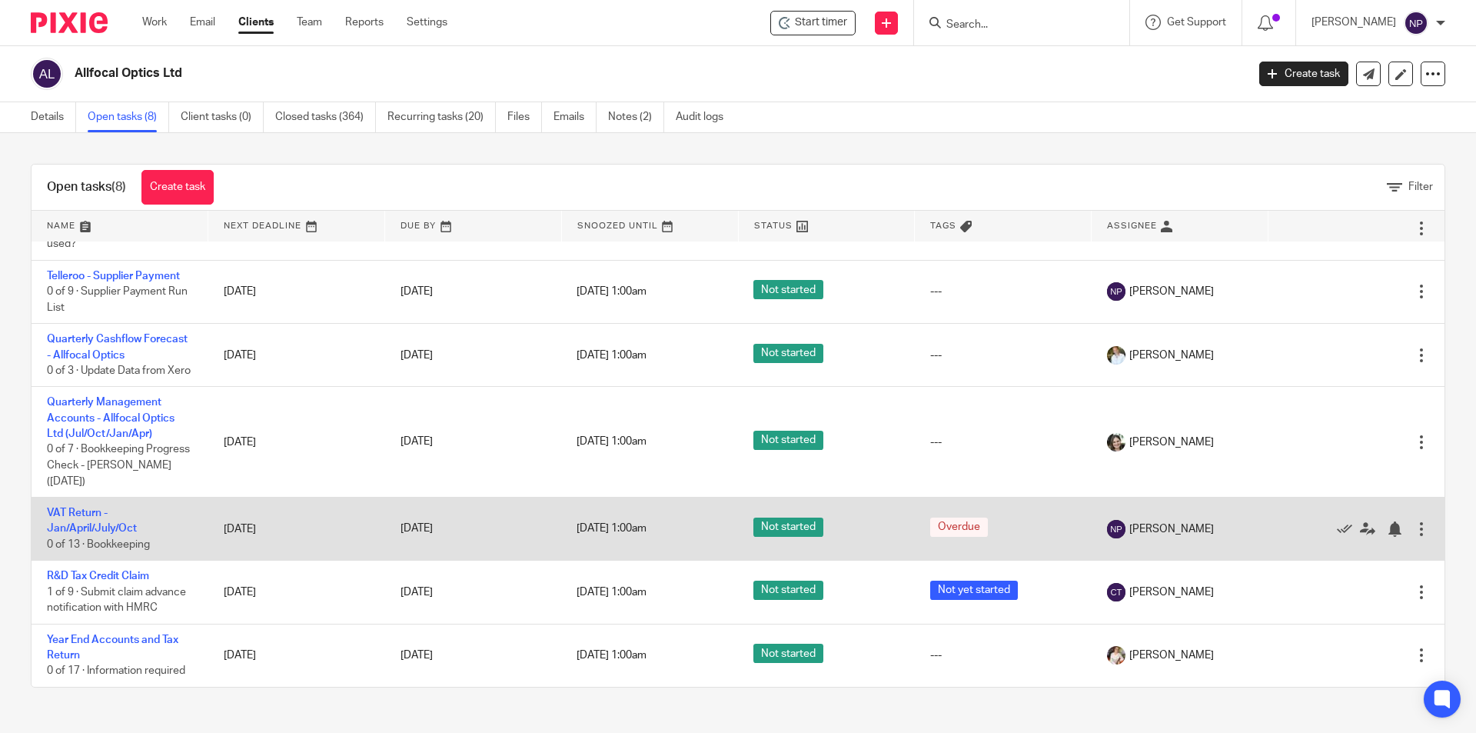
scroll to position [140, 0]
click at [98, 528] on link "VAT Return - Jan/April/July/Oct" at bounding box center [92, 520] width 90 height 26
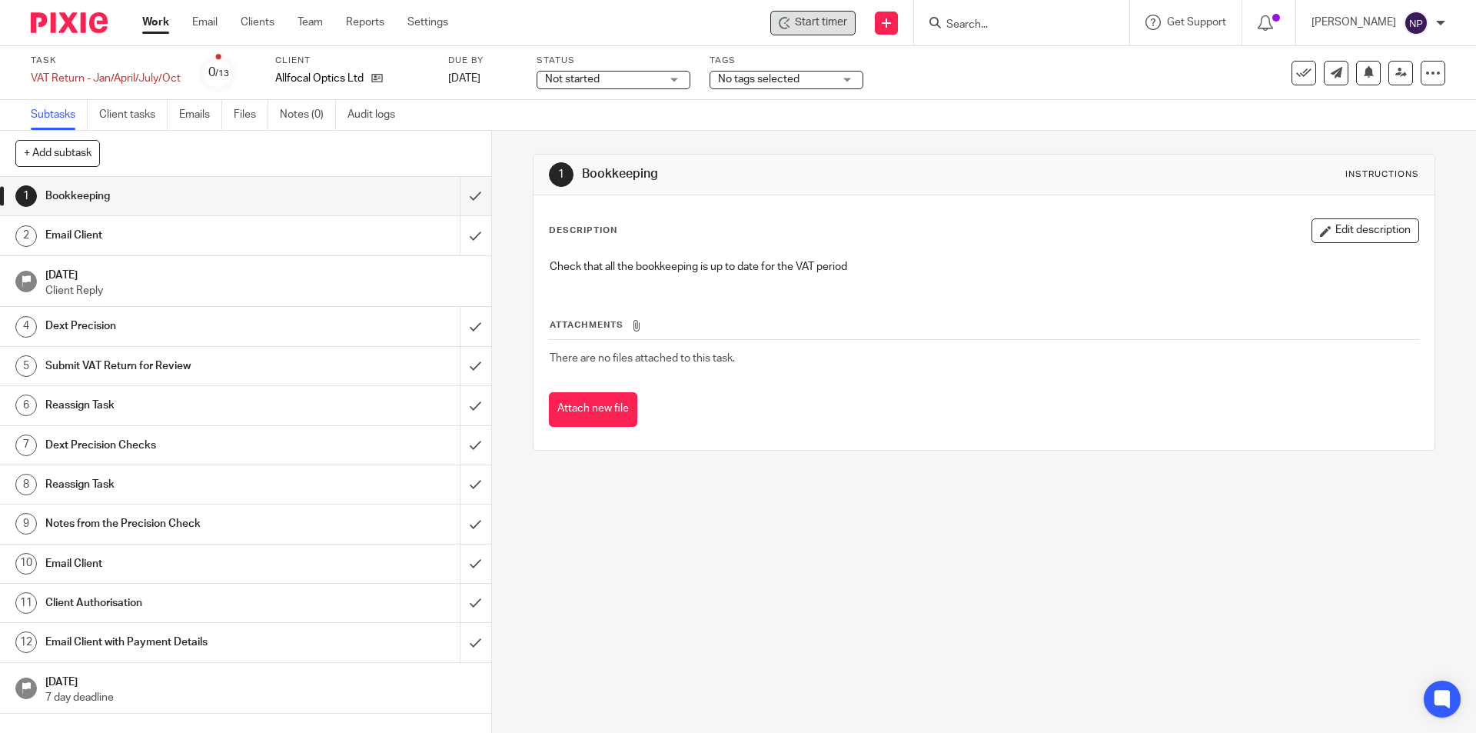
click at [796, 22] on span "Start timer" at bounding box center [821, 23] width 52 height 16
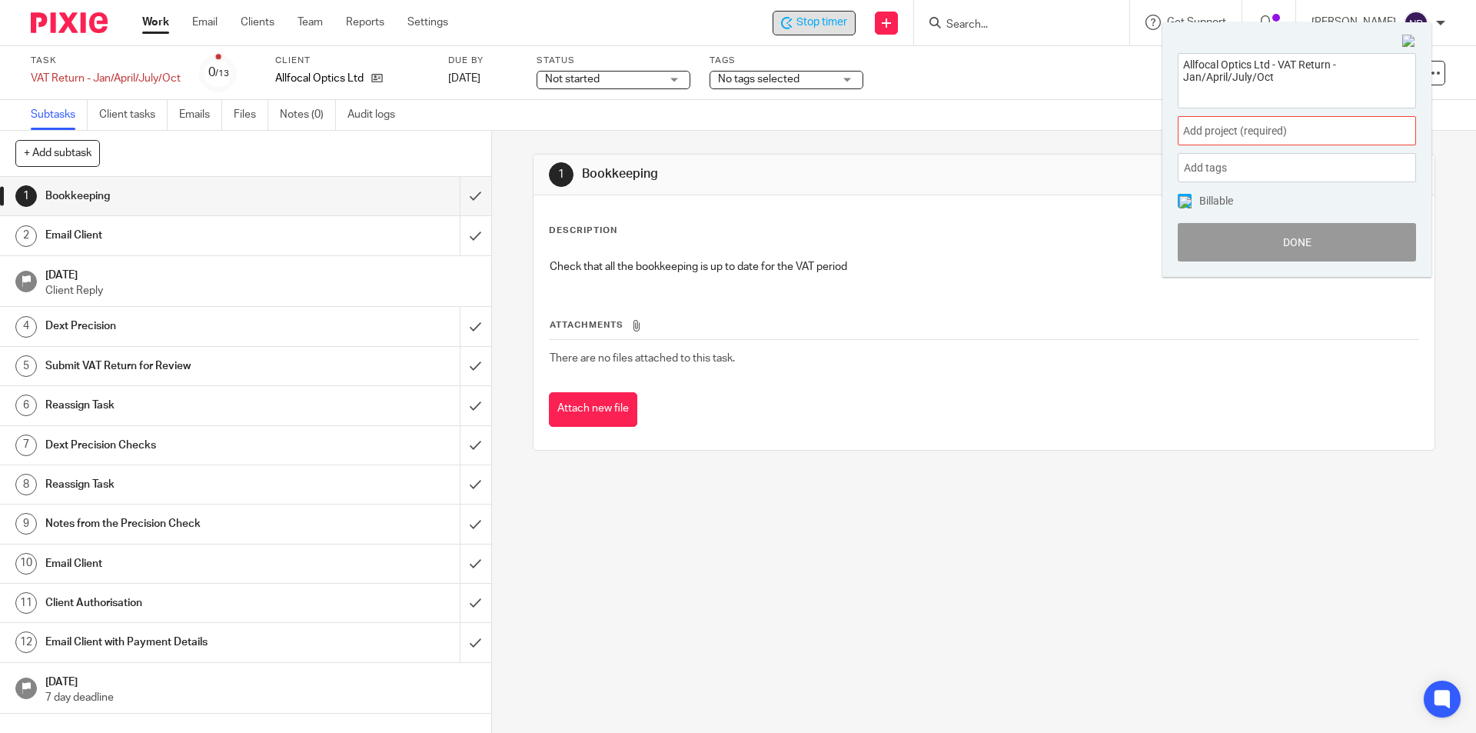
click at [1302, 131] on span "Add project (required) :" at bounding box center [1280, 131] width 194 height 16
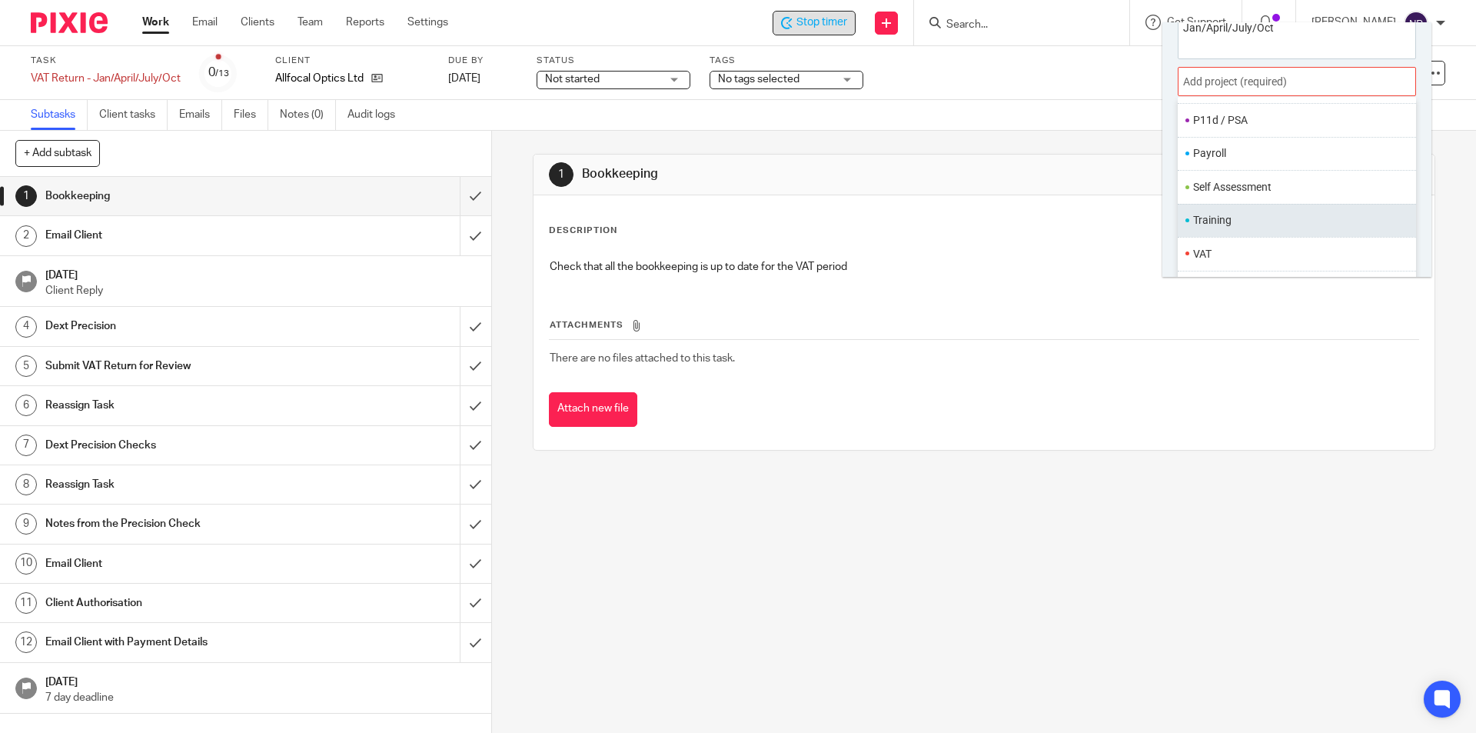
scroll to position [76, 0]
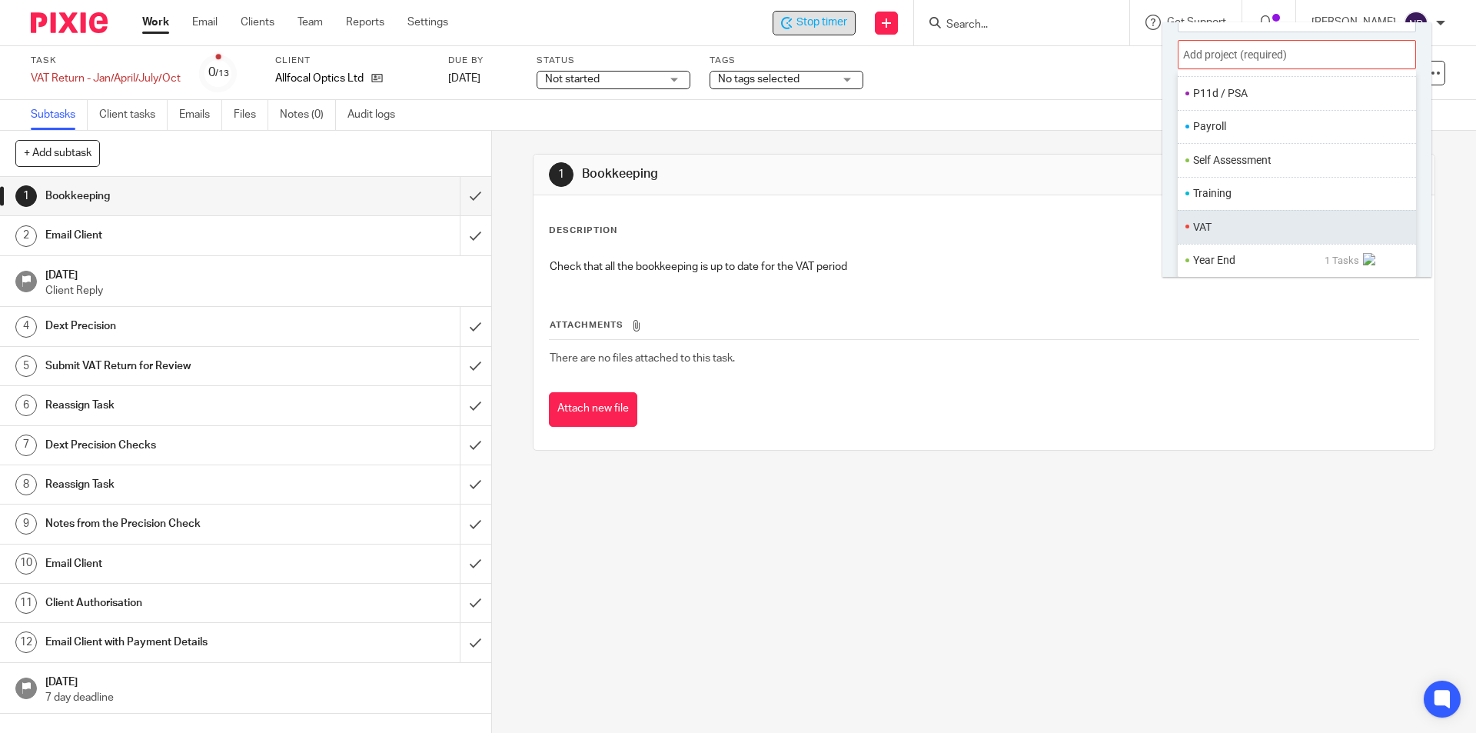
click at [1247, 238] on ul "VAT" at bounding box center [1297, 226] width 238 height 33
click at [1255, 233] on li "VAT" at bounding box center [1293, 227] width 201 height 16
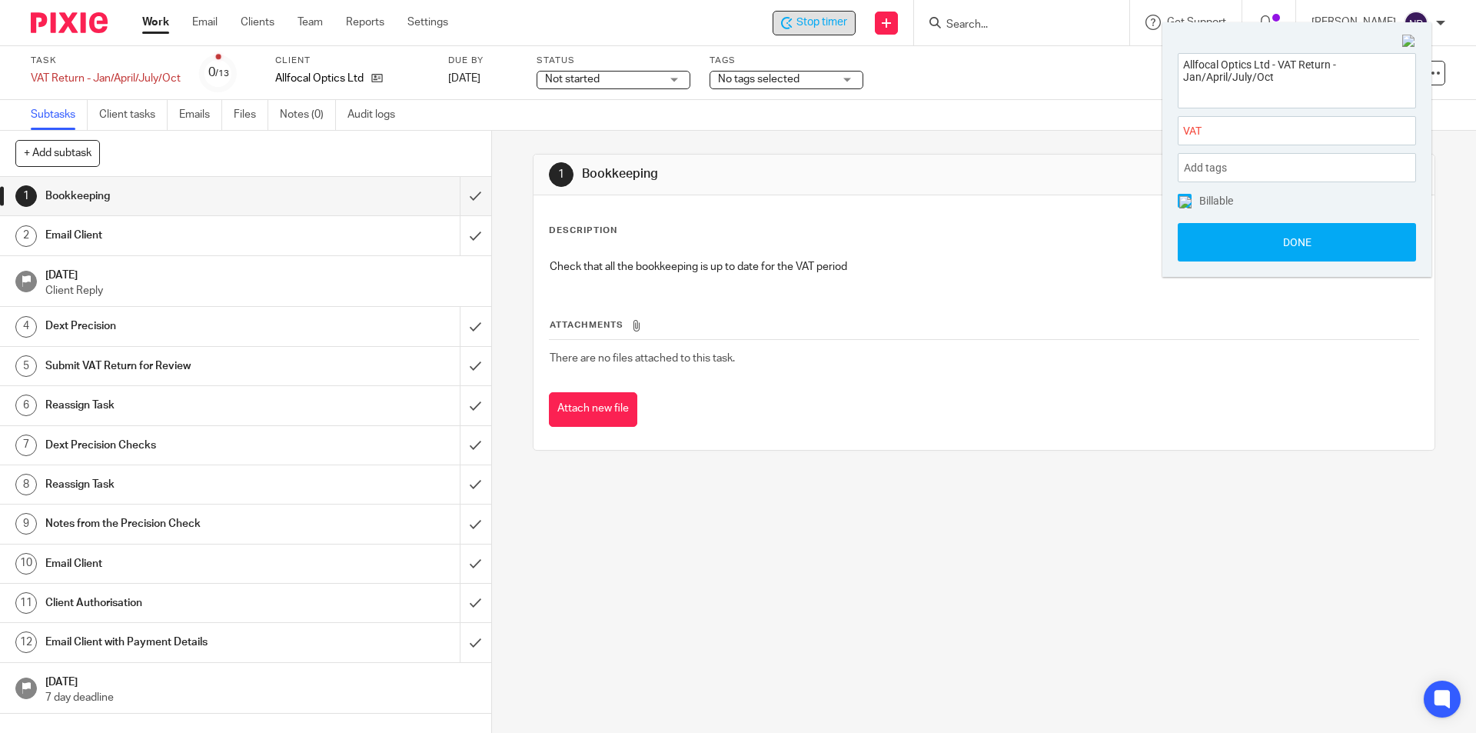
scroll to position [0, 0]
click at [1258, 261] on button "Done" at bounding box center [1297, 242] width 238 height 38
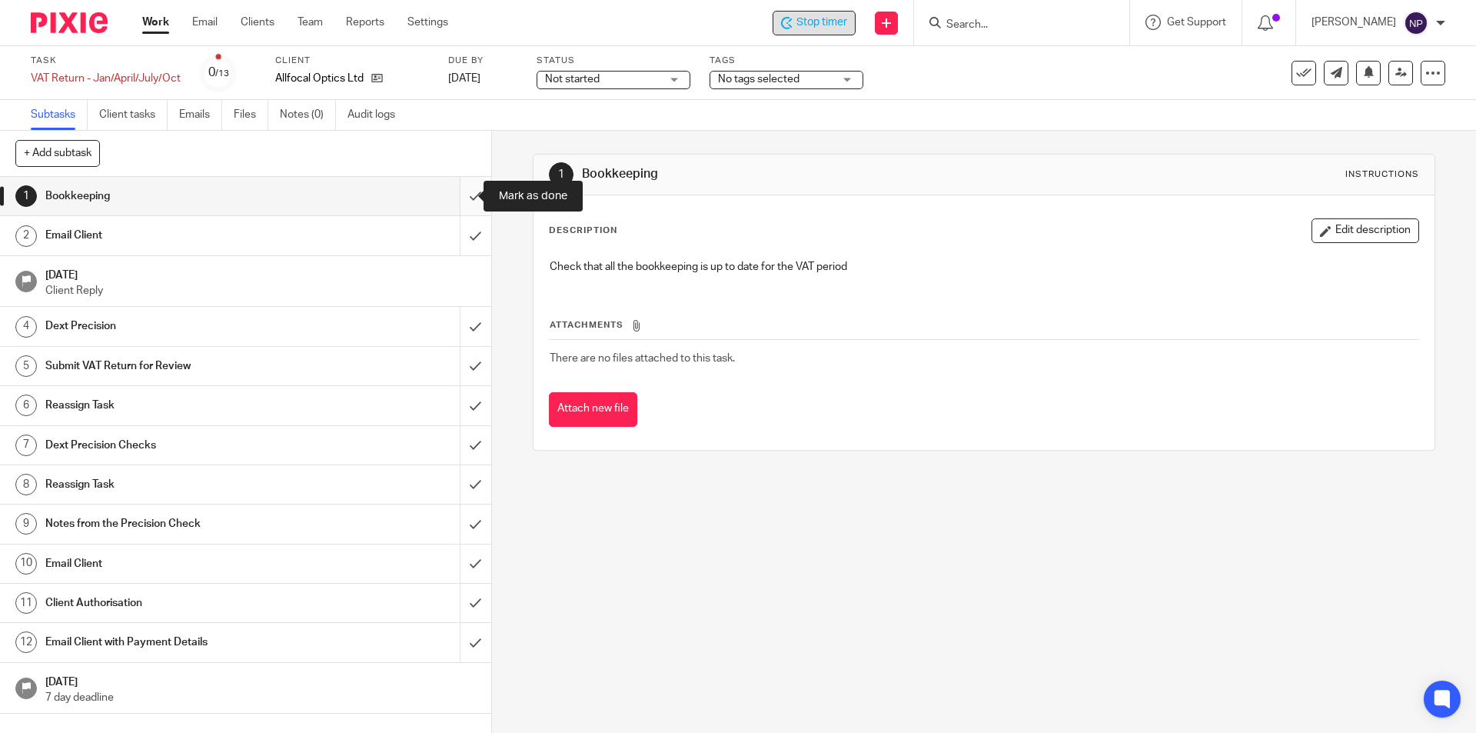
click at [467, 200] on input "submit" at bounding box center [245, 196] width 491 height 38
click at [465, 236] on input "submit" at bounding box center [245, 235] width 491 height 38
